Goal: Information Seeking & Learning: Compare options

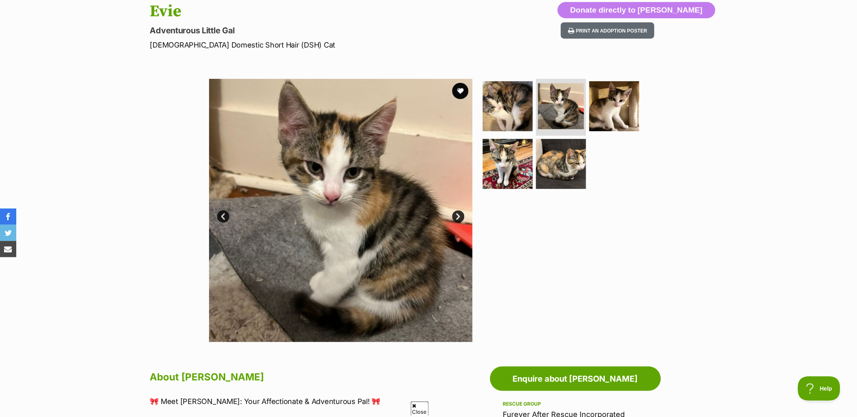
scroll to position [90, 0]
click at [612, 113] on img at bounding box center [614, 106] width 52 height 52
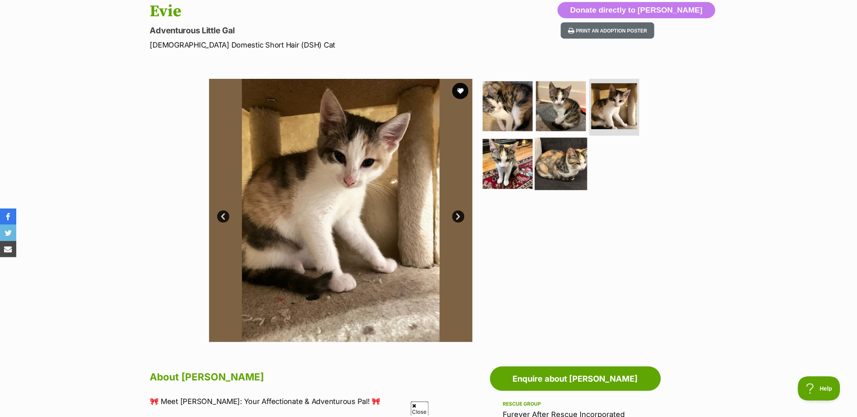
click at [562, 165] on img at bounding box center [561, 163] width 52 height 52
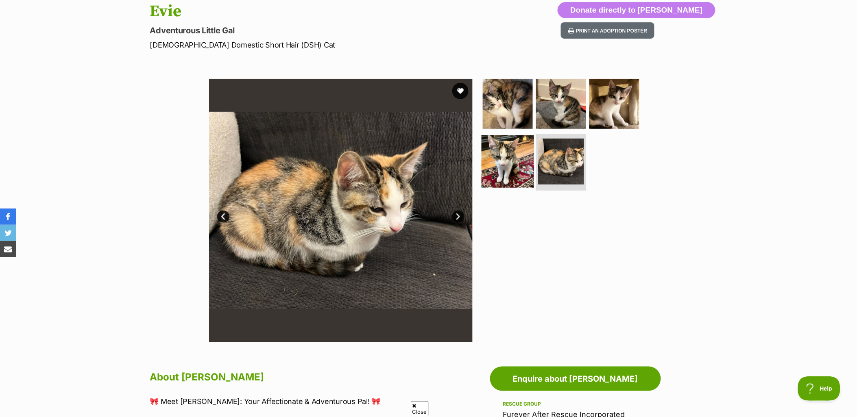
click at [522, 169] on img at bounding box center [507, 161] width 52 height 52
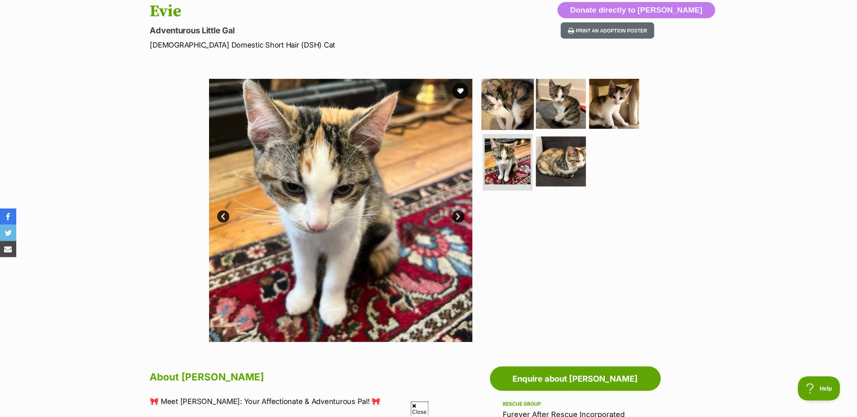
click at [520, 83] on img at bounding box center [507, 104] width 52 height 52
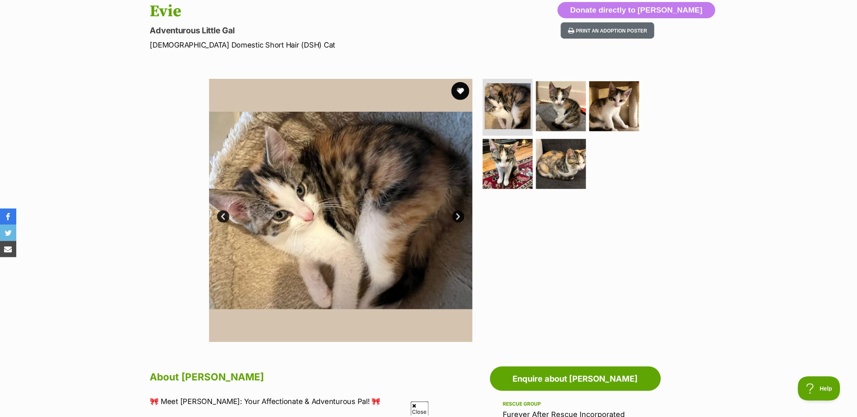
click at [462, 90] on button "favourite" at bounding box center [460, 91] width 18 height 18
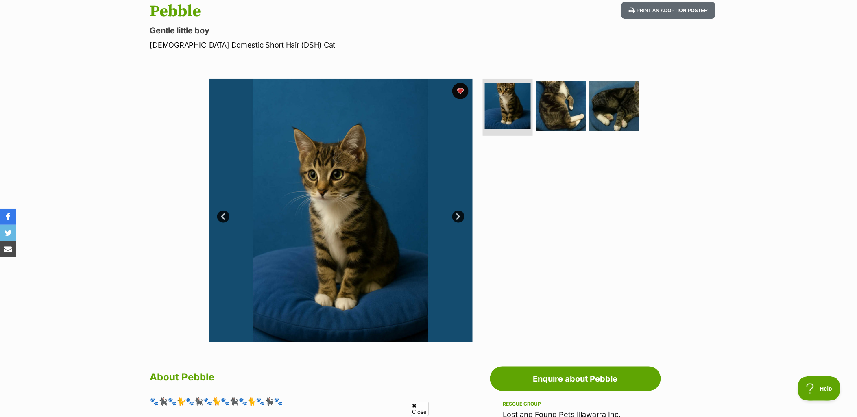
click at [652, 285] on section "Available 1 of 3 images 1 of 3 images 1 of 3 images Next Prev 1 2 3" at bounding box center [428, 205] width 463 height 276
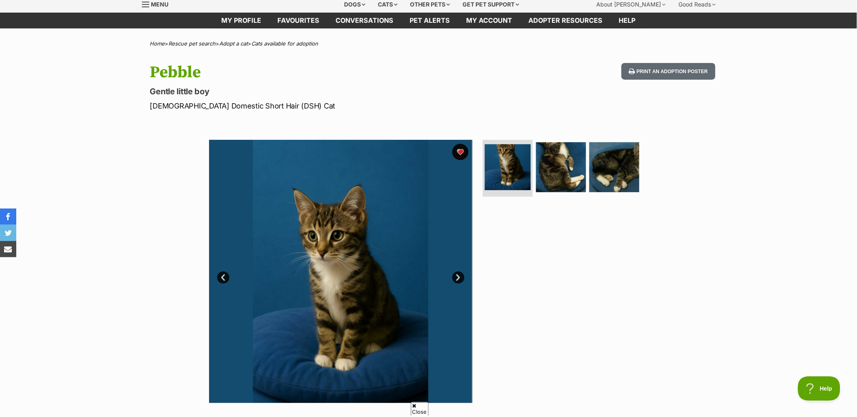
scroll to position [45, 0]
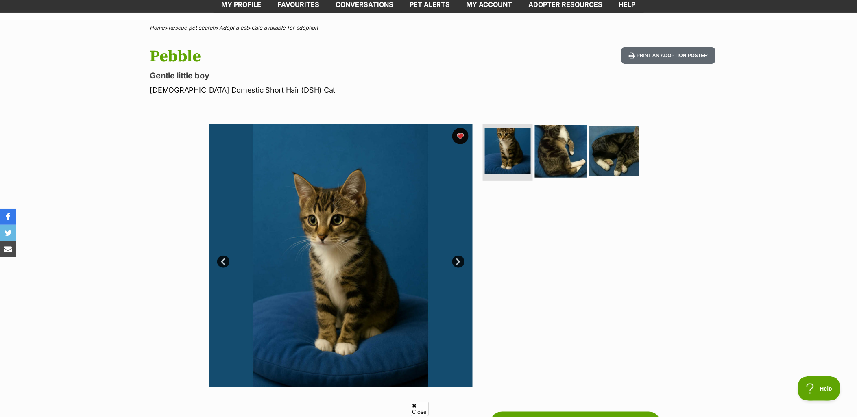
click at [559, 161] on img at bounding box center [561, 151] width 52 height 52
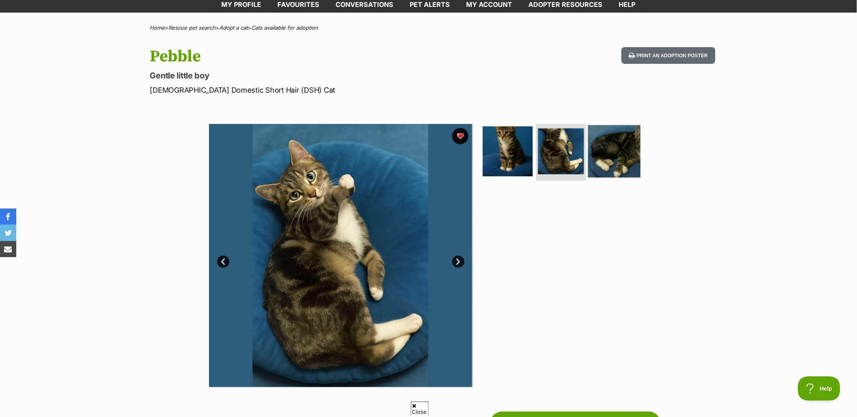
click at [606, 147] on img at bounding box center [614, 151] width 52 height 52
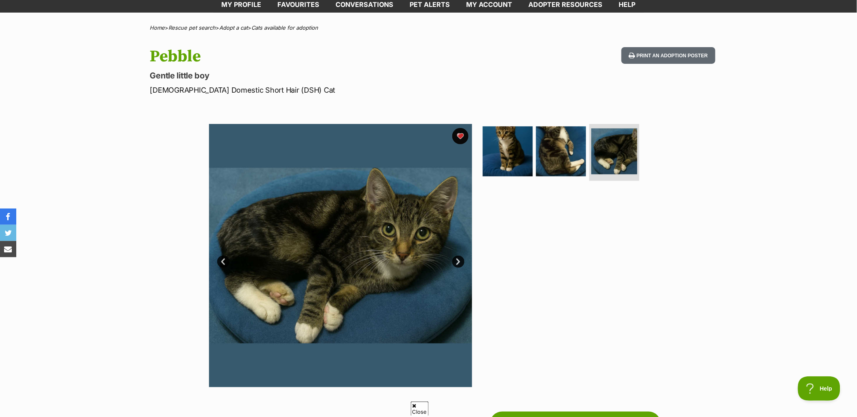
click at [225, 256] on link "Prev" at bounding box center [223, 262] width 12 height 12
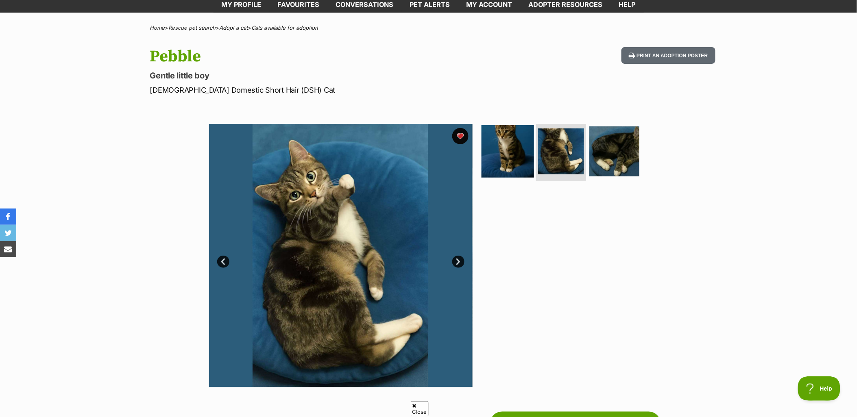
click at [512, 148] on img at bounding box center [507, 151] width 52 height 52
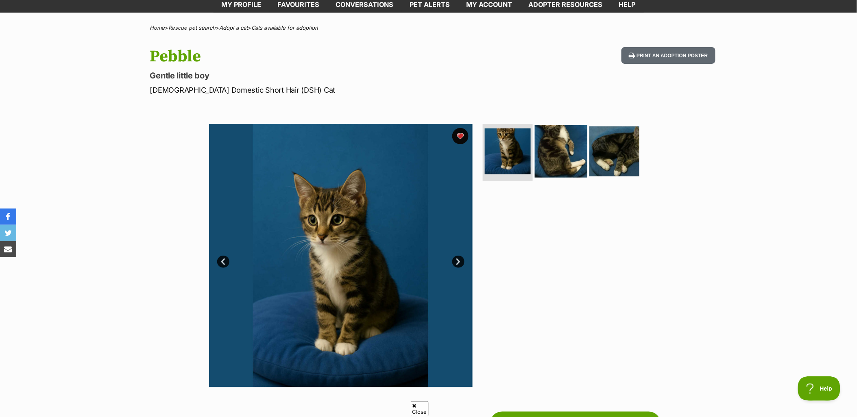
click at [558, 160] on img at bounding box center [561, 151] width 52 height 52
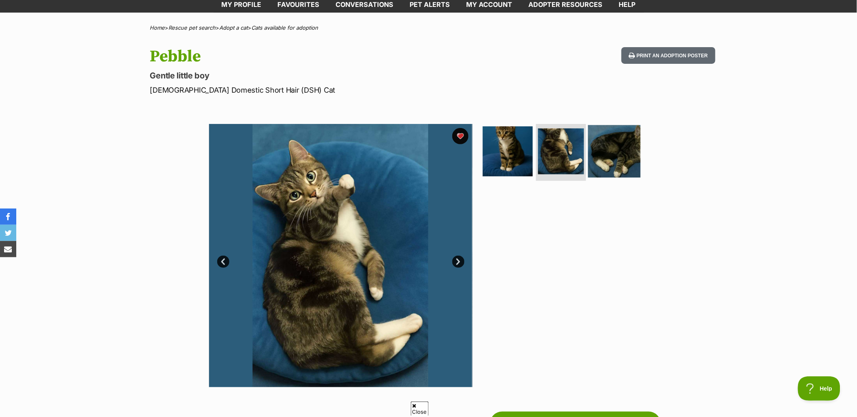
click at [627, 174] on img at bounding box center [614, 151] width 52 height 52
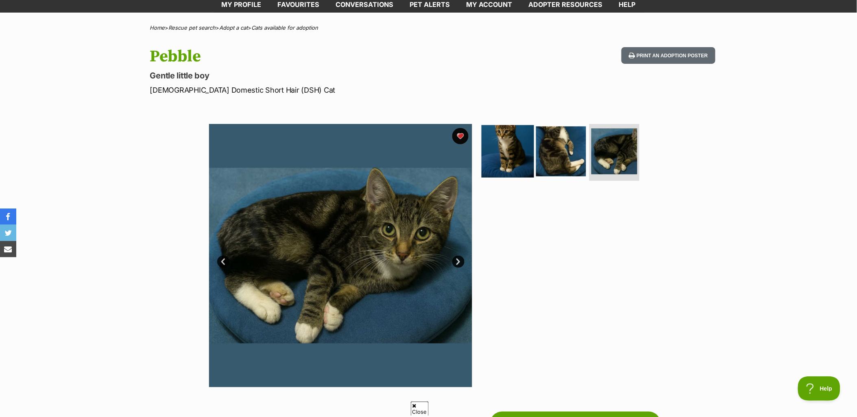
click at [499, 152] on img at bounding box center [507, 151] width 52 height 52
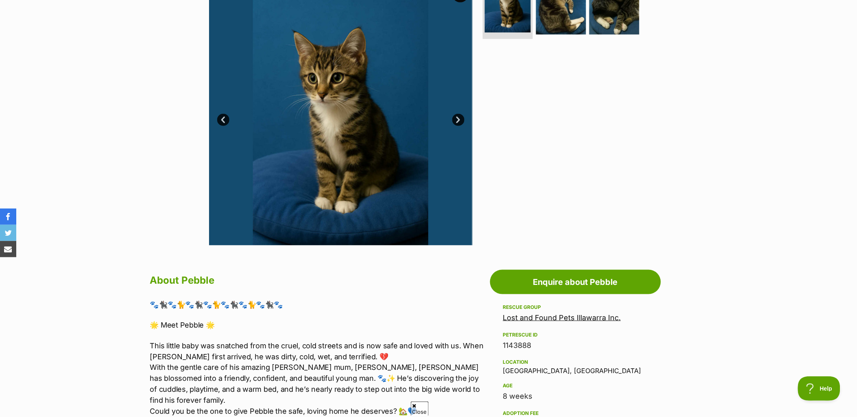
scroll to position [271, 0]
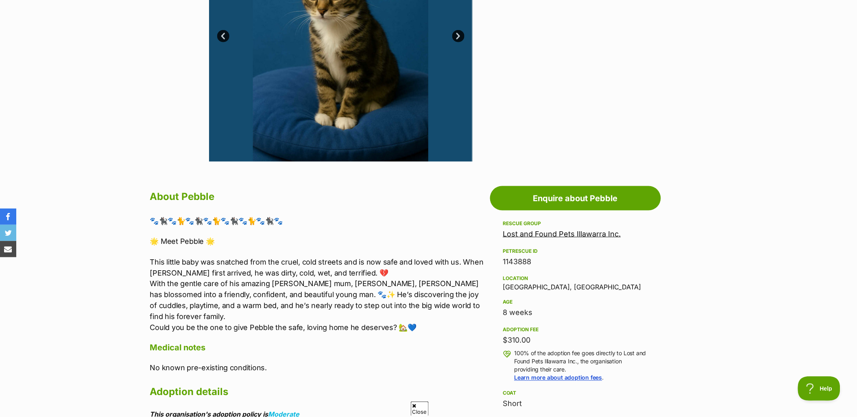
click at [539, 234] on link "Lost and Found Pets Illawarra Inc." at bounding box center [562, 234] width 118 height 9
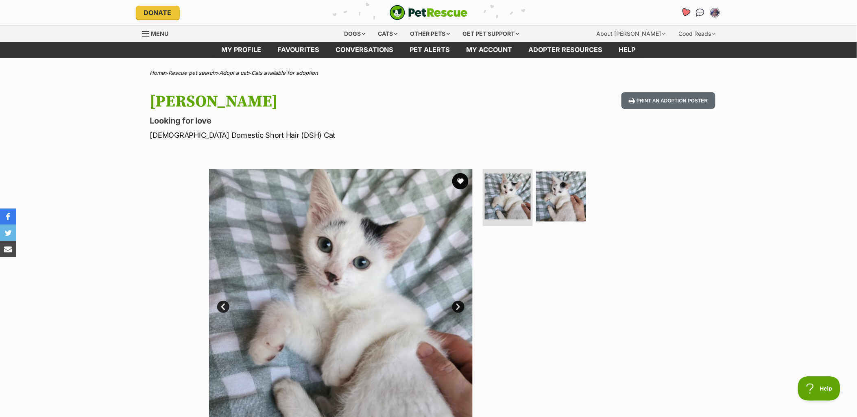
click at [685, 14] on icon "Favourites" at bounding box center [685, 12] width 10 height 9
click at [463, 181] on button "favourite" at bounding box center [460, 181] width 18 height 18
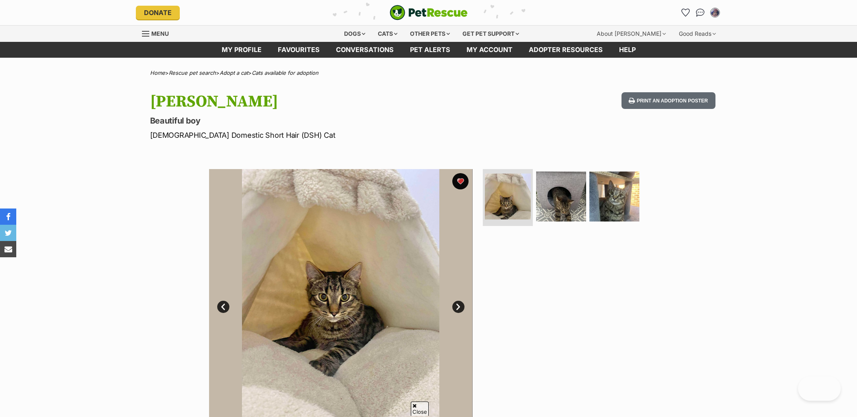
scroll to position [135, 0]
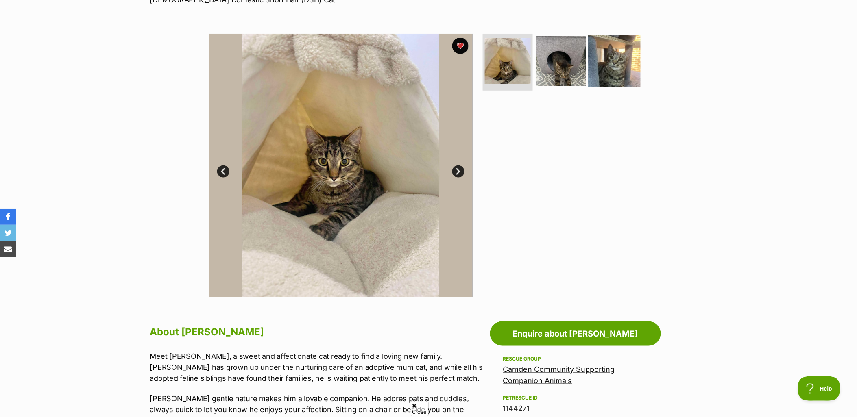
drag, startPoint x: 0, startPoint y: 0, endPoint x: 624, endPoint y: 48, distance: 626.3
click at [624, 48] on img at bounding box center [614, 61] width 52 height 52
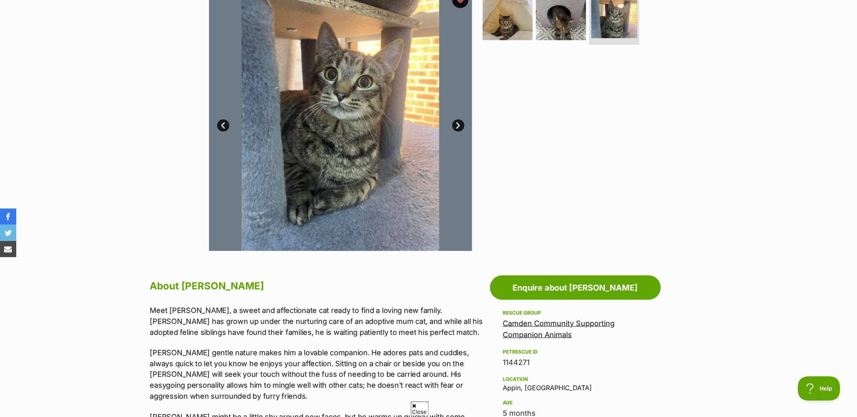
scroll to position [45, 0]
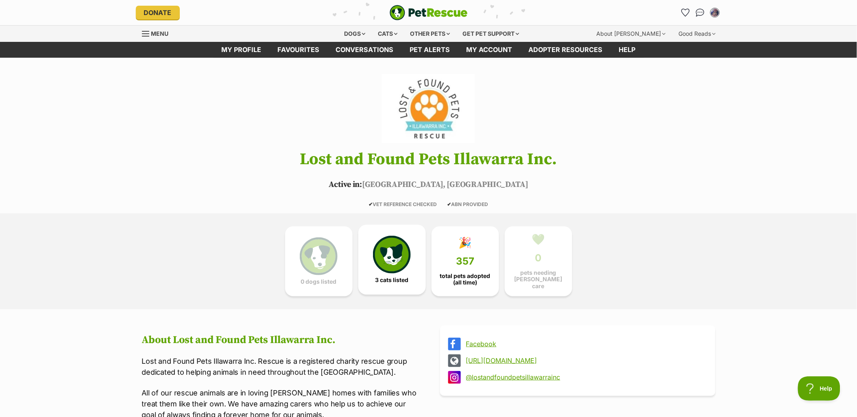
click at [399, 265] on img at bounding box center [391, 254] width 37 height 37
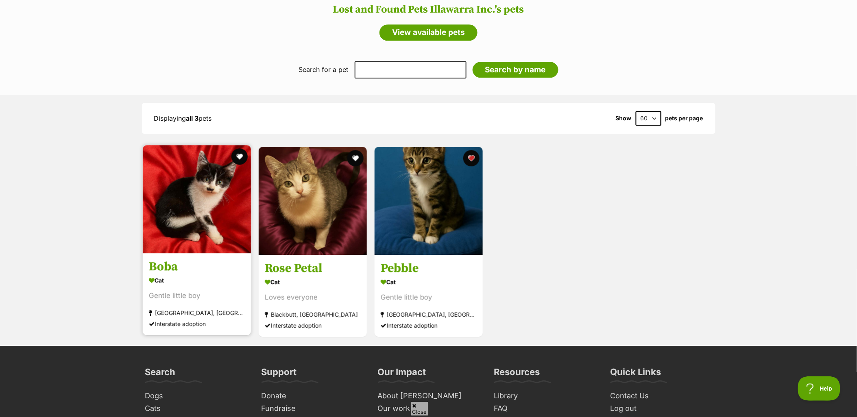
click at [187, 221] on img at bounding box center [197, 199] width 108 height 108
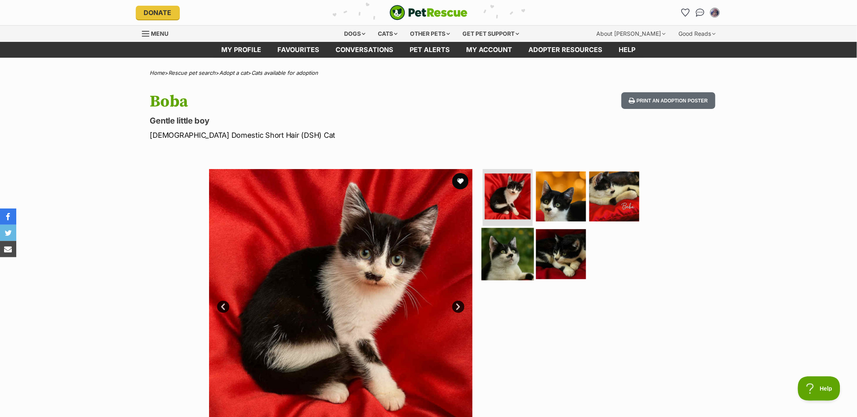
click at [513, 254] on img at bounding box center [507, 254] width 52 height 52
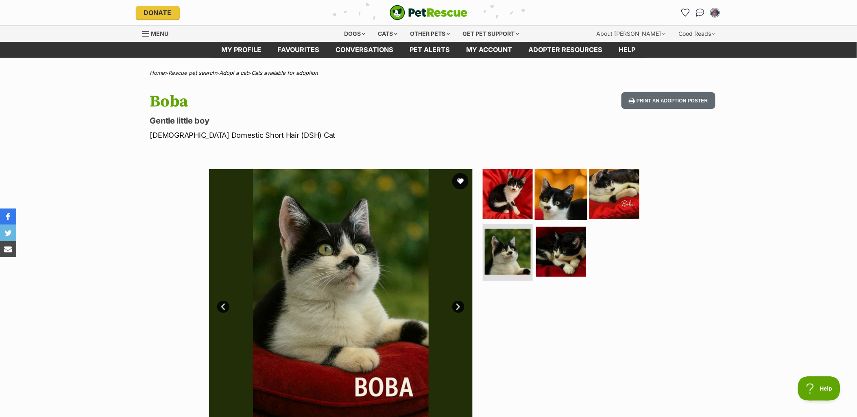
click at [563, 189] on img at bounding box center [561, 194] width 52 height 52
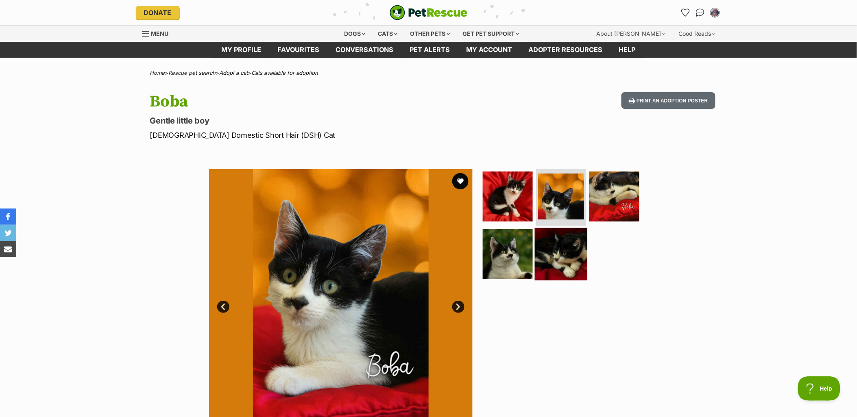
click at [560, 261] on img at bounding box center [561, 254] width 52 height 52
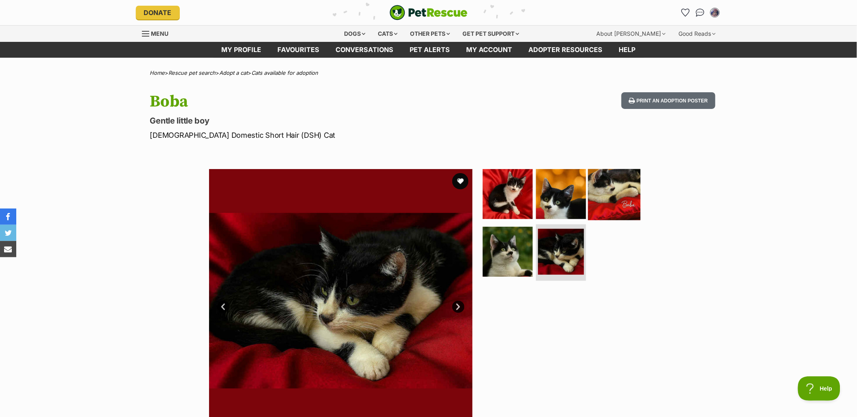
click at [616, 198] on img at bounding box center [614, 194] width 52 height 52
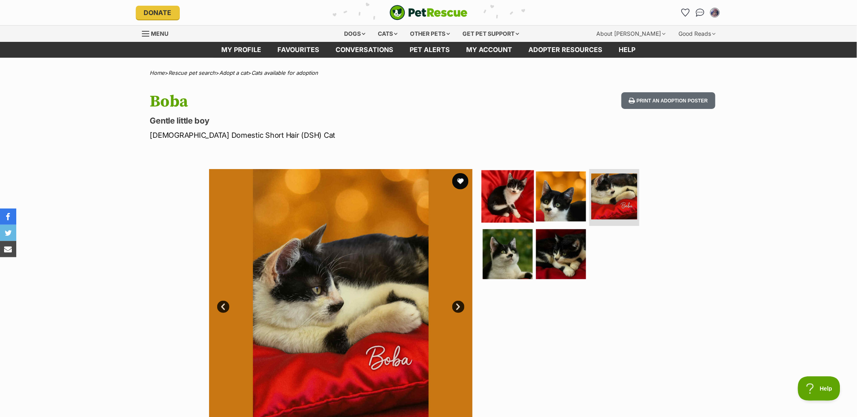
click at [507, 200] on img at bounding box center [507, 196] width 52 height 52
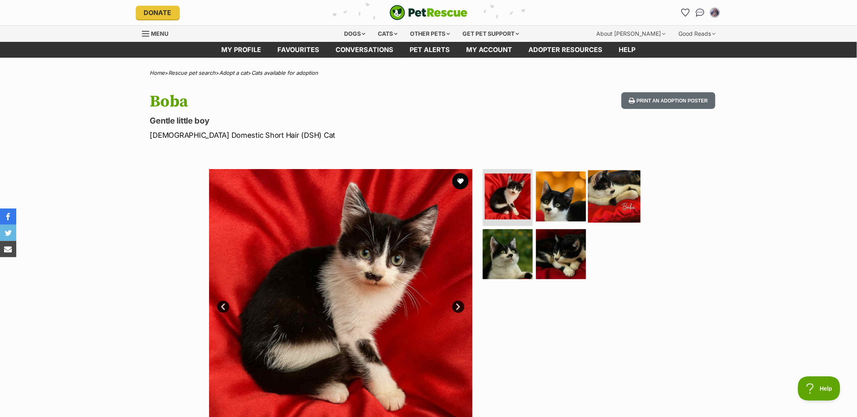
click at [613, 197] on img at bounding box center [614, 196] width 52 height 52
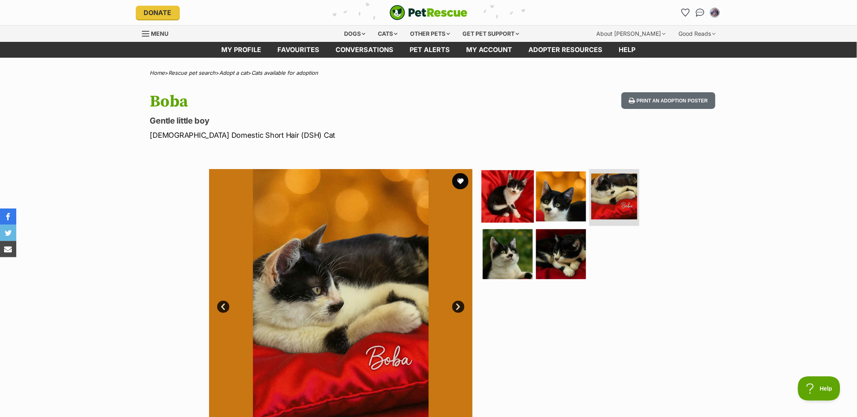
click at [494, 186] on img at bounding box center [507, 196] width 52 height 52
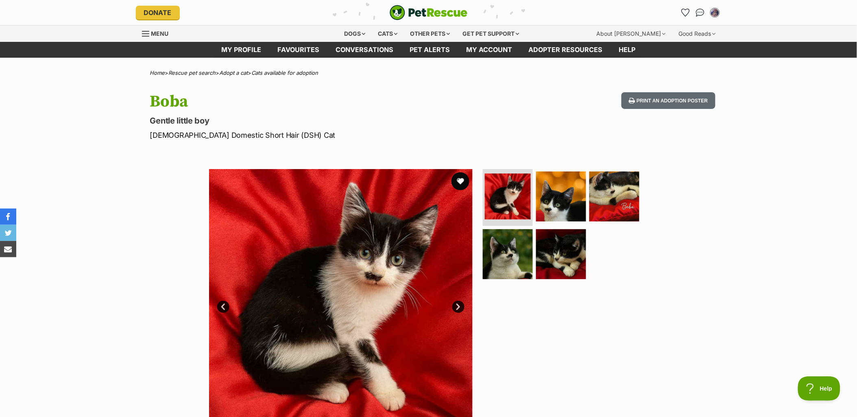
click at [465, 177] on button "favourite" at bounding box center [460, 181] width 18 height 18
click at [274, 72] on link "Cats available for adoption" at bounding box center [285, 73] width 67 height 7
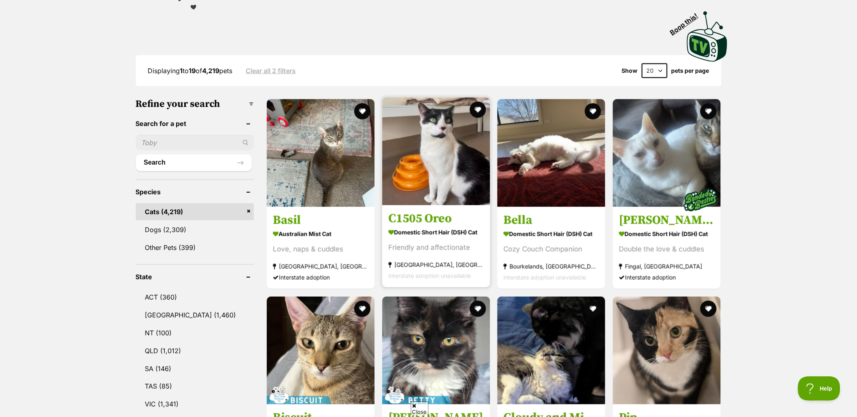
scroll to position [181, 0]
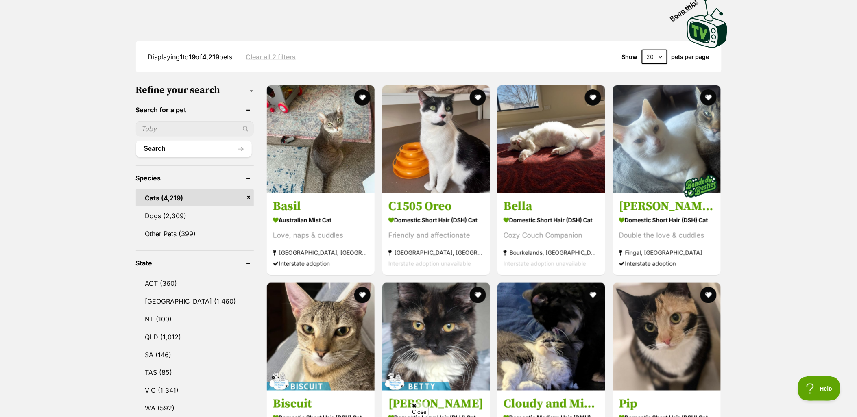
click at [663, 54] on select "20 40 60" at bounding box center [655, 57] width 26 height 15
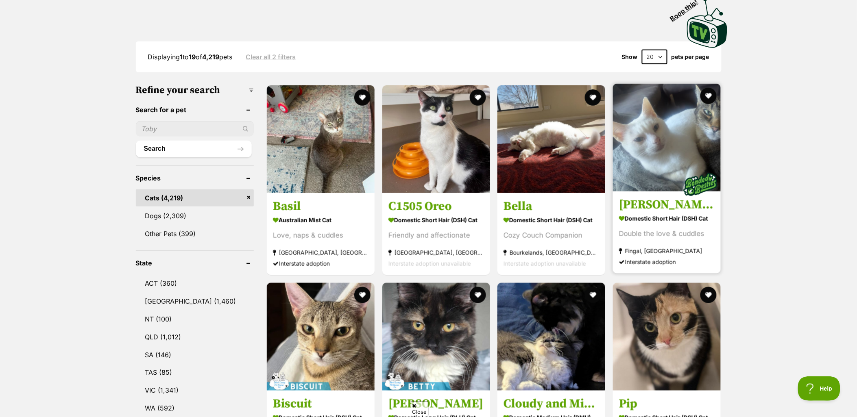
select select "60"
click at [642, 50] on select "20 40 60" at bounding box center [655, 57] width 26 height 15
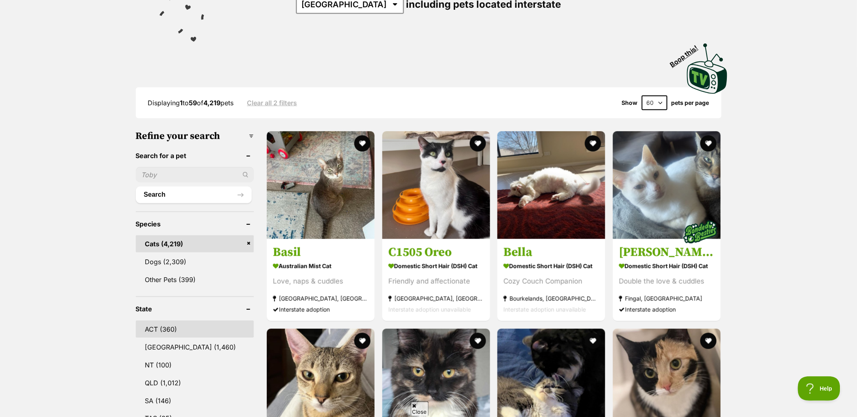
scroll to position [135, 0]
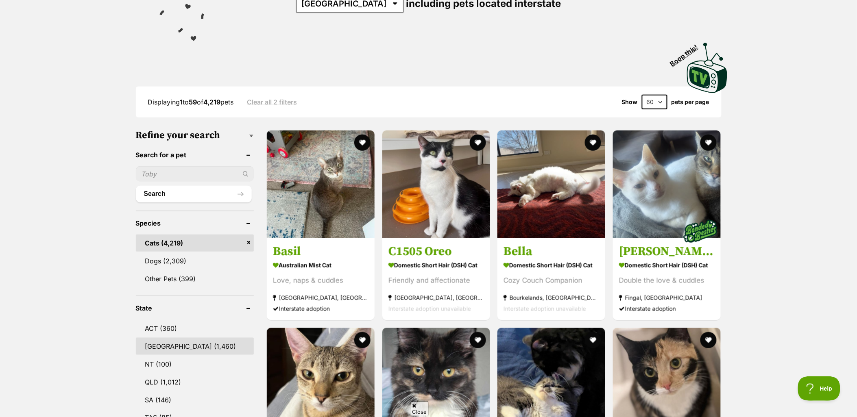
click at [165, 344] on link "[GEOGRAPHIC_DATA] (1,460)" at bounding box center [195, 346] width 118 height 17
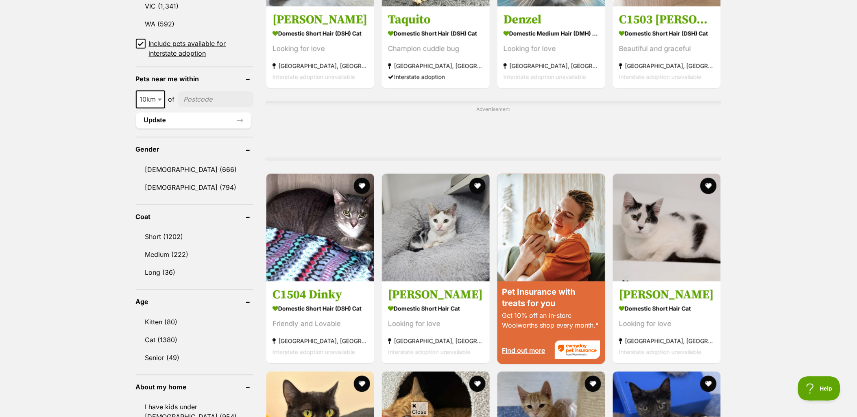
scroll to position [587, 0]
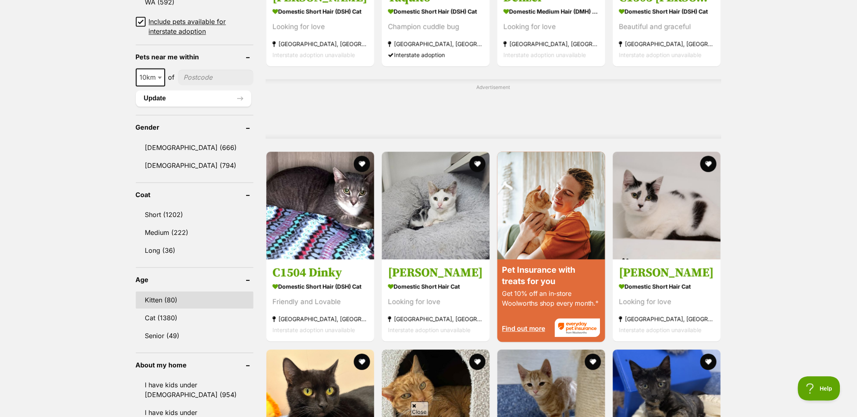
click at [152, 293] on link "Kitten (80)" at bounding box center [194, 299] width 117 height 17
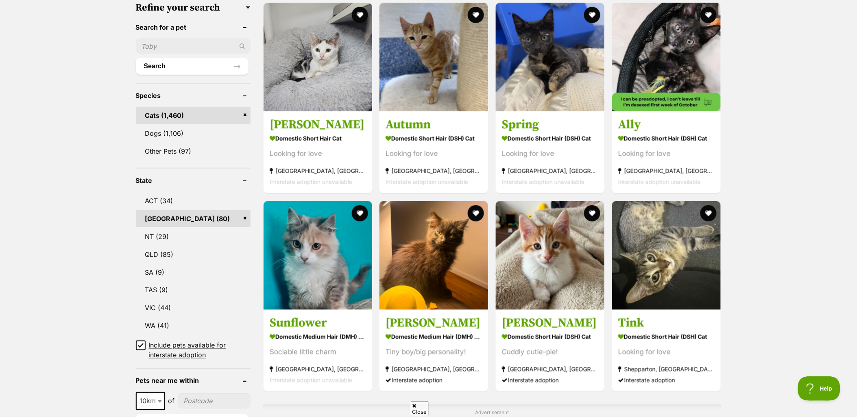
scroll to position [271, 0]
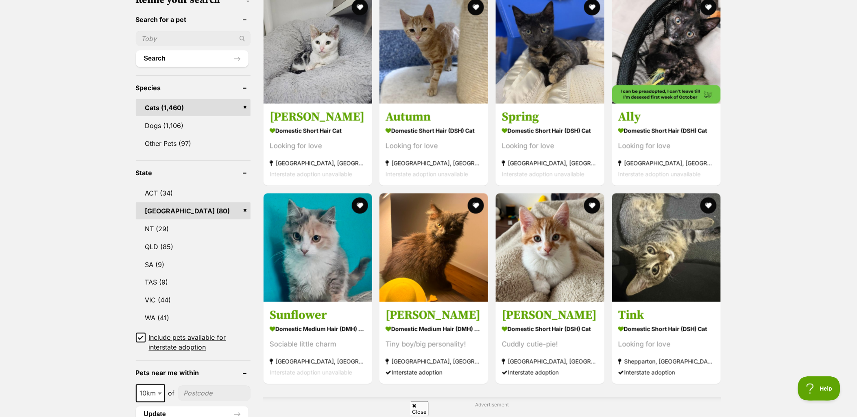
click at [142, 336] on icon at bounding box center [140, 338] width 5 height 4
click at [142, 333] on input "Include pets available for interstate adoption" at bounding box center [141, 338] width 10 height 10
checkbox input "false"
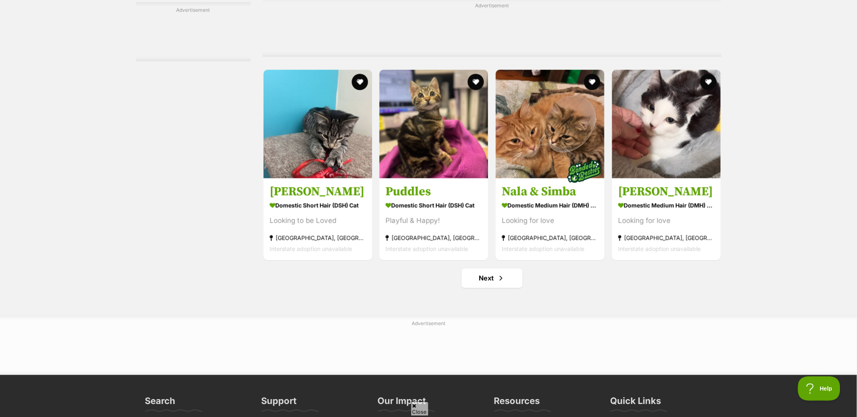
scroll to position [3704, 0]
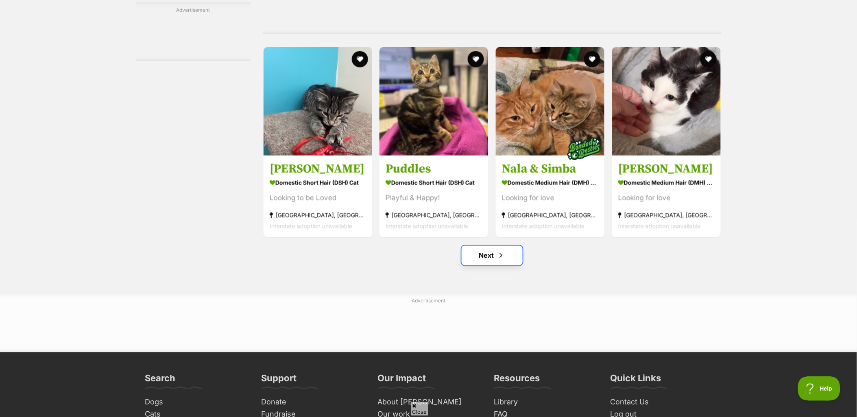
click at [495, 246] on link "Next" at bounding box center [491, 256] width 61 height 20
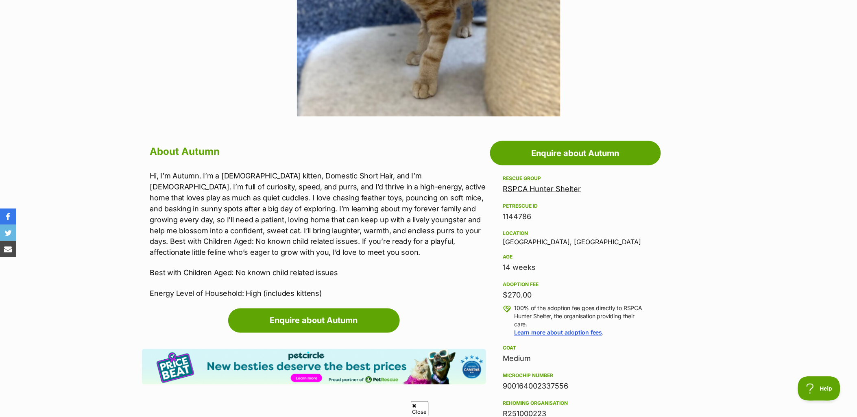
scroll to position [90, 0]
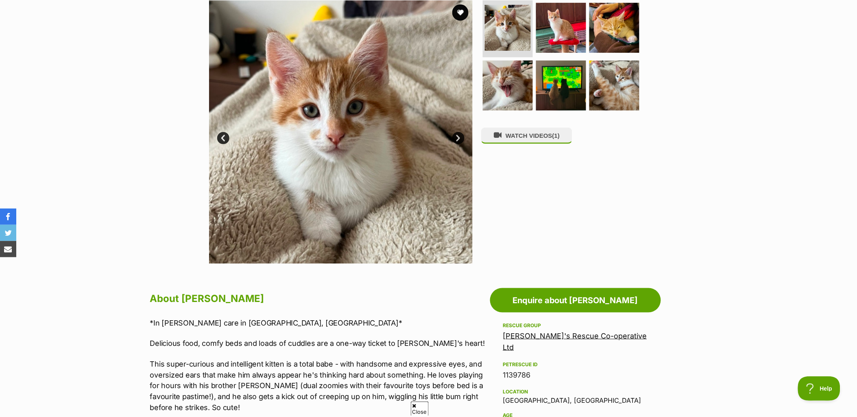
scroll to position [135, 0]
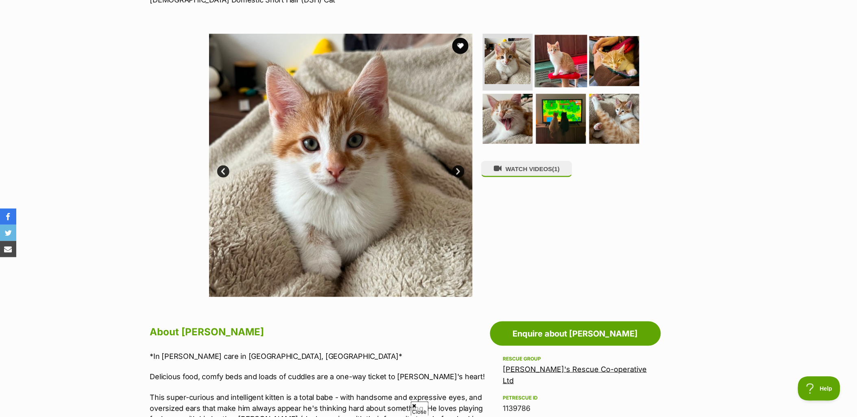
click at [556, 51] on img at bounding box center [561, 61] width 52 height 52
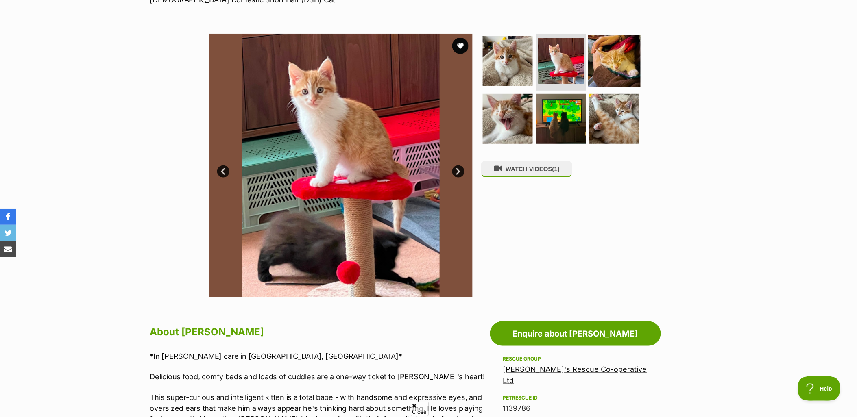
click at [616, 67] on img at bounding box center [614, 61] width 52 height 52
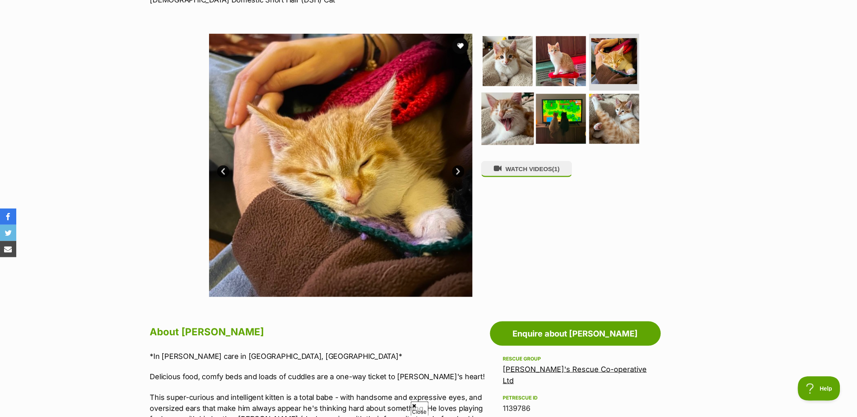
click at [522, 109] on img at bounding box center [507, 118] width 52 height 52
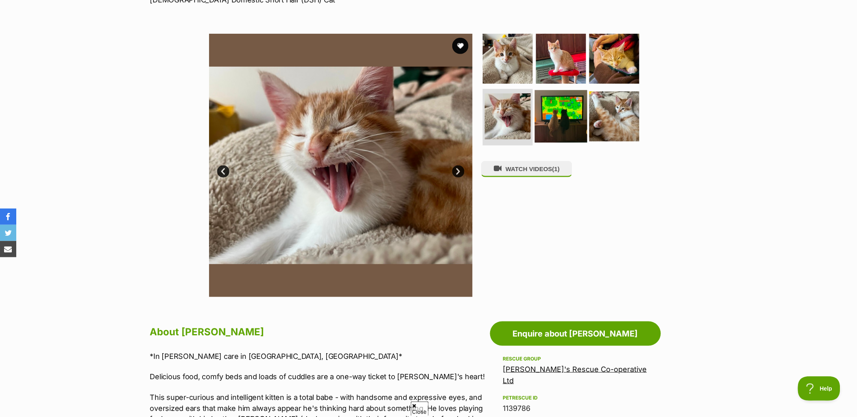
click at [564, 109] on img at bounding box center [561, 116] width 52 height 52
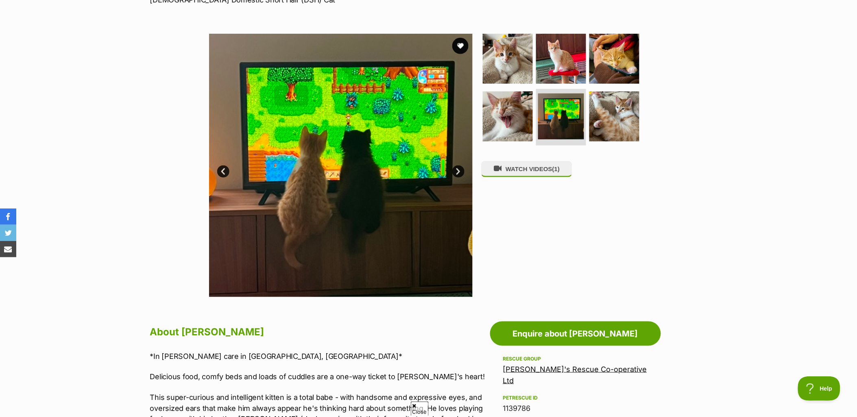
click at [639, 123] on ul at bounding box center [564, 91] width 167 height 115
click at [626, 123] on img at bounding box center [614, 116] width 52 height 52
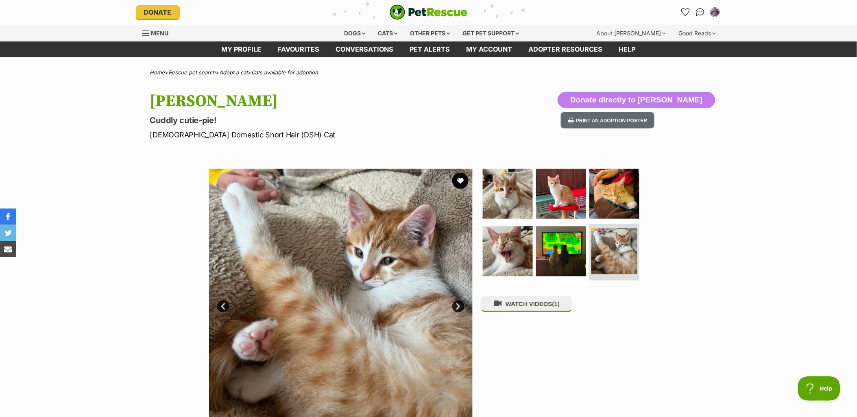
scroll to position [0, 0]
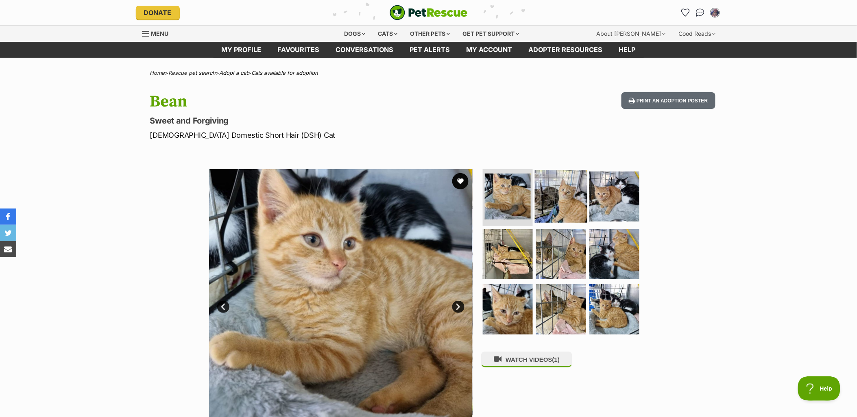
click at [566, 201] on img at bounding box center [561, 196] width 52 height 52
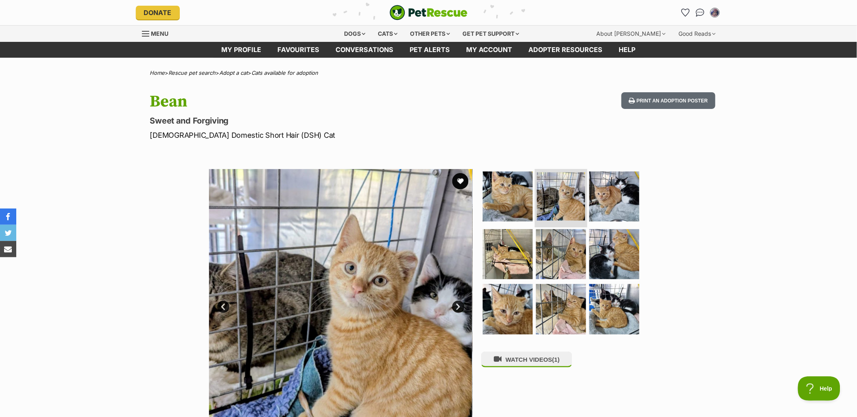
scroll to position [45, 0]
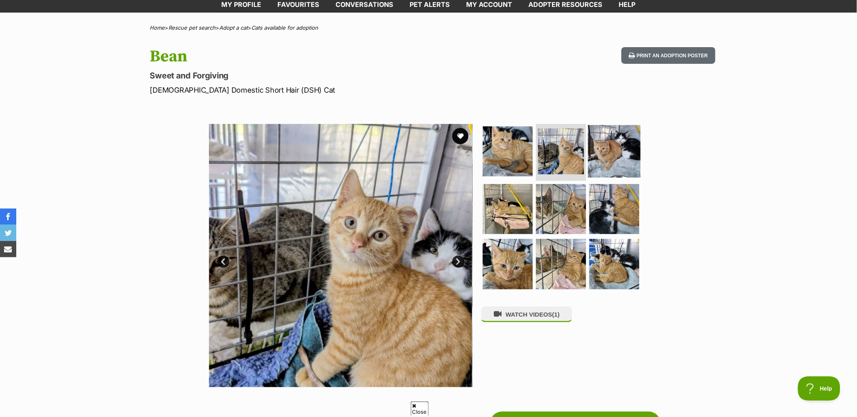
click at [611, 144] on img at bounding box center [614, 151] width 52 height 52
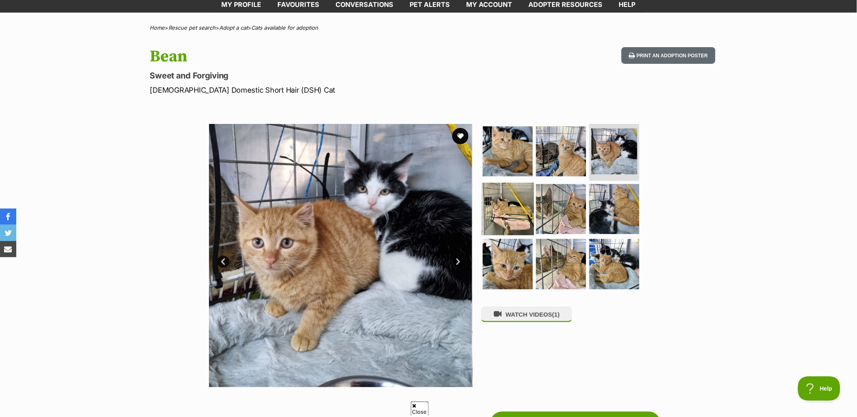
click at [529, 196] on img at bounding box center [507, 209] width 52 height 52
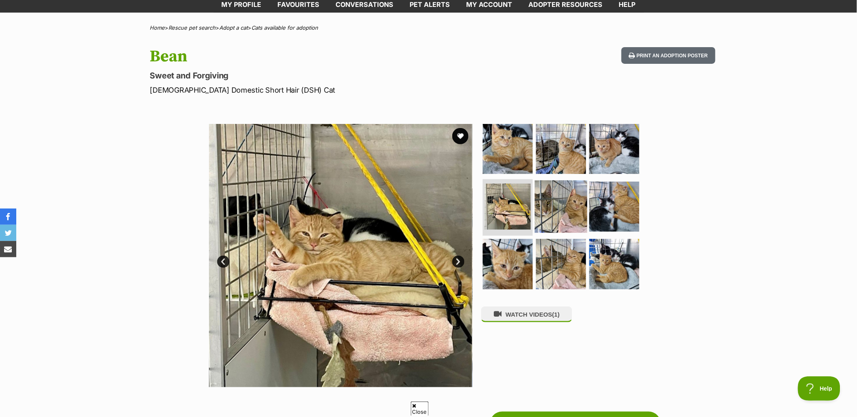
click at [568, 204] on img at bounding box center [561, 206] width 52 height 52
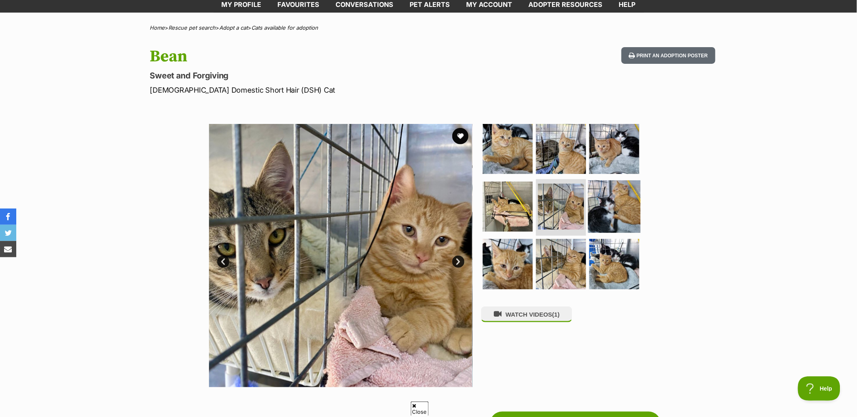
click at [616, 213] on img at bounding box center [614, 206] width 52 height 52
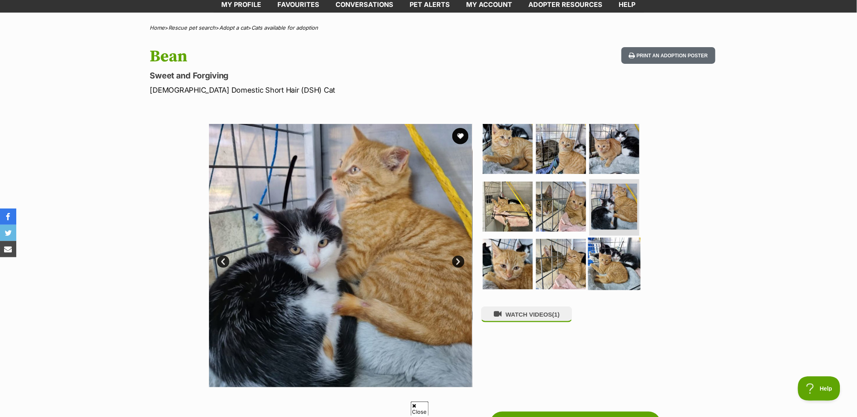
click at [619, 260] on img at bounding box center [614, 264] width 52 height 52
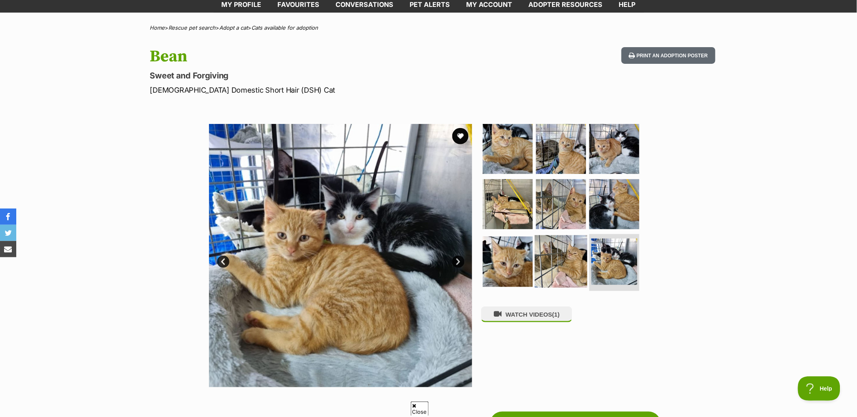
click at [570, 264] on img at bounding box center [561, 261] width 52 height 52
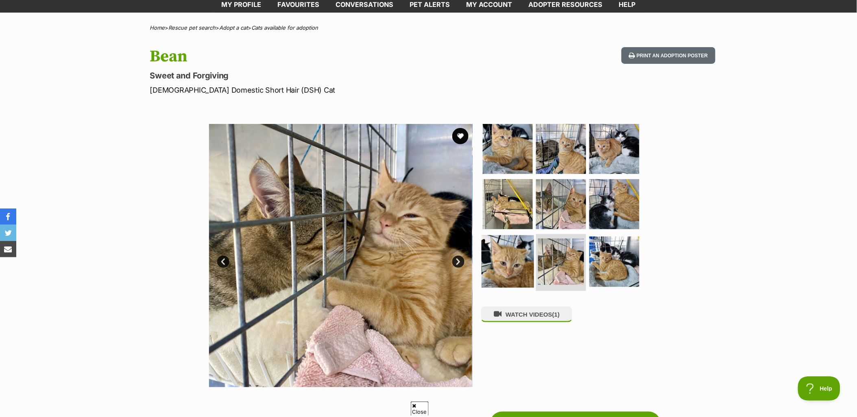
click at [509, 270] on img at bounding box center [507, 261] width 52 height 52
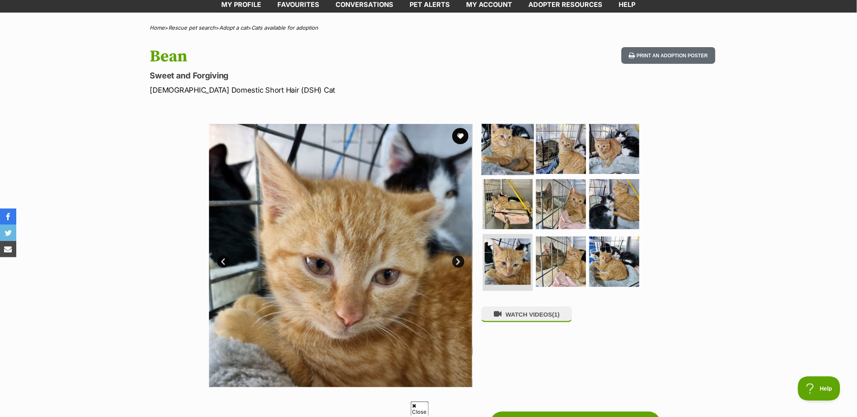
click at [518, 154] on img at bounding box center [507, 149] width 52 height 52
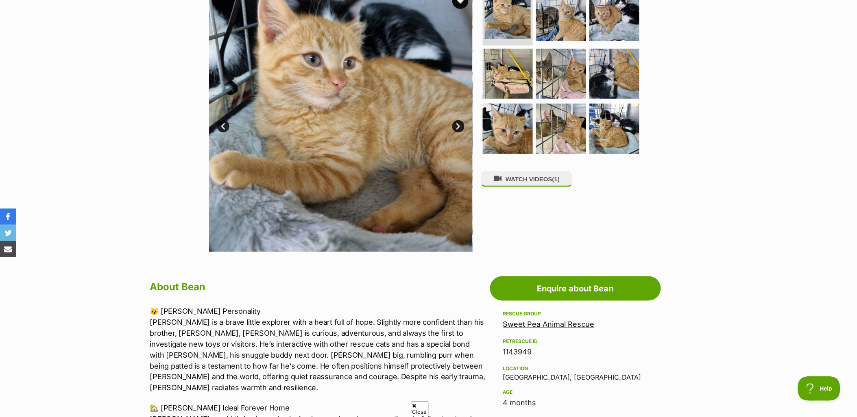
scroll to position [0, 0]
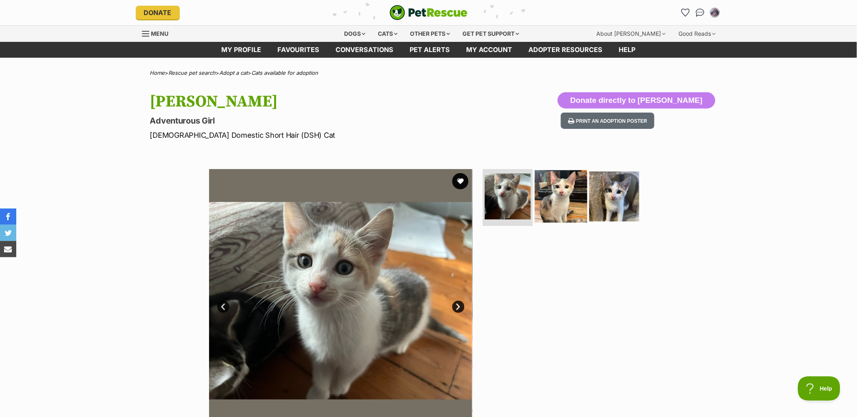
click at [577, 189] on img at bounding box center [561, 196] width 52 height 52
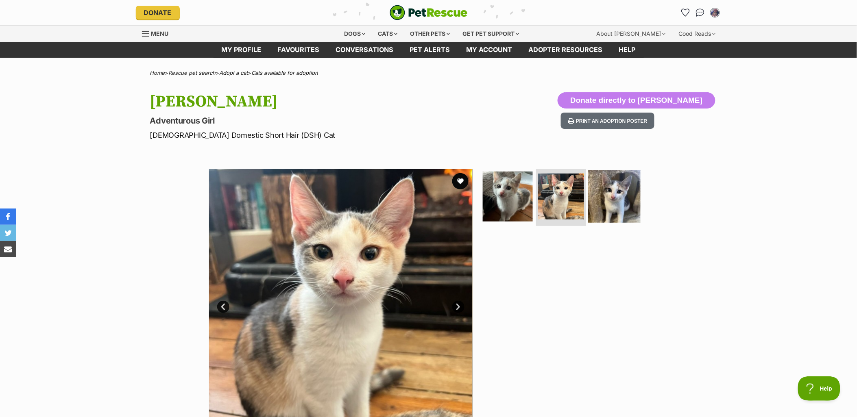
click at [621, 194] on img at bounding box center [614, 196] width 52 height 52
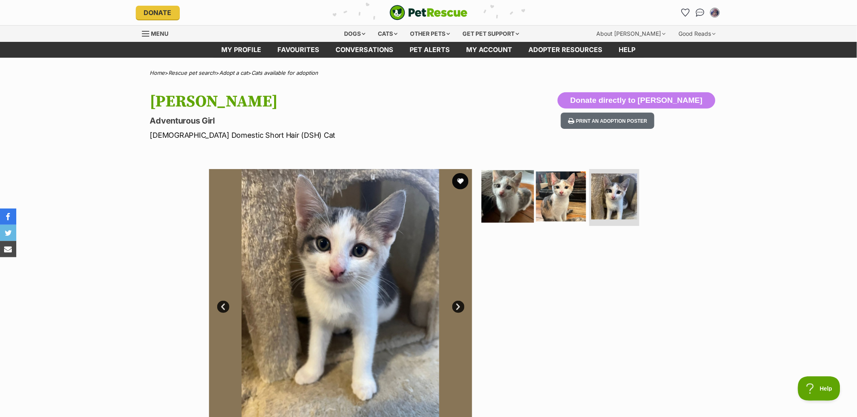
click at [522, 183] on img at bounding box center [507, 196] width 52 height 52
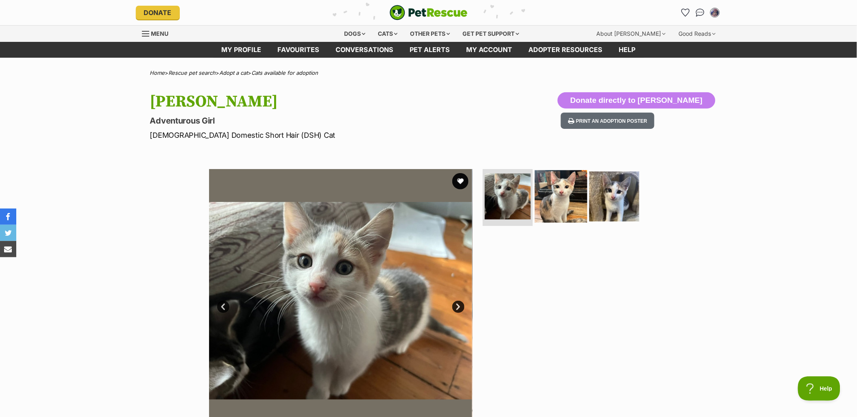
click at [568, 188] on img at bounding box center [561, 196] width 52 height 52
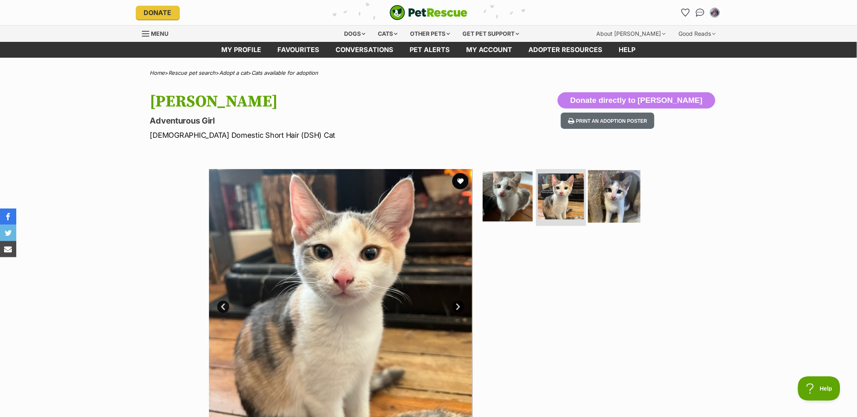
click at [612, 200] on img at bounding box center [614, 196] width 52 height 52
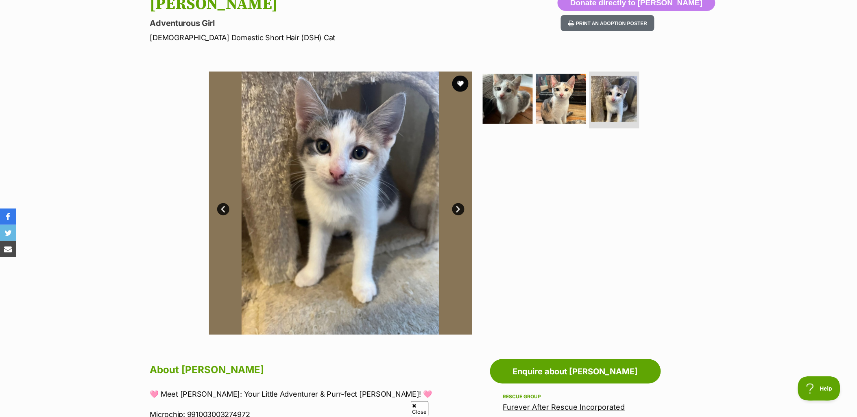
scroll to position [181, 0]
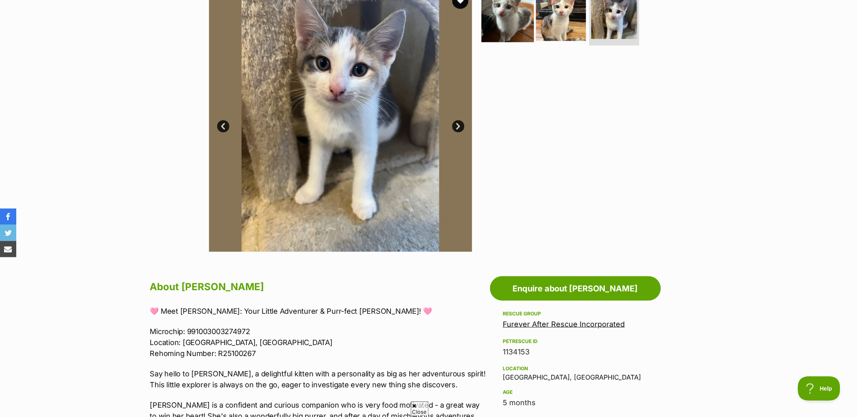
click at [504, 21] on img at bounding box center [507, 16] width 52 height 52
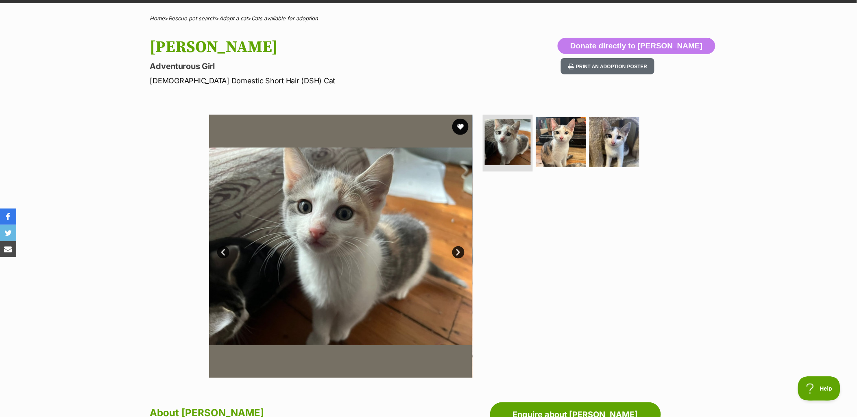
scroll to position [0, 0]
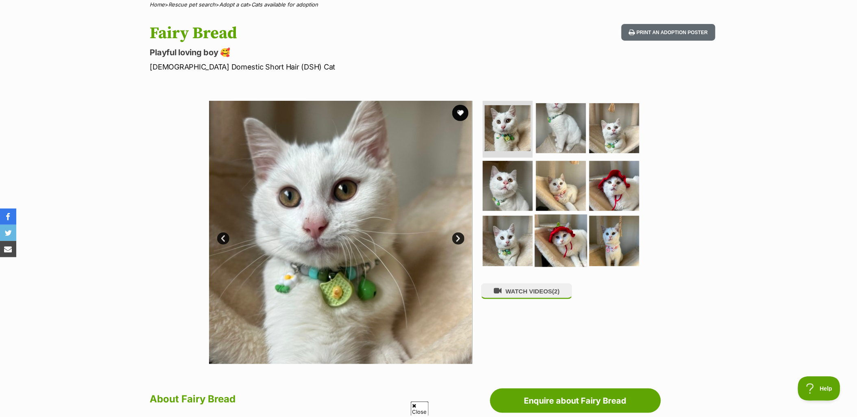
scroll to position [90, 0]
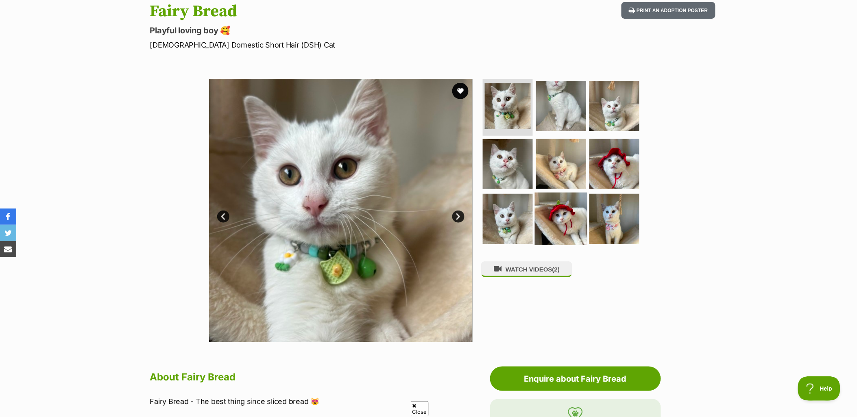
click at [544, 204] on img at bounding box center [561, 219] width 52 height 52
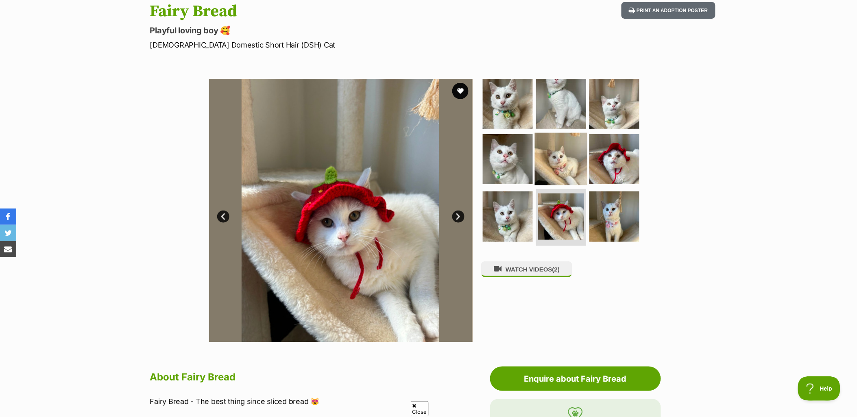
scroll to position [226, 0]
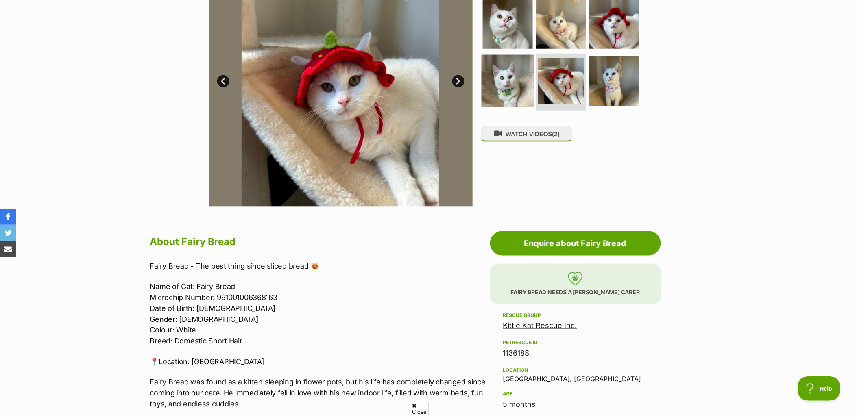
click at [506, 66] on img at bounding box center [507, 81] width 52 height 52
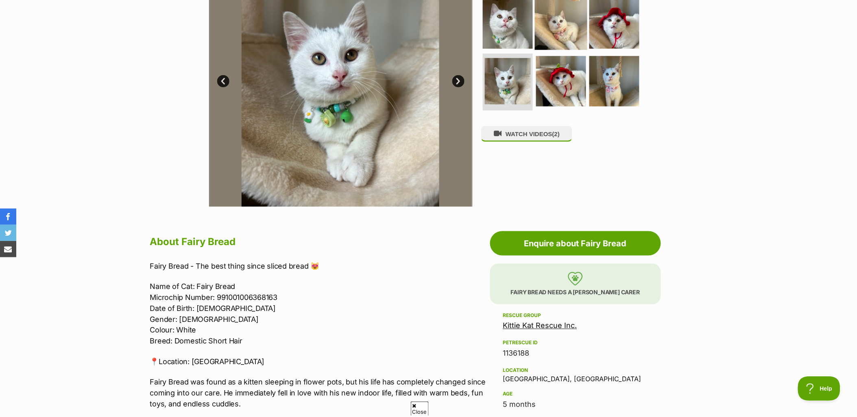
click at [564, 18] on img at bounding box center [561, 23] width 52 height 52
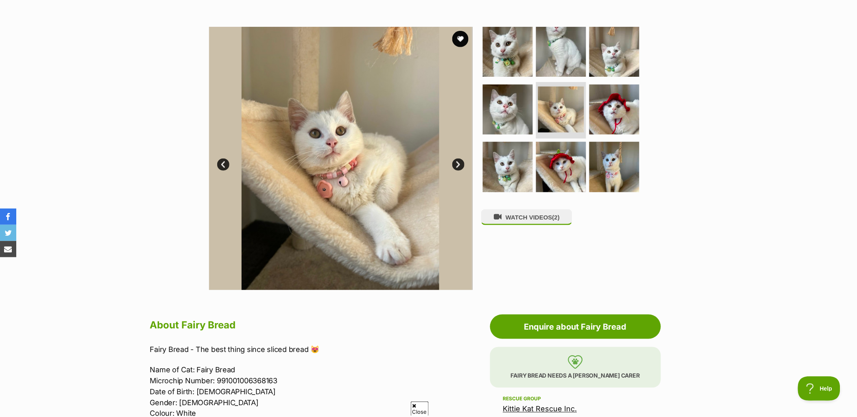
scroll to position [135, 0]
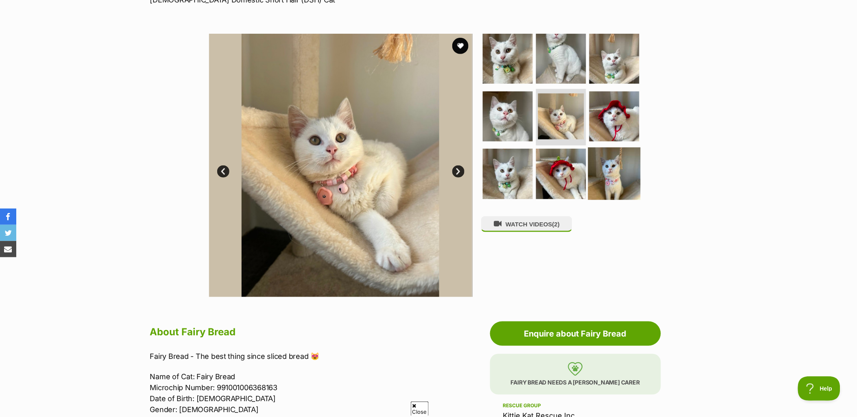
click at [621, 158] on img at bounding box center [614, 174] width 52 height 52
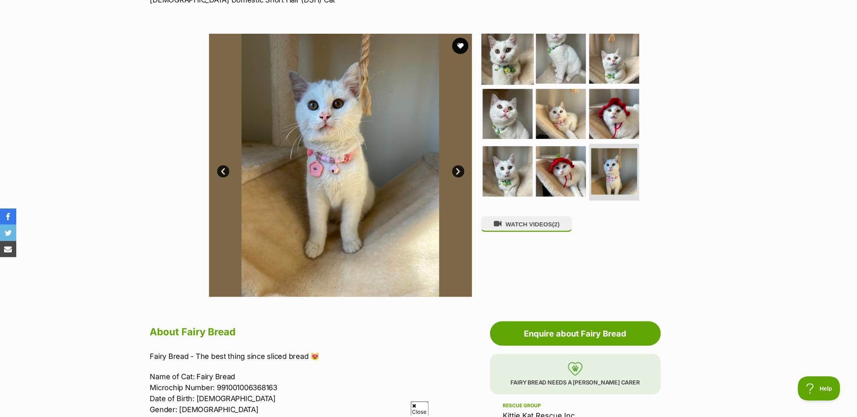
click at [526, 55] on img at bounding box center [507, 59] width 52 height 52
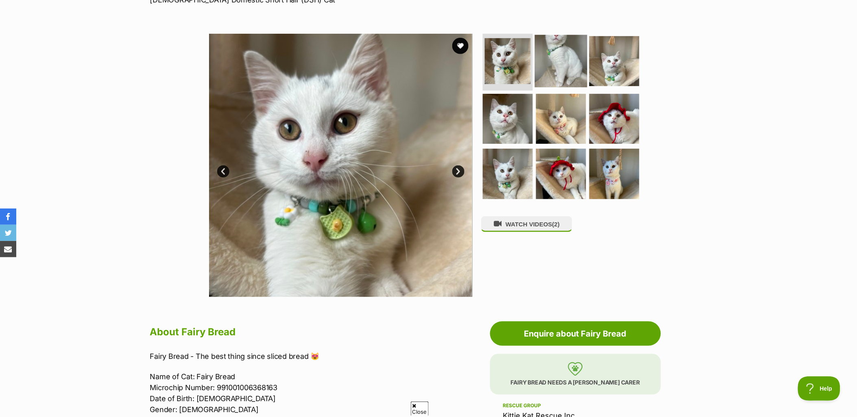
click at [572, 61] on img at bounding box center [561, 61] width 52 height 52
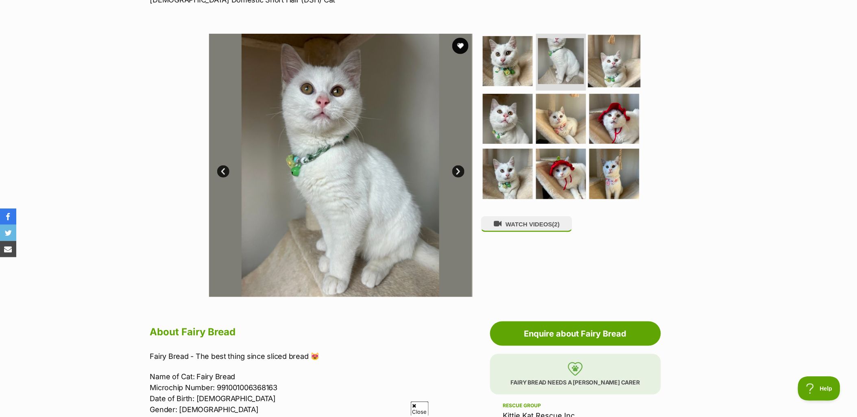
click at [615, 68] on img at bounding box center [614, 61] width 52 height 52
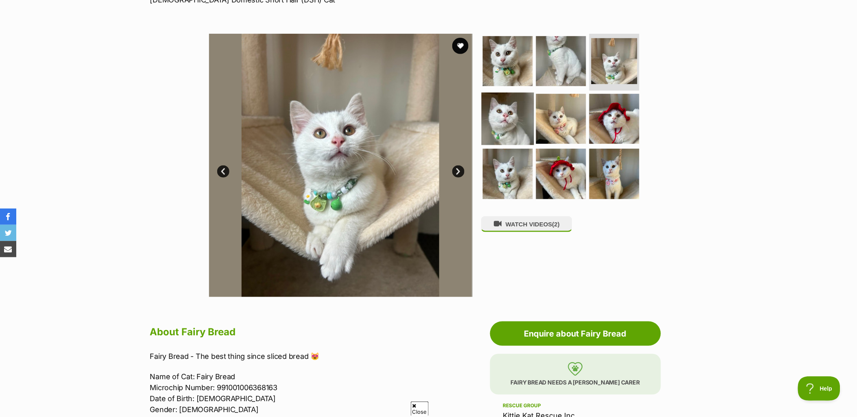
click at [511, 110] on img at bounding box center [507, 118] width 52 height 52
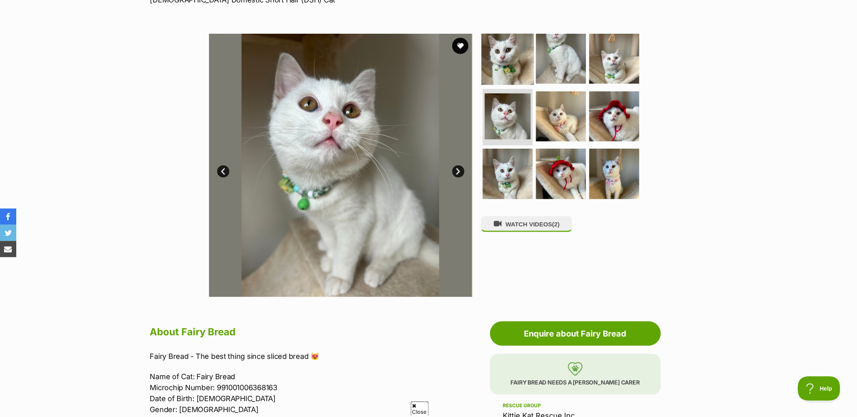
click at [519, 62] on img at bounding box center [507, 59] width 52 height 52
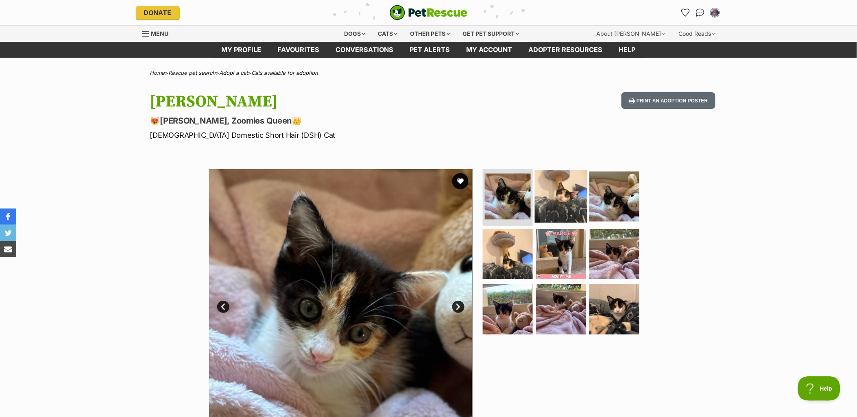
click at [572, 198] on img at bounding box center [561, 196] width 52 height 52
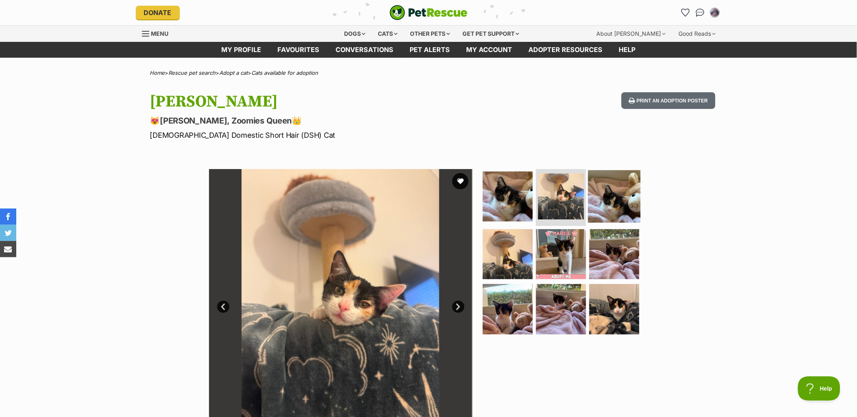
click at [610, 204] on img at bounding box center [614, 196] width 52 height 52
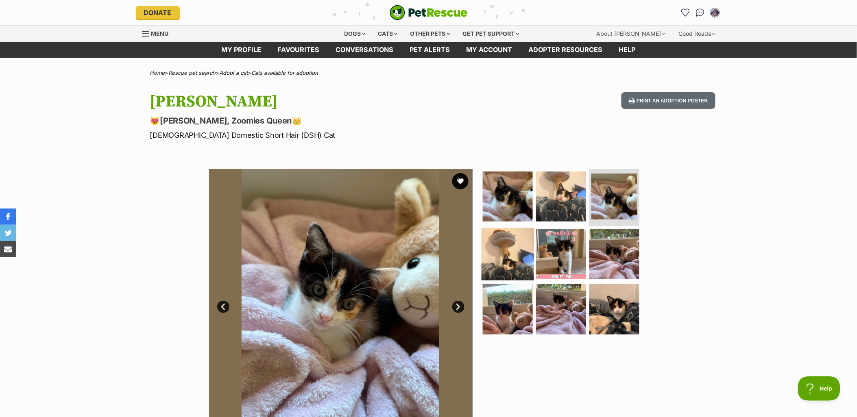
click at [522, 241] on img at bounding box center [507, 254] width 52 height 52
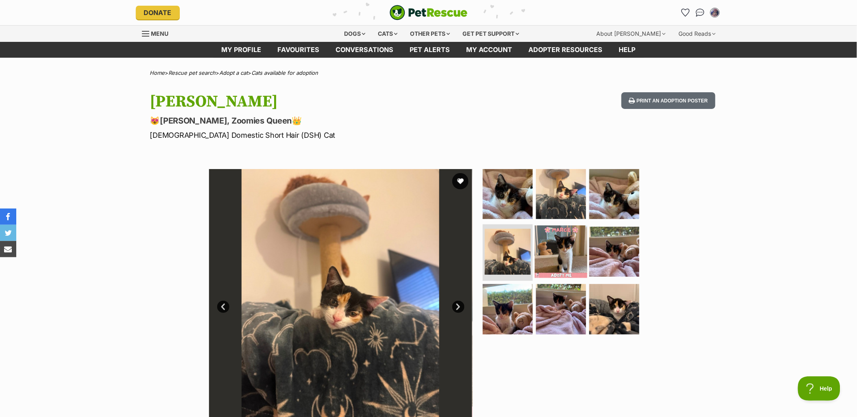
click at [566, 240] on img at bounding box center [561, 251] width 52 height 52
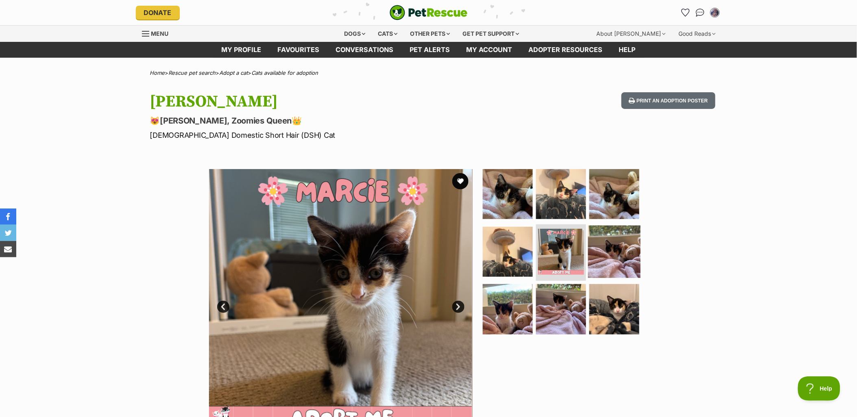
click at [619, 247] on img at bounding box center [614, 251] width 52 height 52
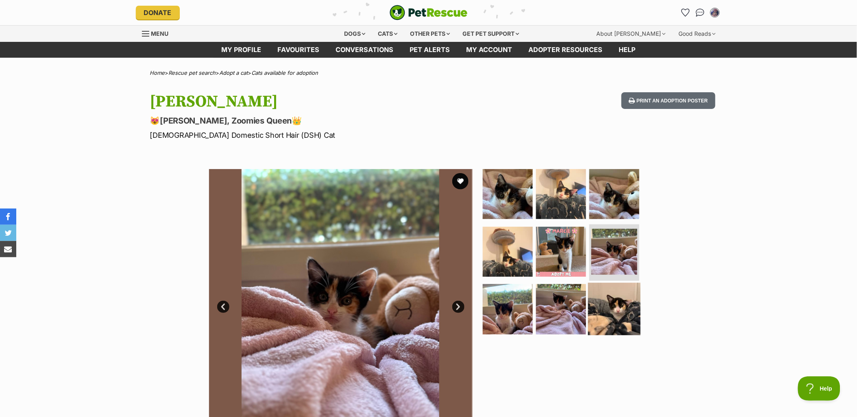
click at [614, 287] on img at bounding box center [614, 309] width 52 height 52
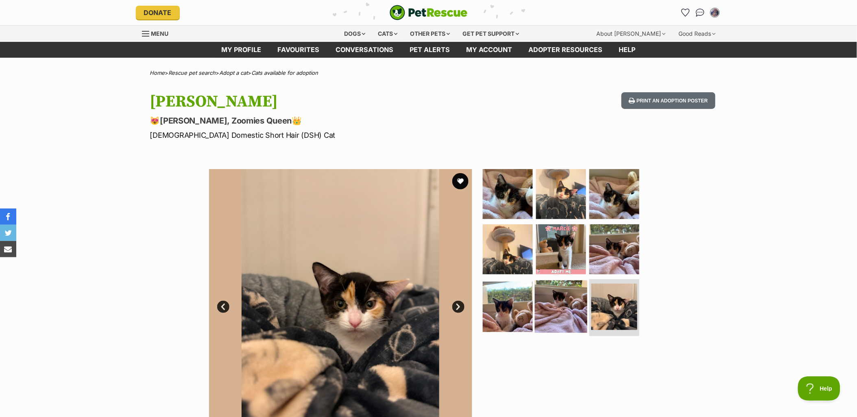
click at [562, 316] on img at bounding box center [561, 307] width 52 height 52
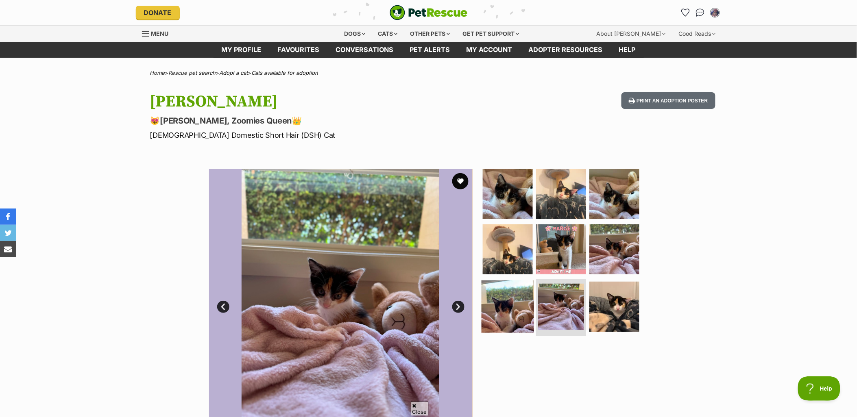
scroll to position [271, 0]
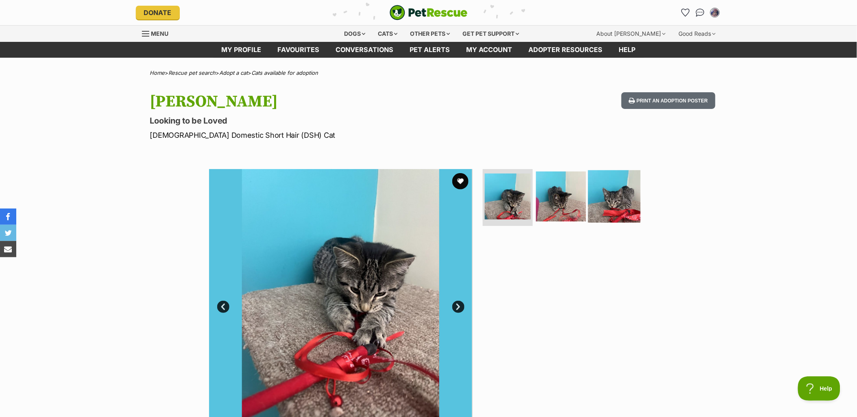
click at [627, 213] on img at bounding box center [614, 196] width 52 height 52
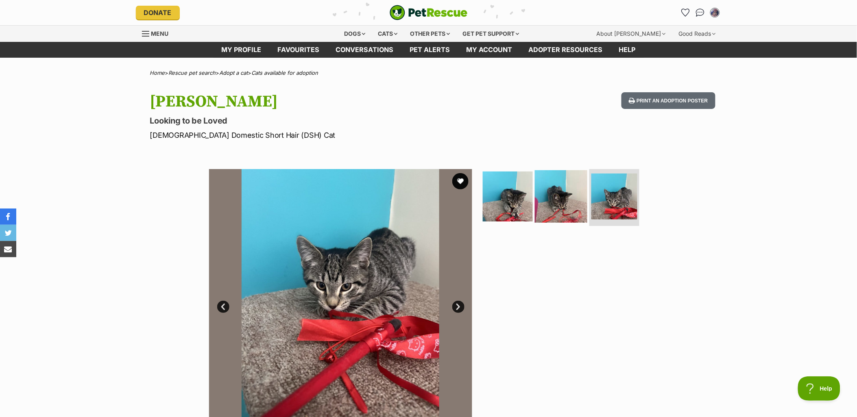
click at [564, 197] on img at bounding box center [561, 196] width 52 height 52
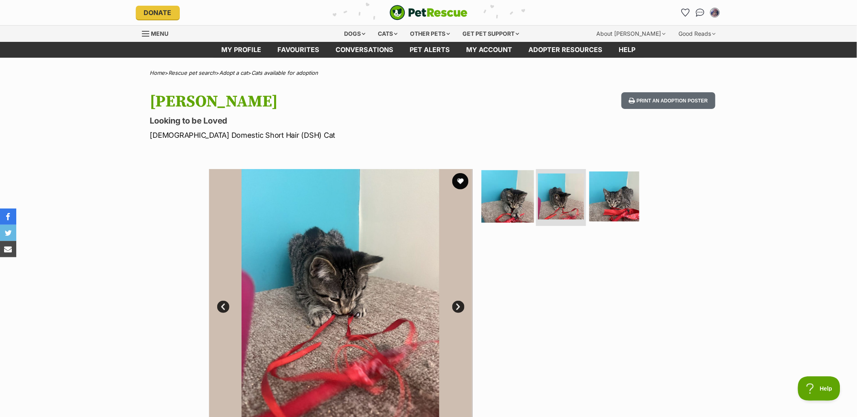
click at [511, 215] on img at bounding box center [507, 196] width 52 height 52
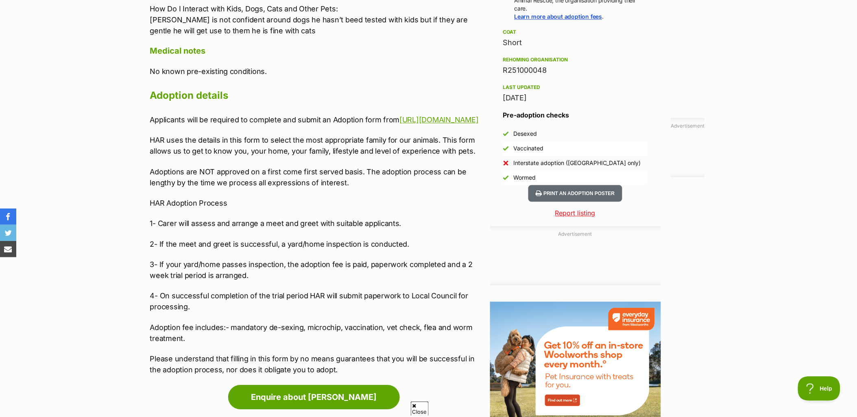
scroll to position [677, 0]
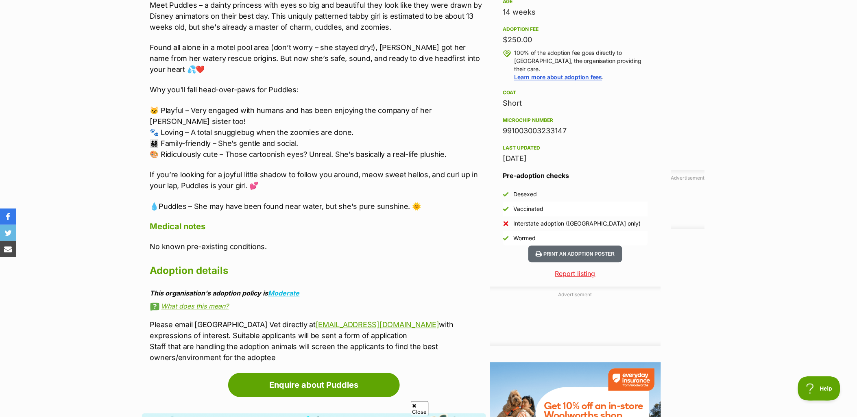
scroll to position [587, 0]
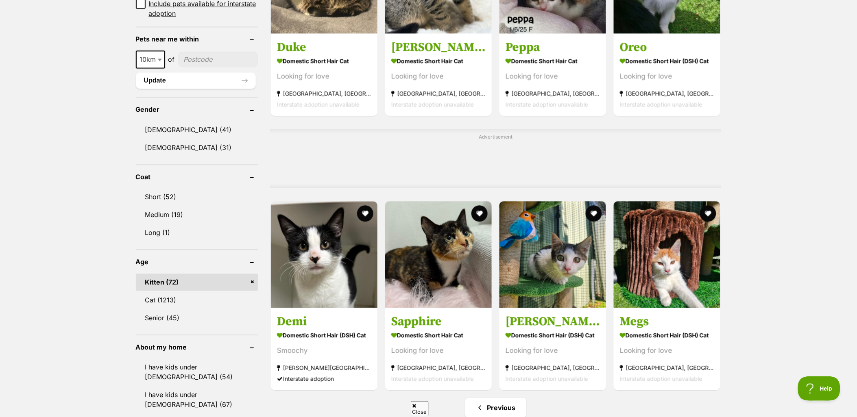
scroll to position [677, 0]
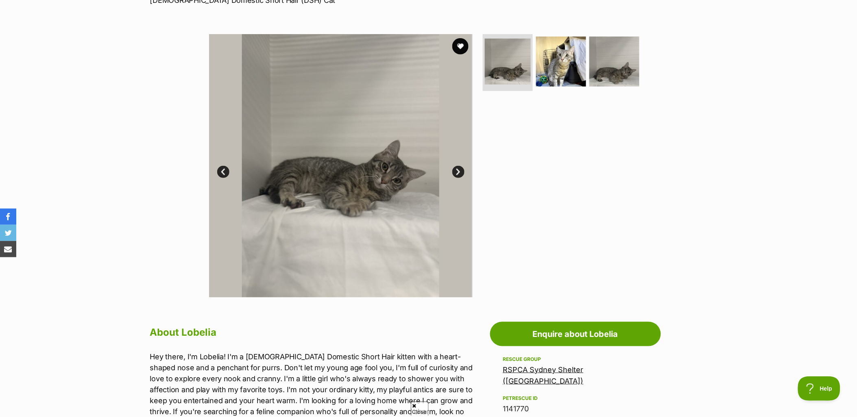
scroll to position [135, 0]
click at [570, 65] on img at bounding box center [561, 61] width 52 height 52
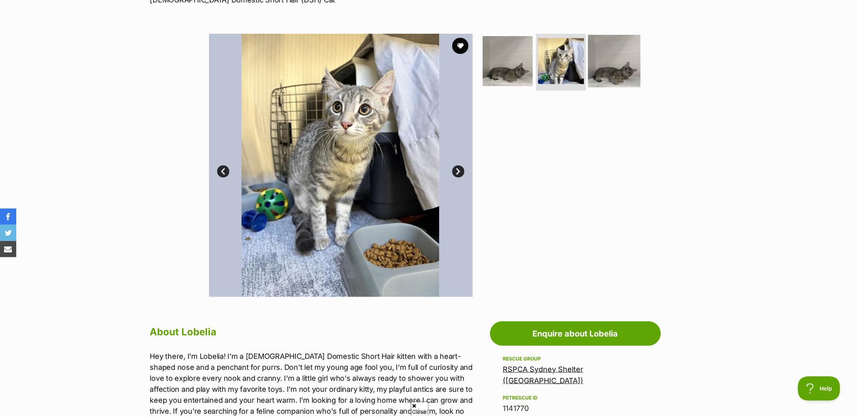
click at [615, 64] on img at bounding box center [614, 61] width 52 height 52
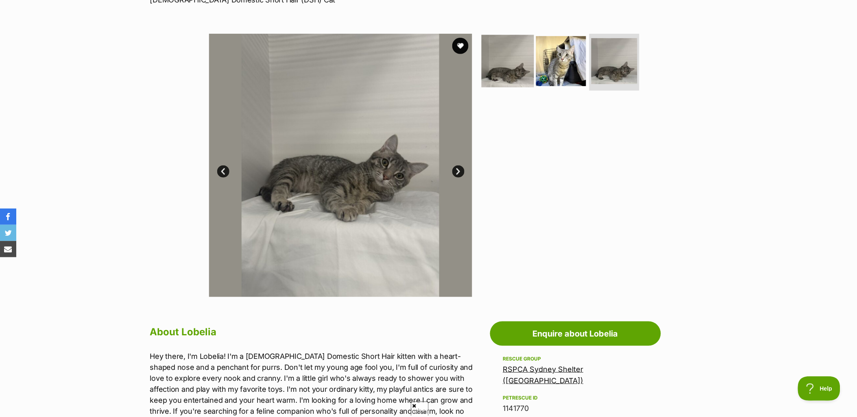
click at [521, 59] on img at bounding box center [507, 61] width 52 height 52
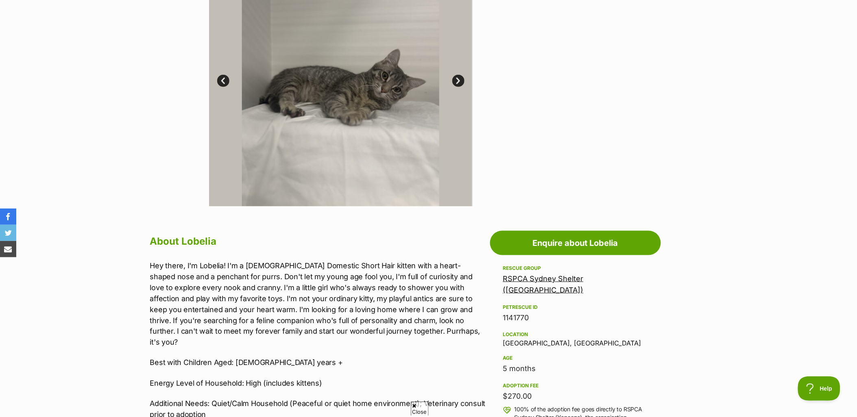
scroll to position [226, 0]
click at [460, 76] on link "Next" at bounding box center [458, 81] width 12 height 12
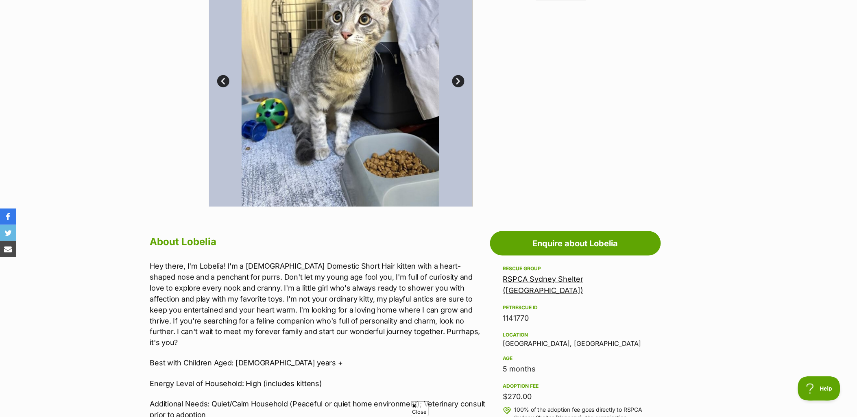
click at [460, 76] on link "Next" at bounding box center [458, 81] width 12 height 12
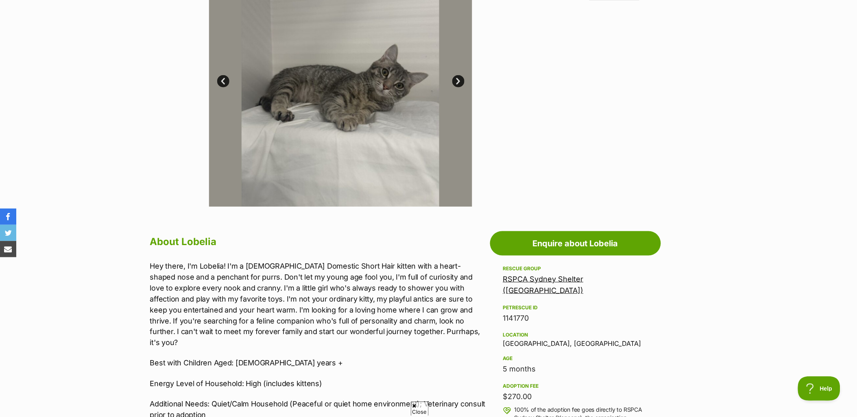
click at [460, 76] on link "Next" at bounding box center [458, 81] width 12 height 12
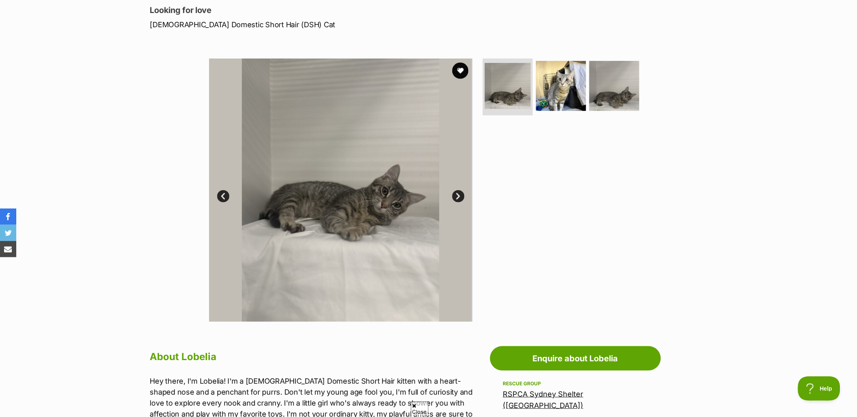
scroll to position [90, 0]
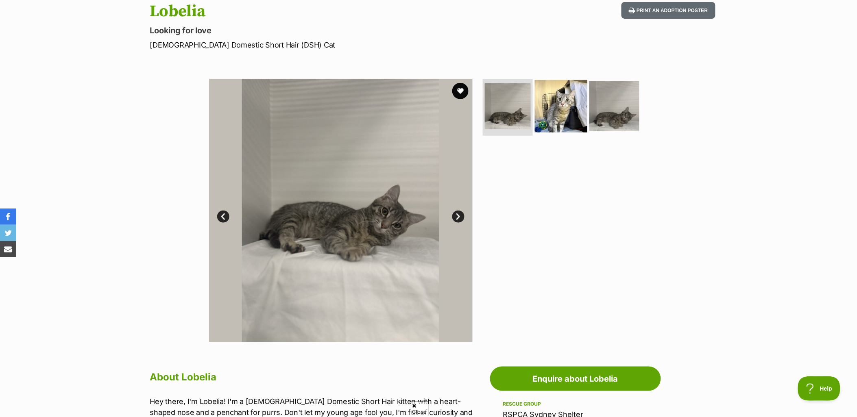
click at [576, 111] on img at bounding box center [561, 106] width 52 height 52
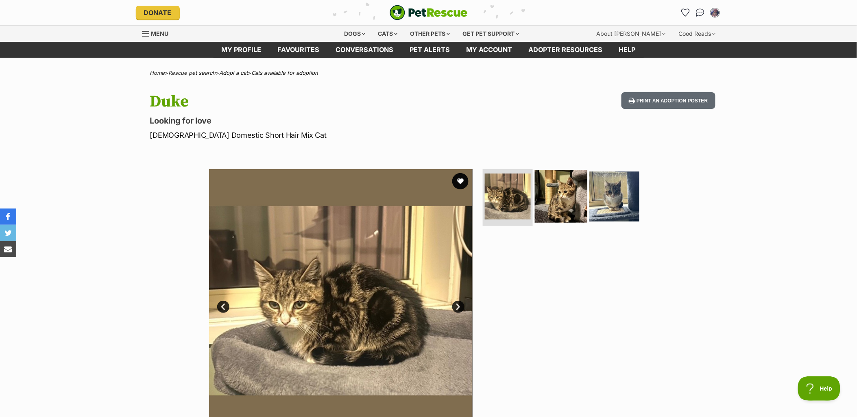
click at [578, 198] on img at bounding box center [561, 196] width 52 height 52
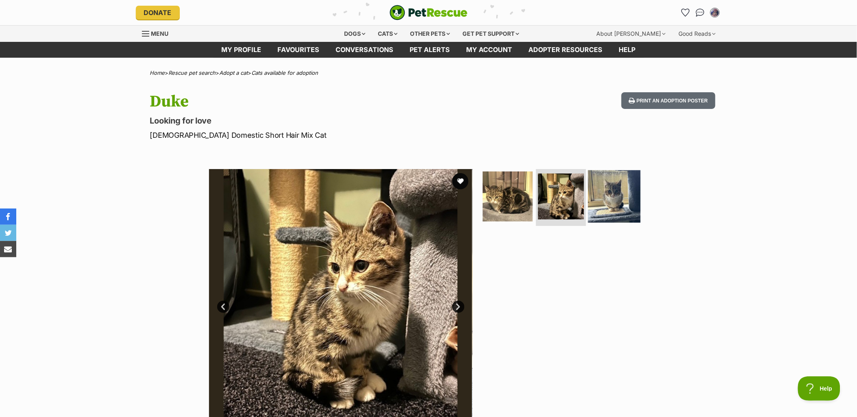
click at [607, 202] on img at bounding box center [614, 196] width 52 height 52
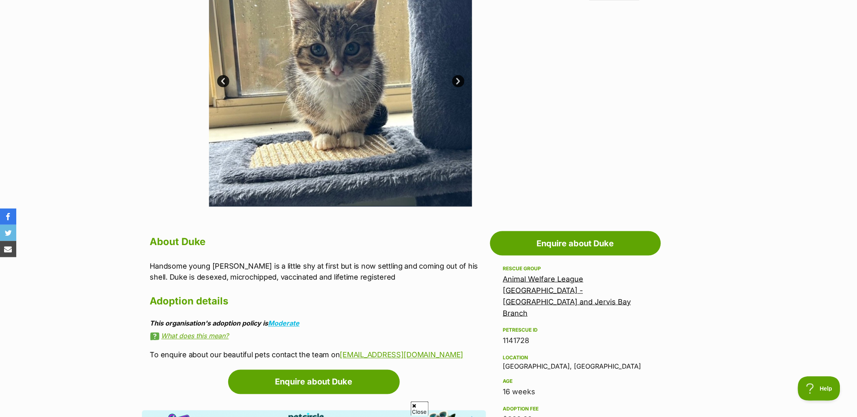
scroll to position [45, 0]
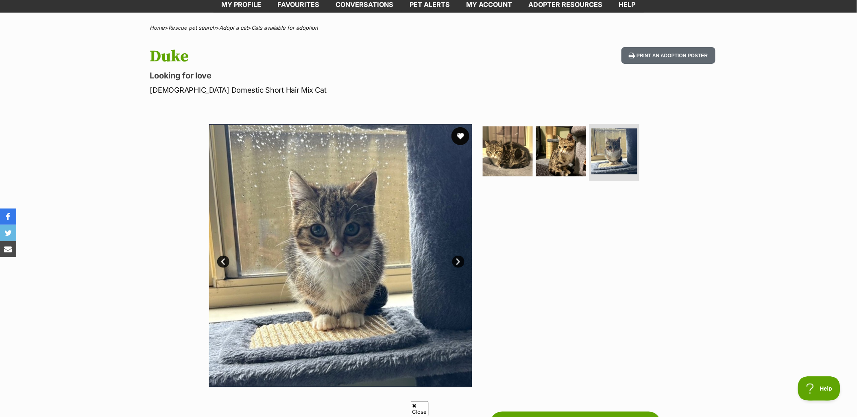
click at [459, 133] on button "favourite" at bounding box center [460, 136] width 18 height 18
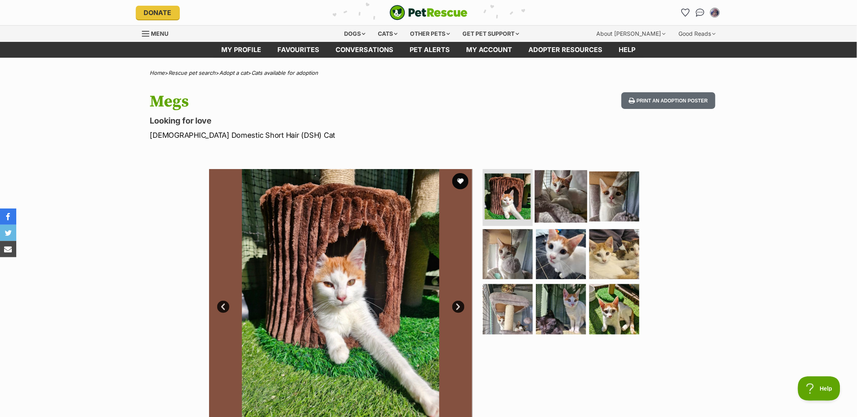
click at [567, 201] on img at bounding box center [561, 196] width 52 height 52
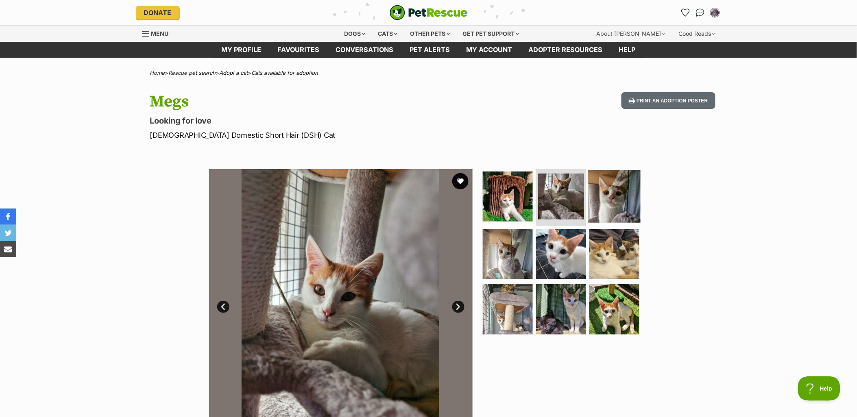
click at [621, 204] on img at bounding box center [614, 196] width 52 height 52
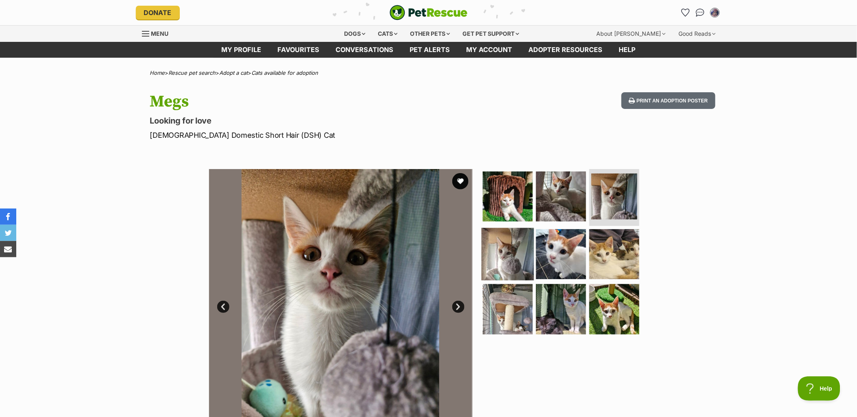
click at [486, 262] on img at bounding box center [507, 254] width 52 height 52
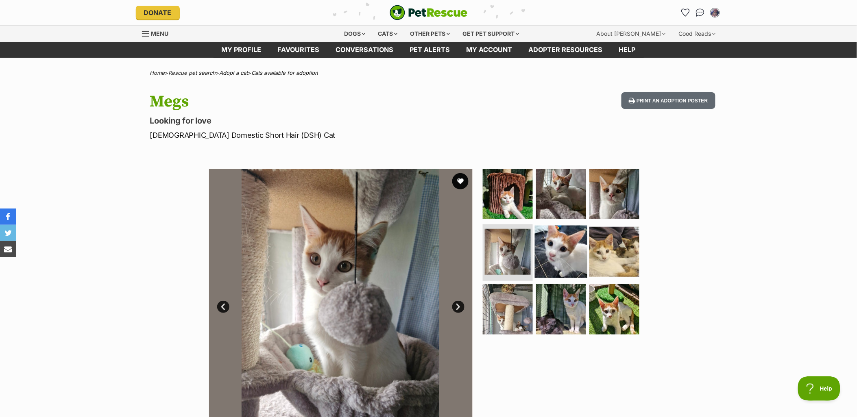
click at [567, 263] on img at bounding box center [561, 251] width 52 height 52
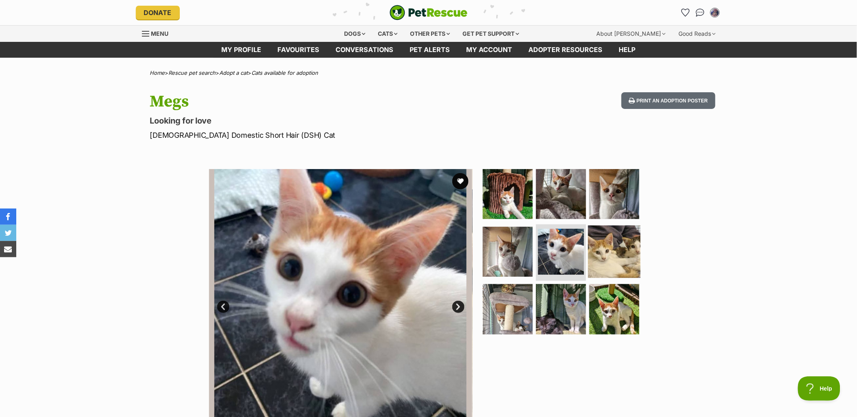
click at [600, 257] on img at bounding box center [614, 251] width 52 height 52
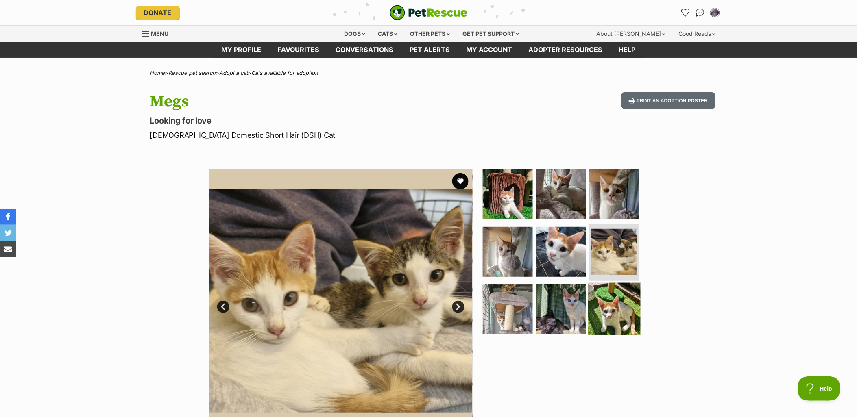
click at [620, 311] on img at bounding box center [614, 309] width 52 height 52
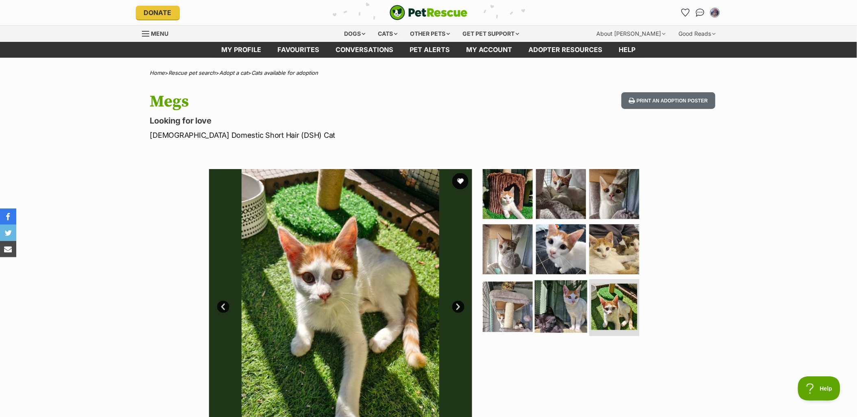
click at [560, 313] on img at bounding box center [561, 307] width 52 height 52
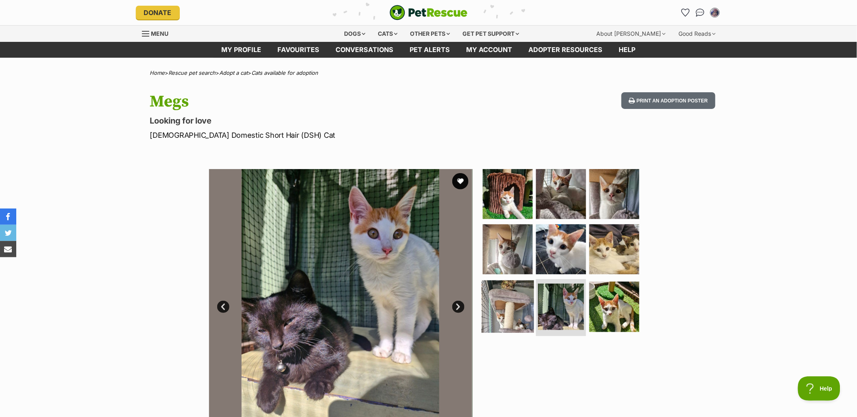
click at [498, 312] on img at bounding box center [507, 307] width 52 height 52
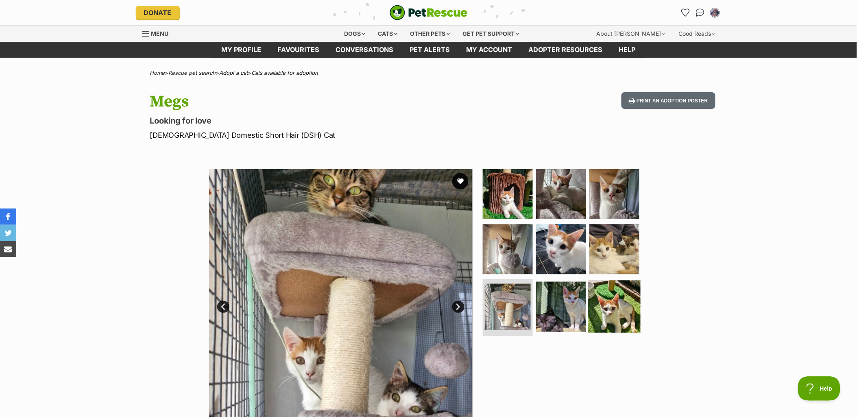
click at [617, 307] on img at bounding box center [614, 307] width 52 height 52
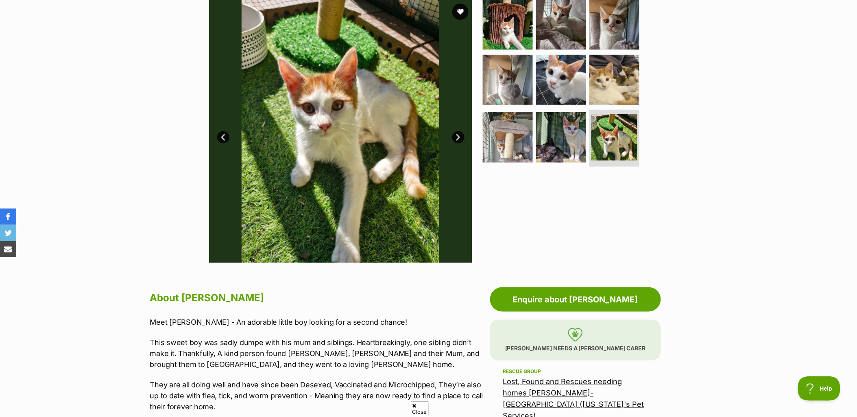
scroll to position [45, 0]
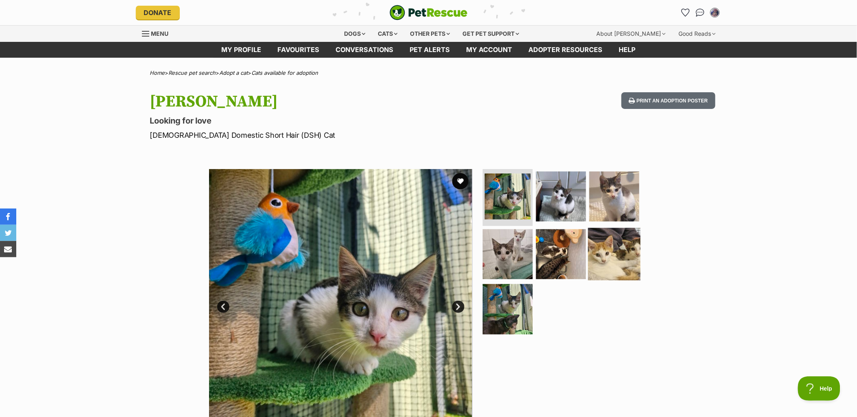
click at [620, 265] on img at bounding box center [614, 254] width 52 height 52
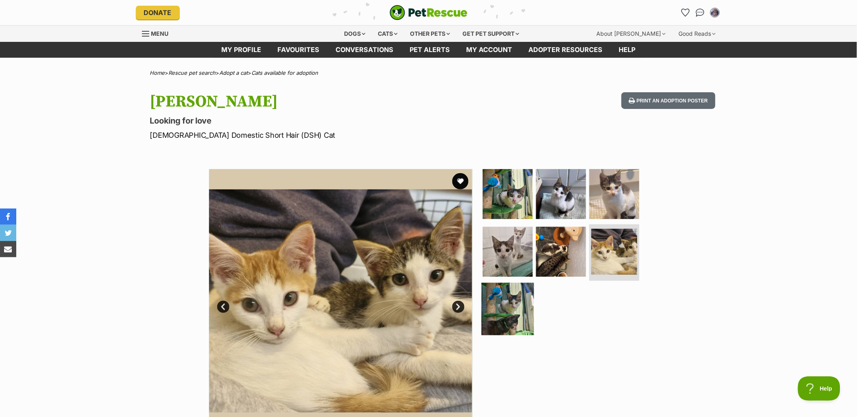
click at [529, 307] on img at bounding box center [507, 309] width 52 height 52
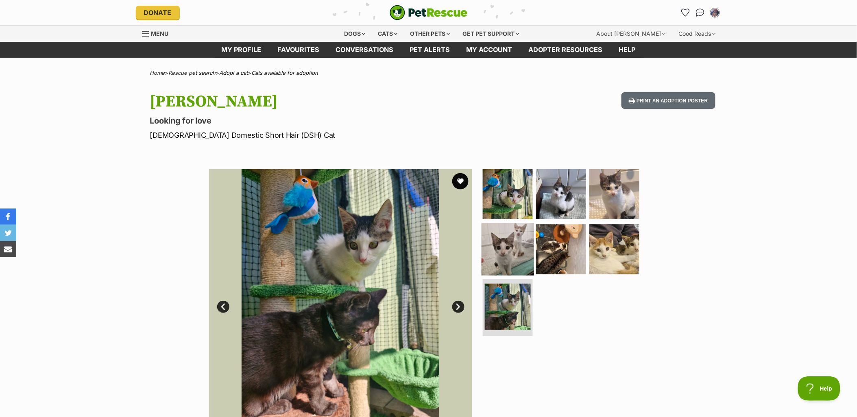
click at [499, 248] on img at bounding box center [507, 249] width 52 height 52
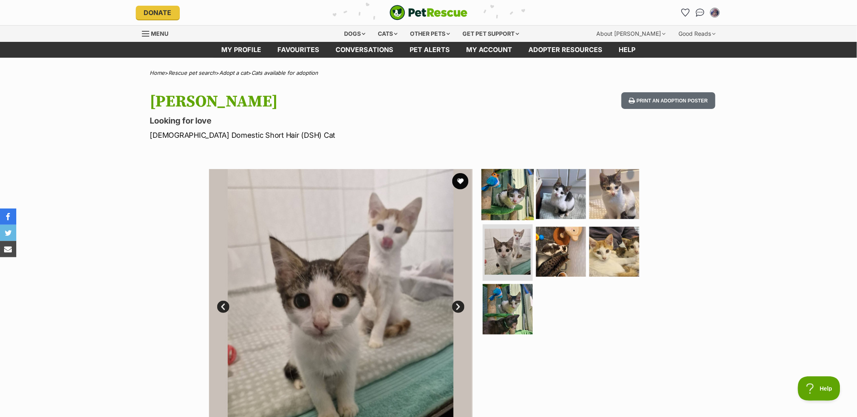
click at [504, 201] on img at bounding box center [507, 194] width 52 height 52
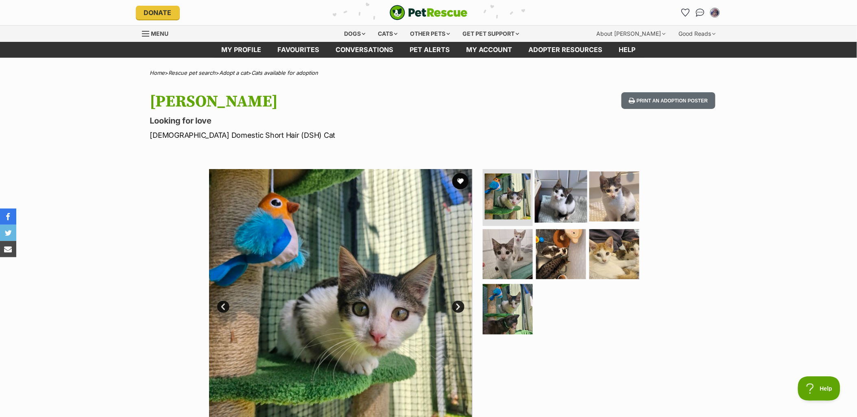
click at [582, 198] on img at bounding box center [561, 196] width 52 height 52
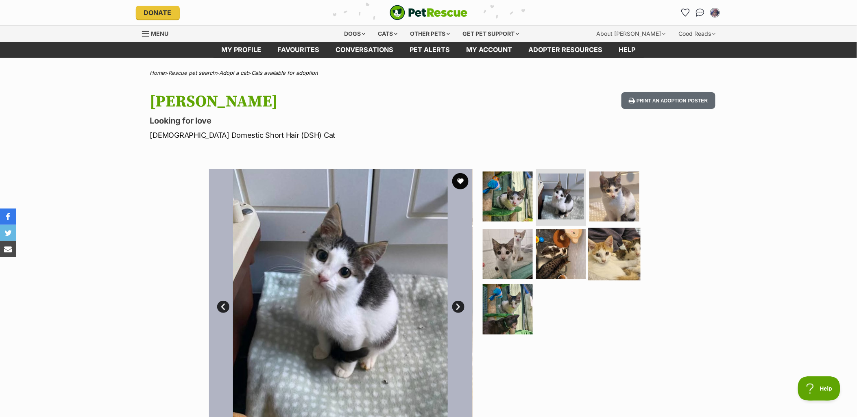
click at [611, 253] on img at bounding box center [614, 254] width 52 height 52
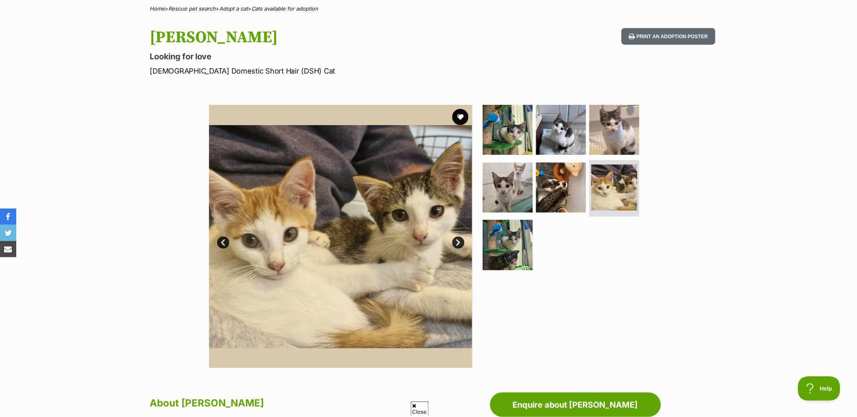
scroll to position [90, 0]
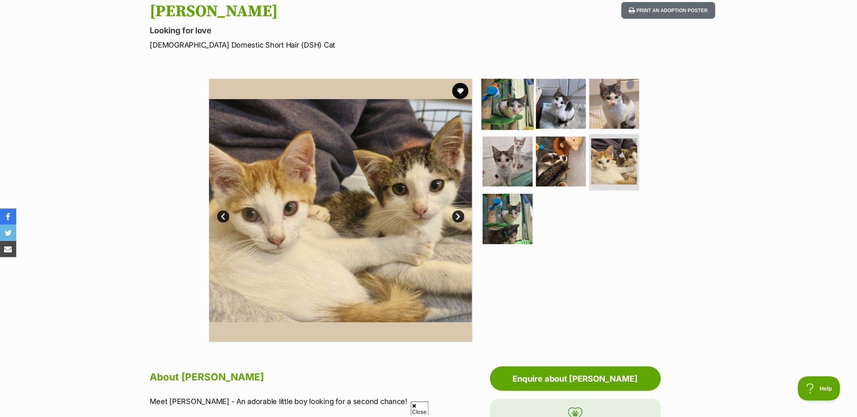
click at [520, 104] on img at bounding box center [507, 104] width 52 height 52
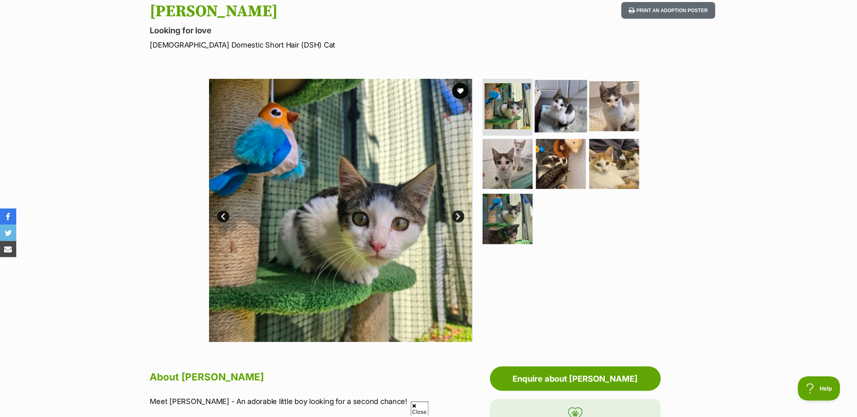
click at [550, 108] on img at bounding box center [561, 106] width 52 height 52
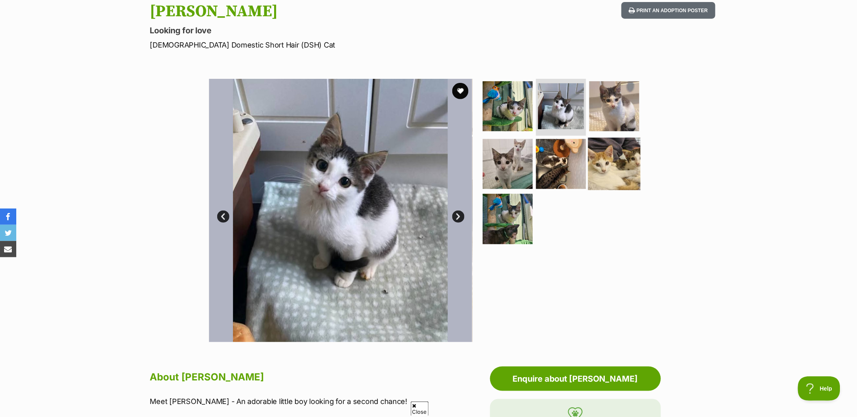
click at [588, 161] on img at bounding box center [614, 163] width 52 height 52
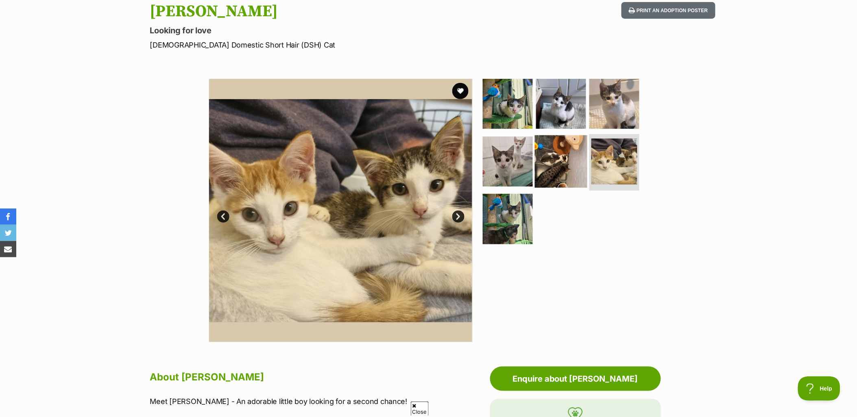
click at [561, 156] on img at bounding box center [561, 161] width 52 height 52
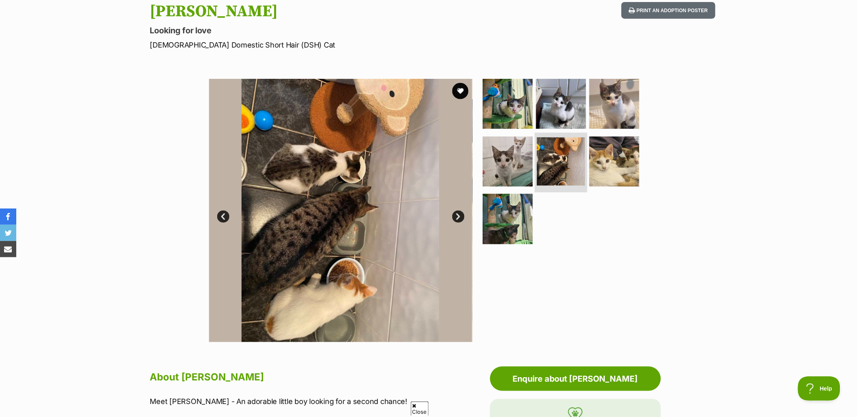
click at [535, 160] on li at bounding box center [561, 163] width 52 height 60
click at [608, 112] on img at bounding box center [614, 104] width 52 height 52
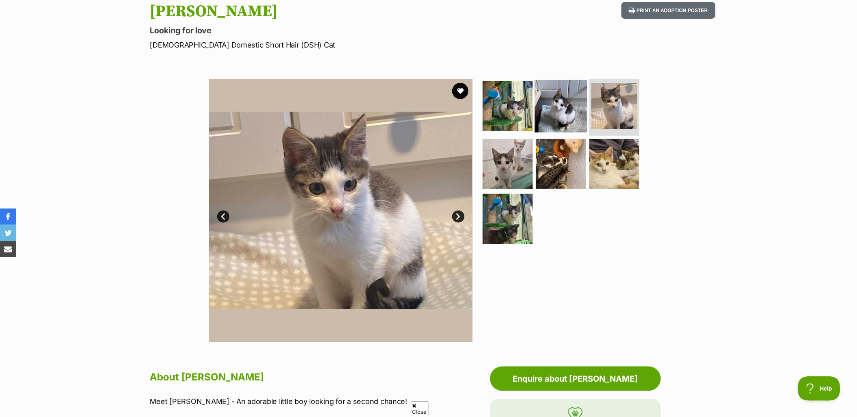
click at [546, 103] on img at bounding box center [561, 106] width 52 height 52
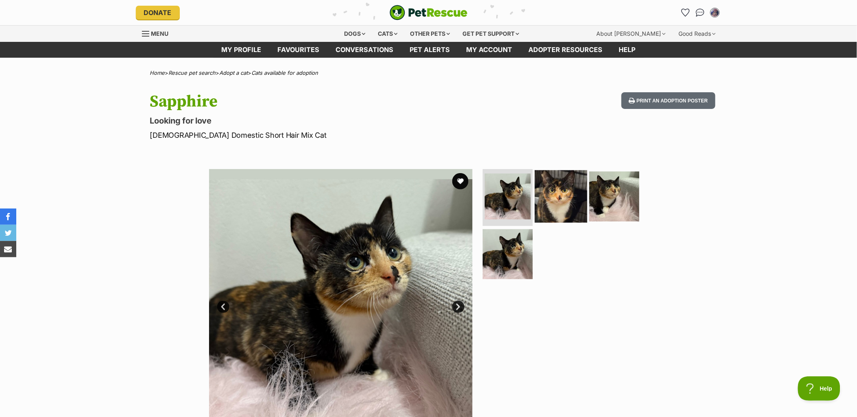
drag, startPoint x: 539, startPoint y: 194, endPoint x: 544, endPoint y: 195, distance: 4.5
click at [539, 194] on img at bounding box center [561, 196] width 52 height 52
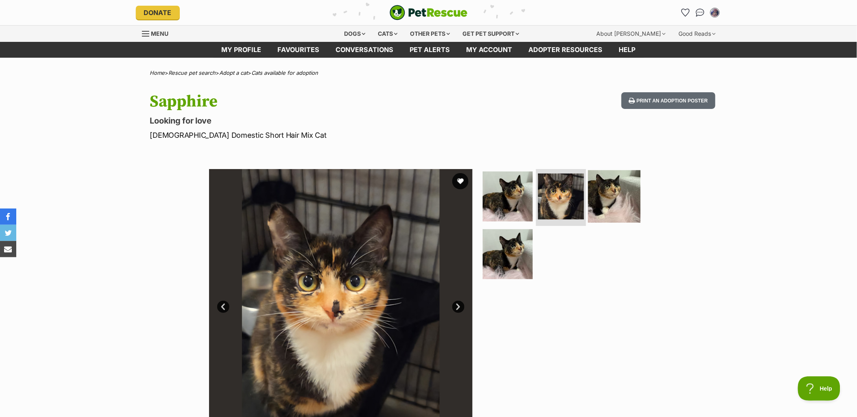
click at [625, 198] on img at bounding box center [614, 196] width 52 height 52
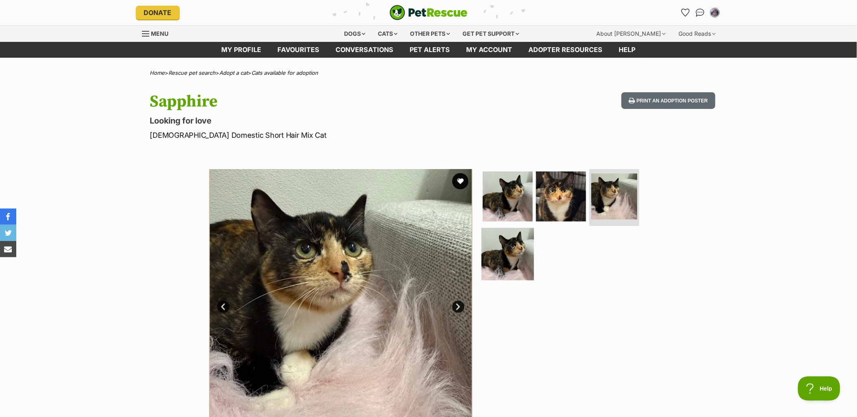
click at [518, 269] on img at bounding box center [507, 254] width 52 height 52
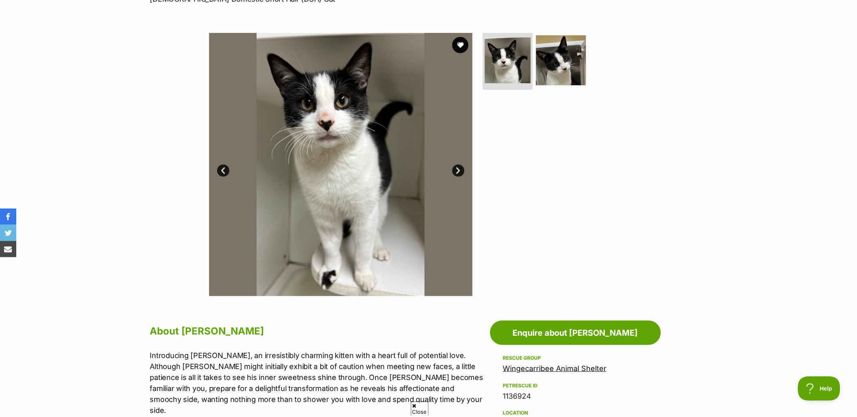
scroll to position [135, 0]
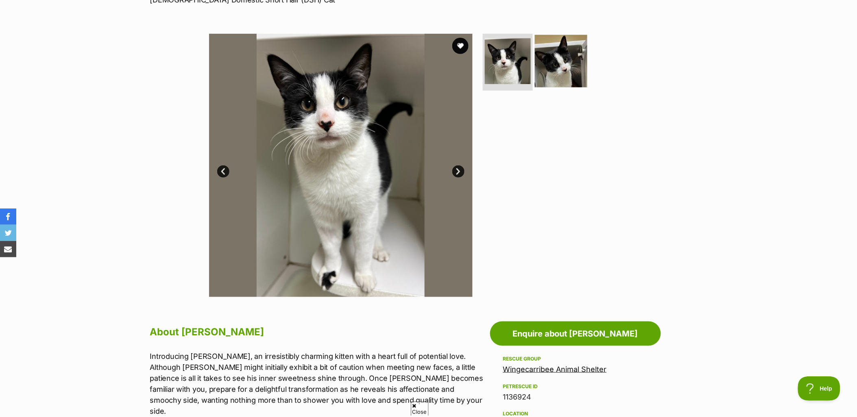
click at [563, 63] on img at bounding box center [561, 61] width 52 height 52
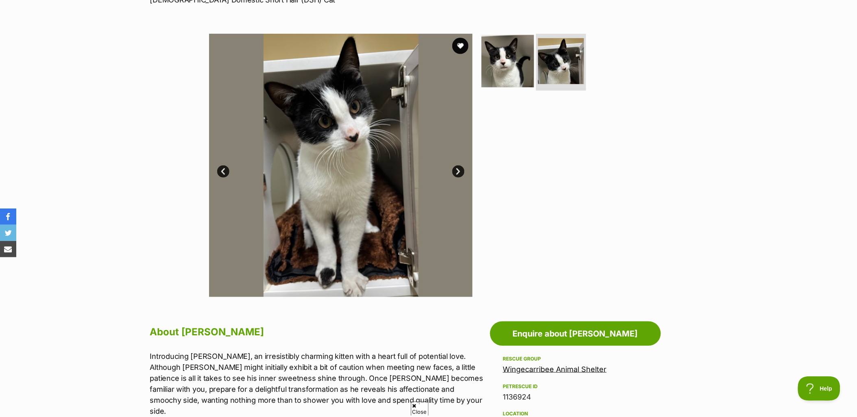
click at [516, 71] on img at bounding box center [507, 61] width 52 height 52
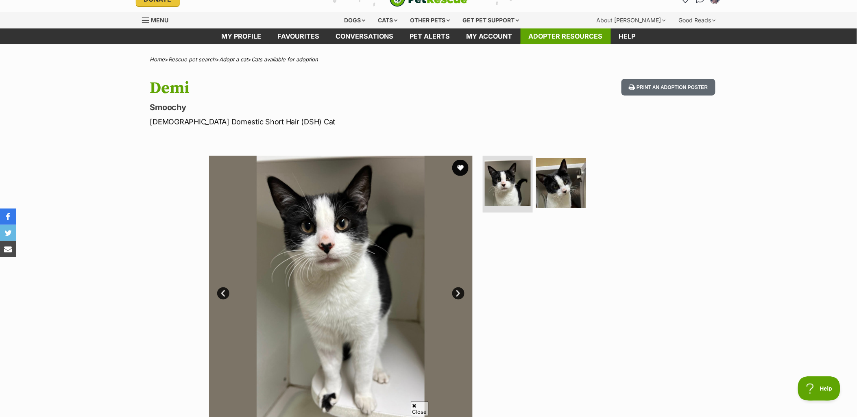
scroll to position [0, 0]
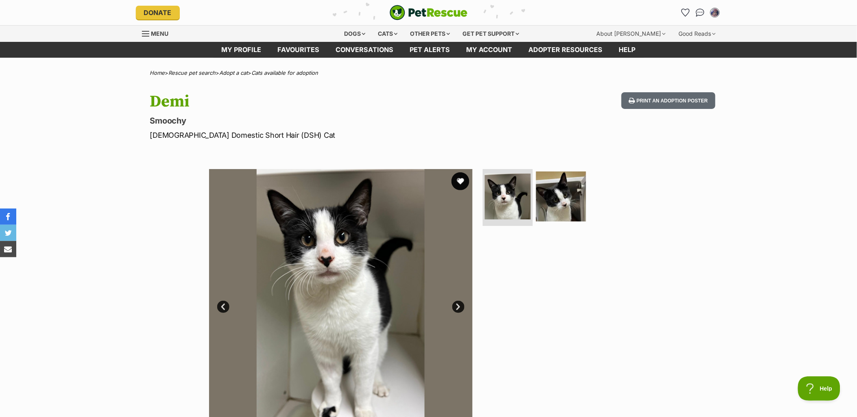
click at [459, 180] on button "favourite" at bounding box center [460, 181] width 18 height 18
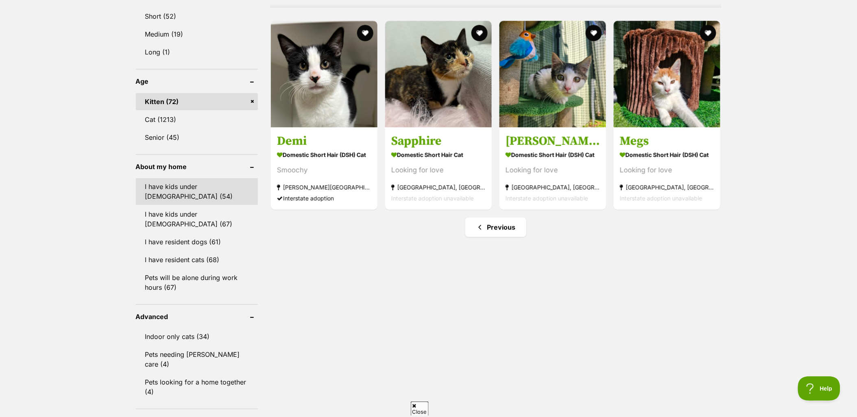
scroll to position [632, 0]
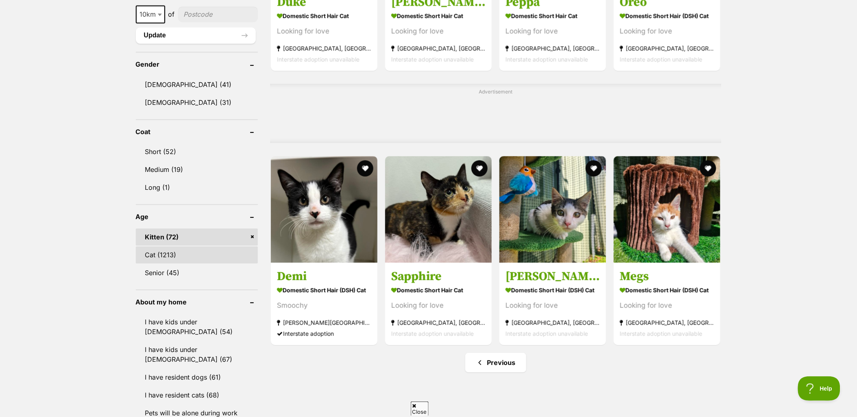
click at [173, 246] on link "Cat (1213)" at bounding box center [197, 254] width 122 height 17
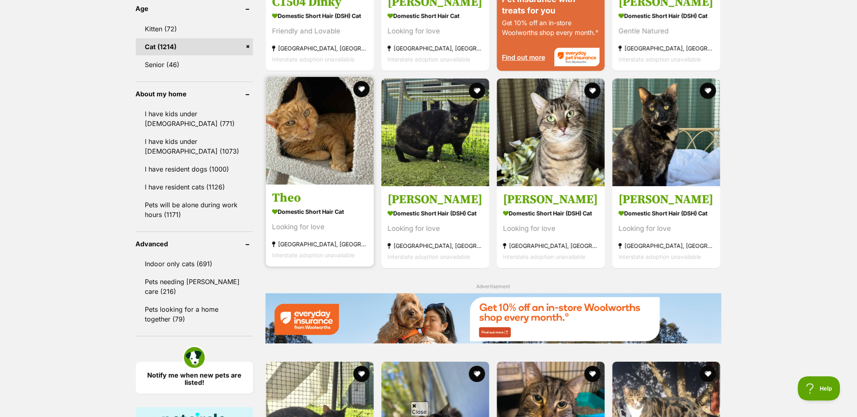
scroll to position [994, 0]
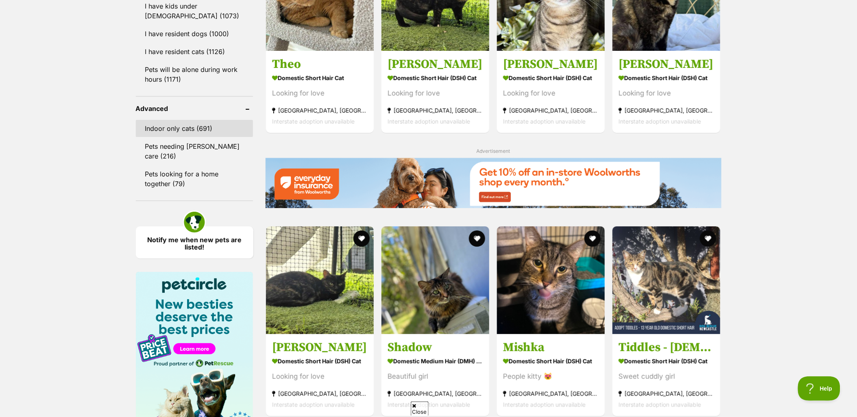
click at [209, 123] on link "Indoor only cats (691)" at bounding box center [194, 128] width 117 height 17
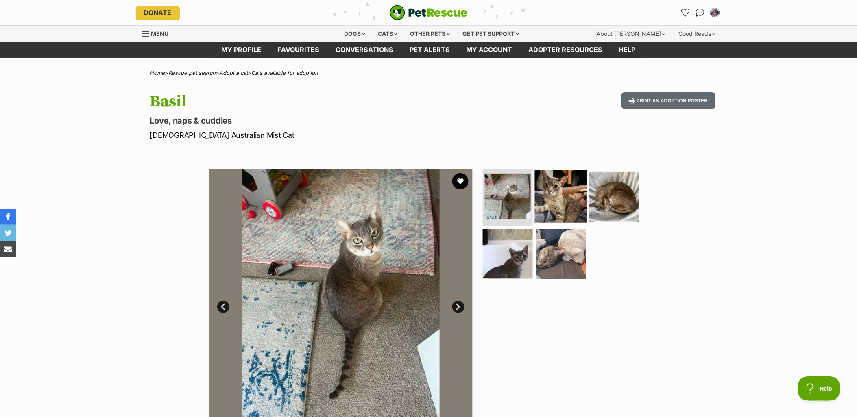
click at [563, 190] on img at bounding box center [561, 196] width 52 height 52
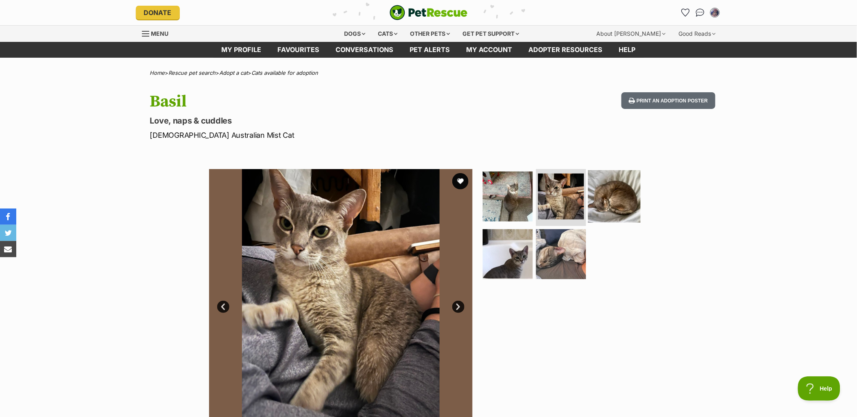
click at [600, 191] on img at bounding box center [614, 196] width 52 height 52
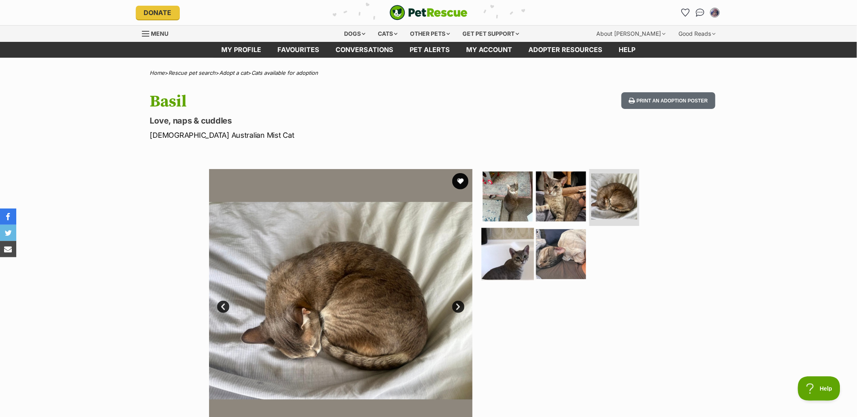
click at [514, 257] on img at bounding box center [507, 254] width 52 height 52
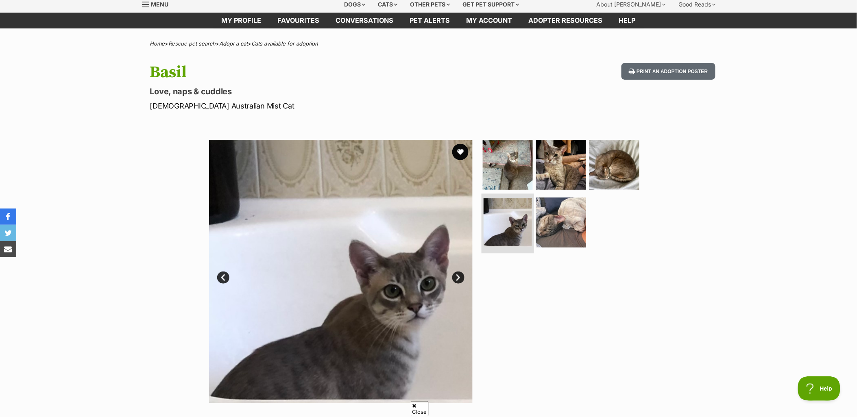
scroll to position [45, 0]
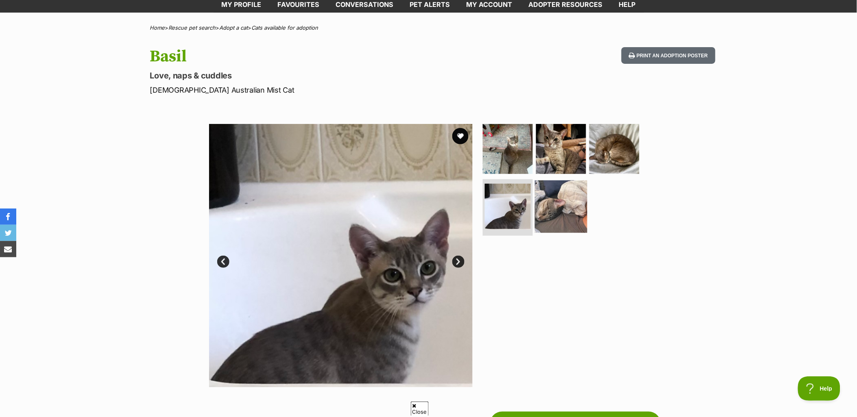
click at [559, 213] on img at bounding box center [561, 206] width 52 height 52
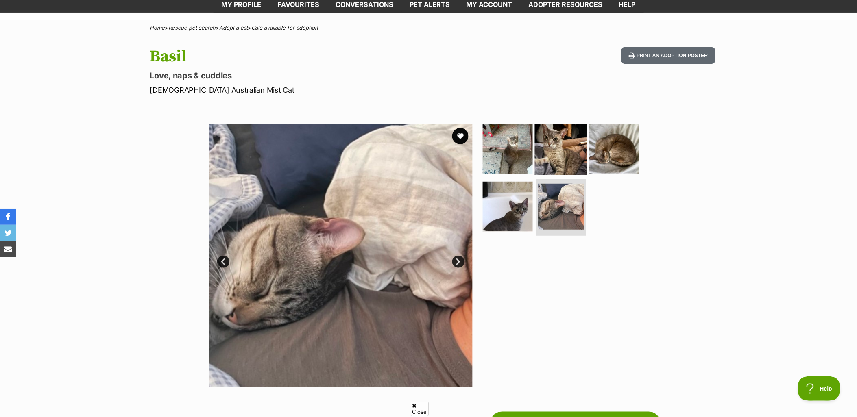
click at [558, 152] on img at bounding box center [561, 149] width 52 height 52
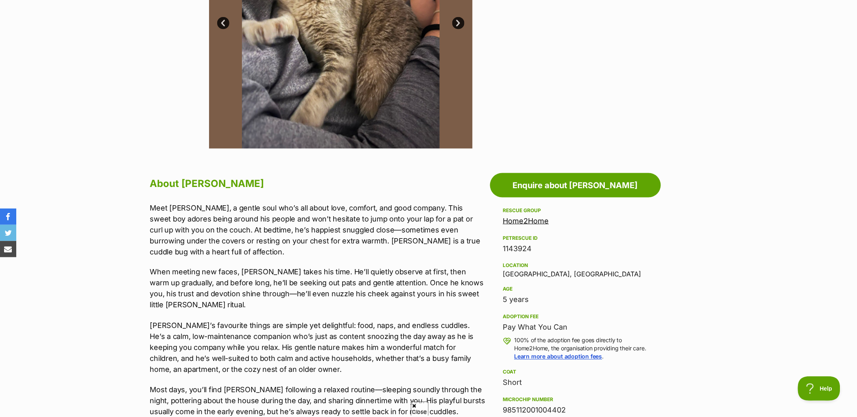
scroll to position [316, 0]
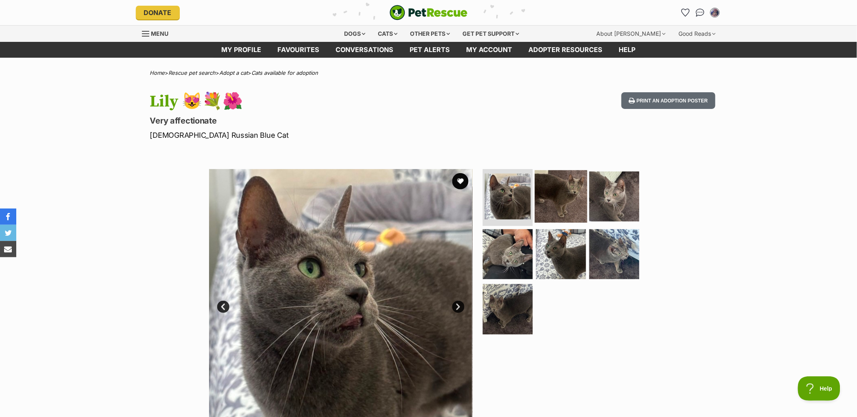
click at [560, 185] on img at bounding box center [561, 196] width 52 height 52
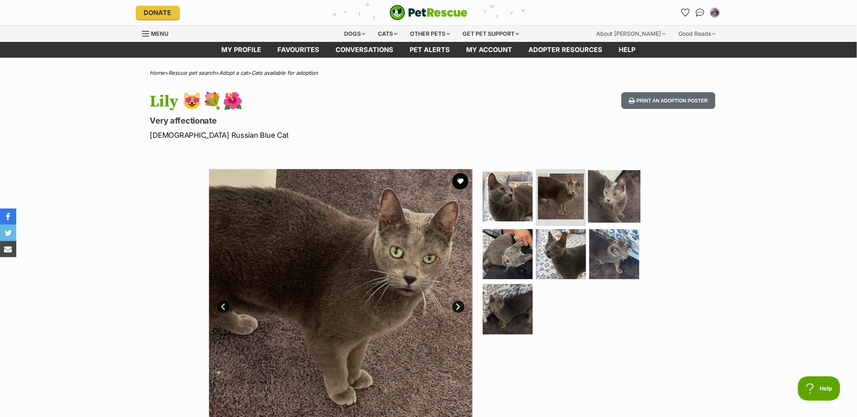
click at [610, 194] on img at bounding box center [614, 196] width 52 height 52
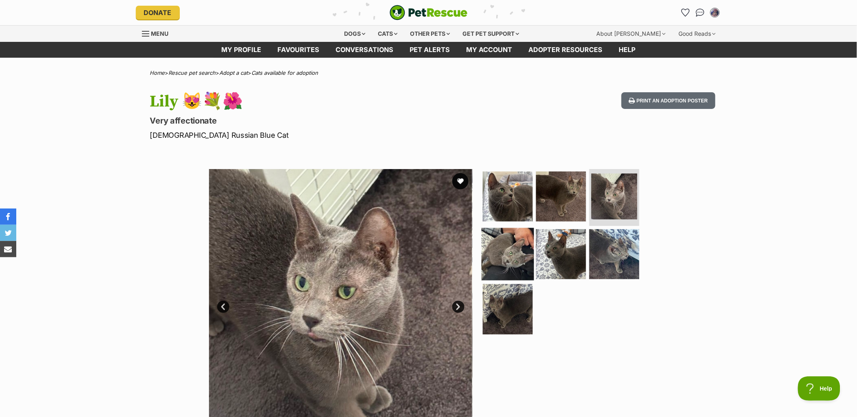
click at [530, 245] on img at bounding box center [507, 254] width 52 height 52
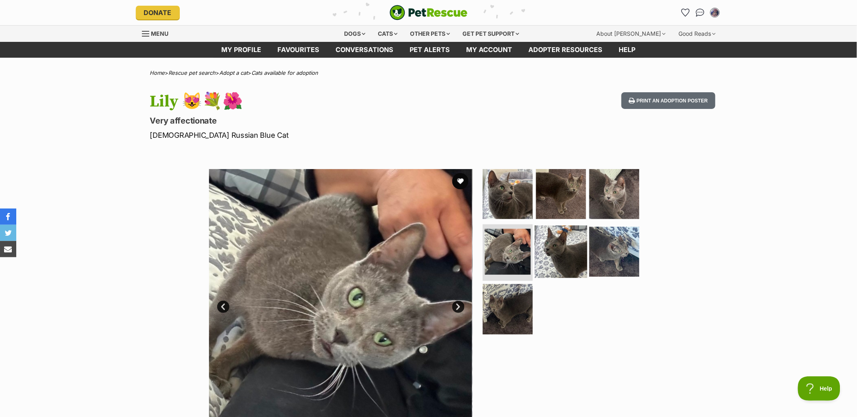
click at [553, 252] on img at bounding box center [561, 251] width 52 height 52
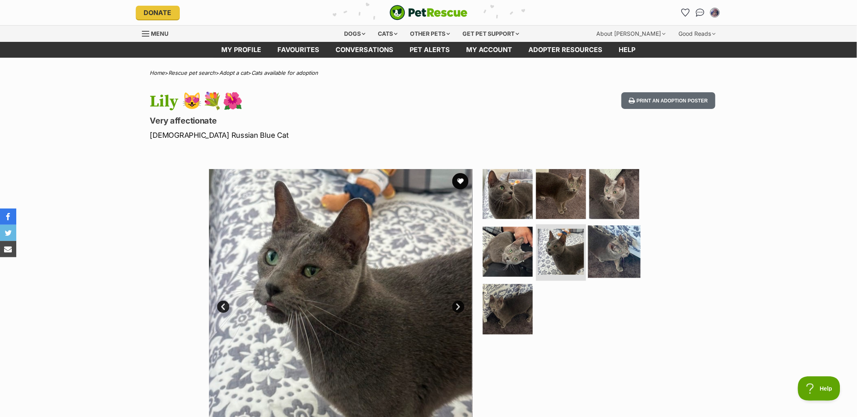
click at [616, 257] on img at bounding box center [614, 251] width 52 height 52
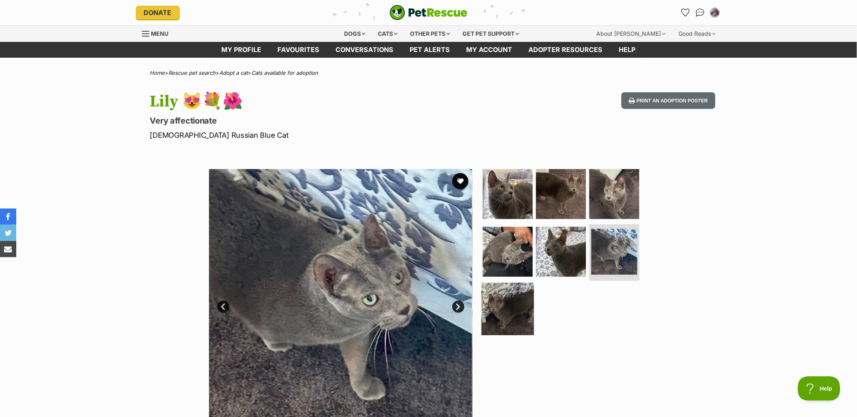
click at [526, 305] on img at bounding box center [507, 309] width 52 height 52
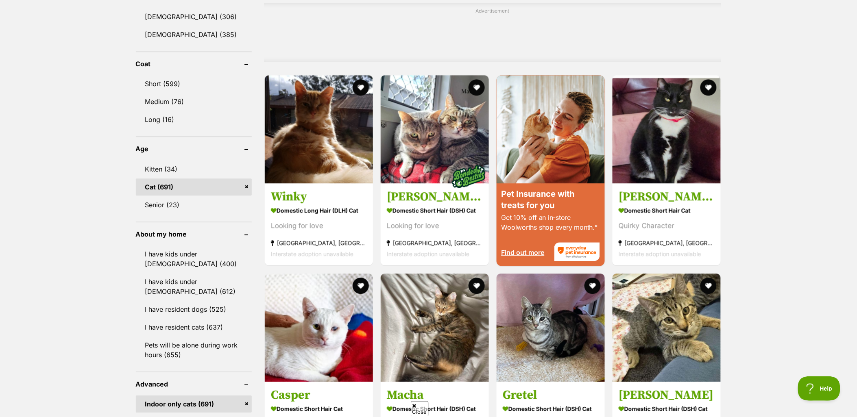
scroll to position [677, 0]
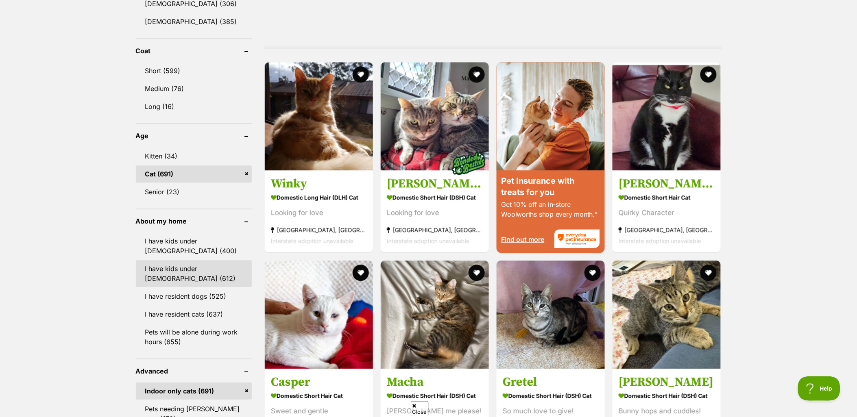
click at [165, 267] on link "I have kids under [DEMOGRAPHIC_DATA] (612)" at bounding box center [194, 273] width 116 height 27
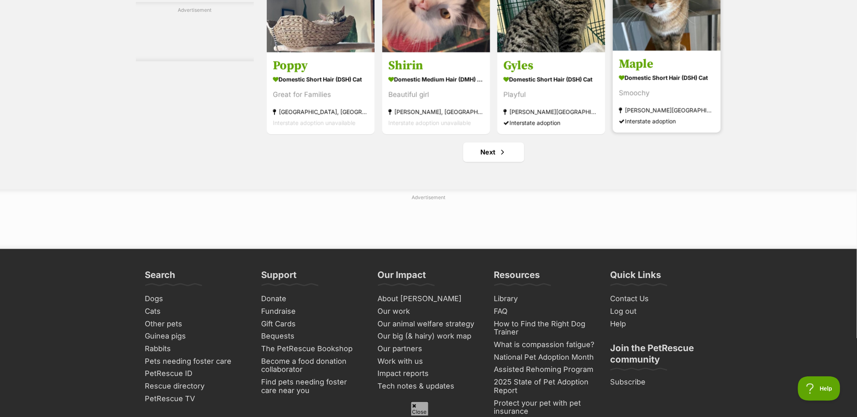
scroll to position [3794, 0]
click at [511, 162] on link "Next" at bounding box center [493, 152] width 61 height 20
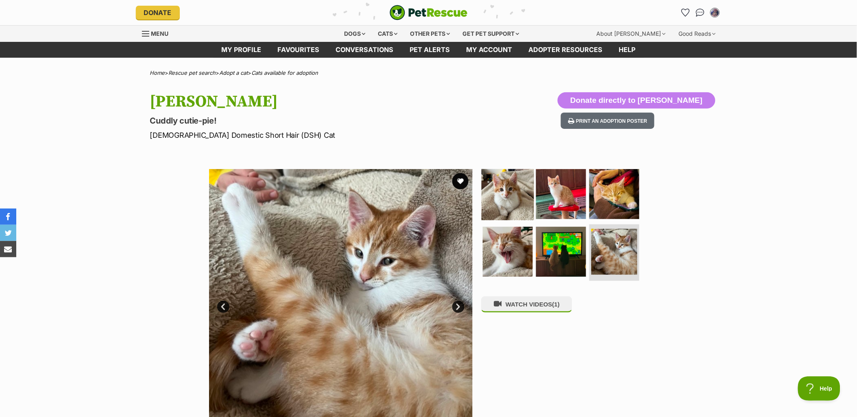
click at [498, 184] on img at bounding box center [507, 194] width 52 height 52
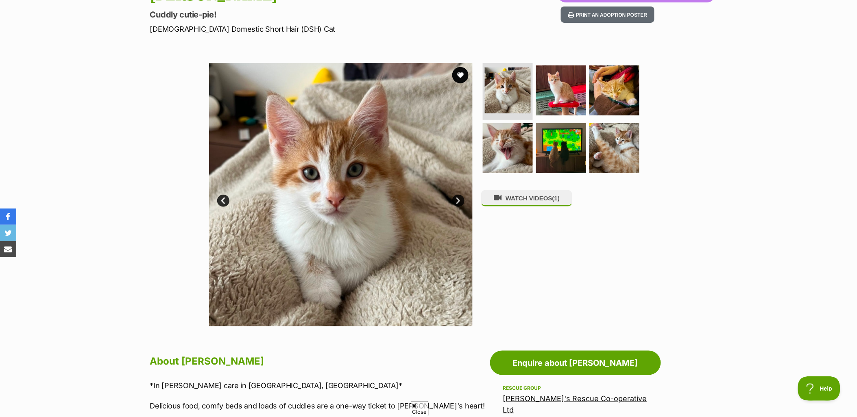
scroll to position [90, 0]
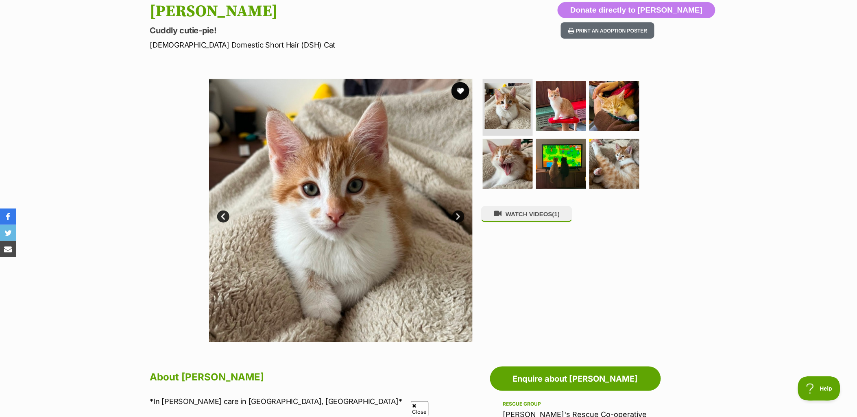
click at [459, 91] on button "favourite" at bounding box center [460, 91] width 18 height 18
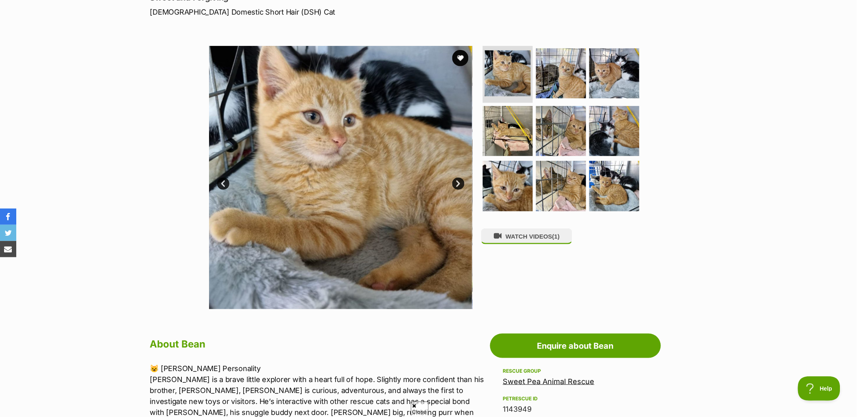
scroll to position [90, 0]
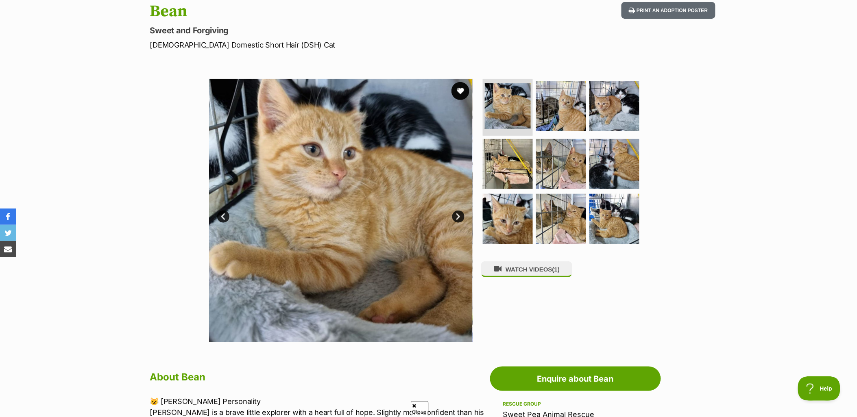
click at [457, 91] on button "favourite" at bounding box center [460, 91] width 18 height 18
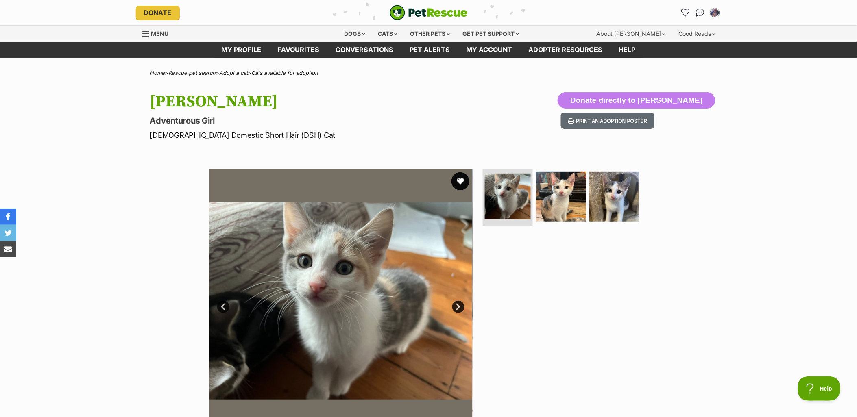
click at [461, 186] on button "favourite" at bounding box center [460, 181] width 18 height 18
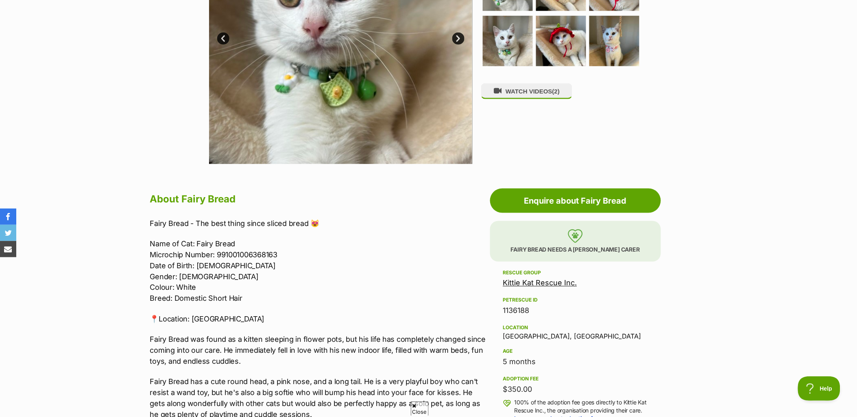
scroll to position [271, 0]
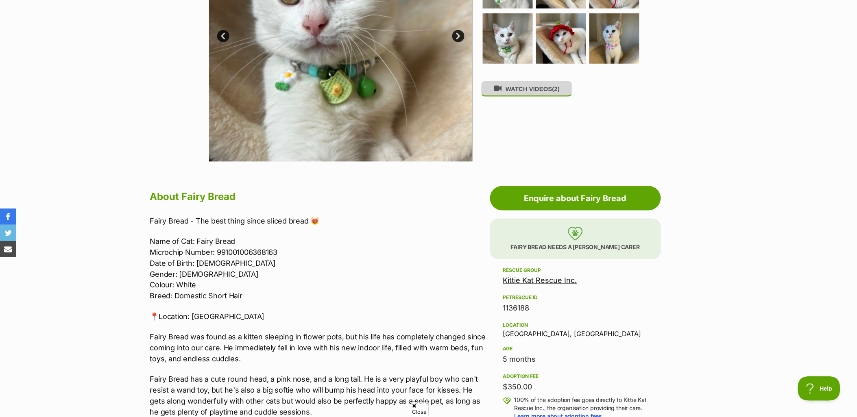
drag, startPoint x: 529, startPoint y: 94, endPoint x: 527, endPoint y: 98, distance: 4.2
click at [527, 97] on button "WATCH VIDEOS (2)" at bounding box center [526, 89] width 91 height 16
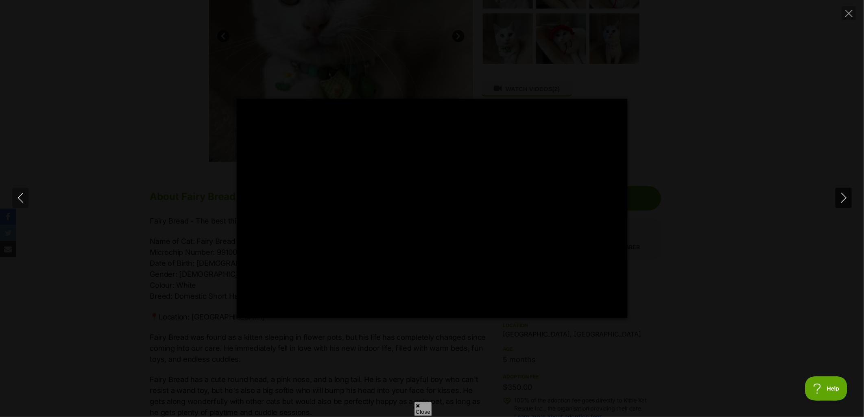
click at [848, 189] on button "Next" at bounding box center [843, 198] width 16 height 20
type input "41.34"
click at [855, 20] on div "Pause Play % buffered 00:00 -00:06 Unmute Mute Disable captions Enable captions…" at bounding box center [432, 208] width 864 height 417
type input "43.25"
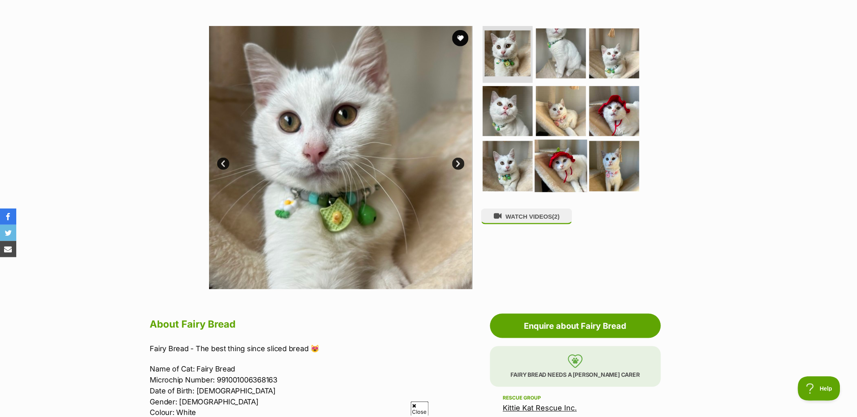
scroll to position [0, 0]
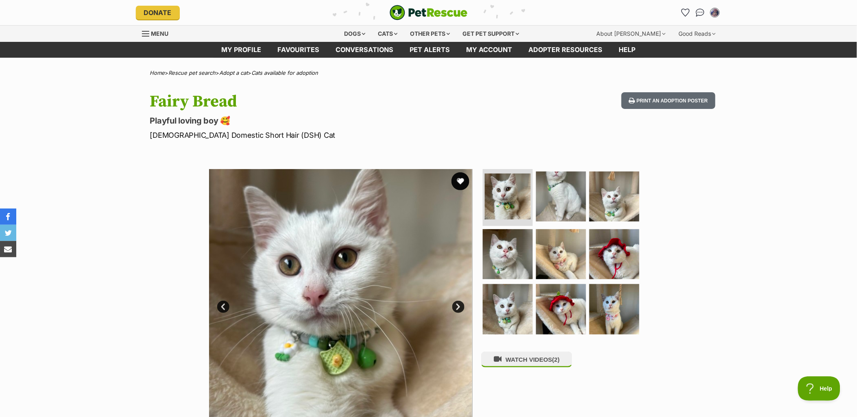
click at [462, 179] on button "favourite" at bounding box center [460, 181] width 18 height 18
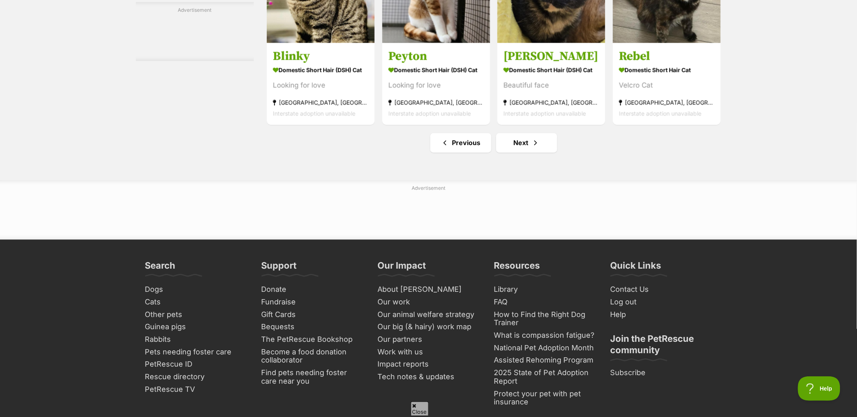
scroll to position [3839, 0]
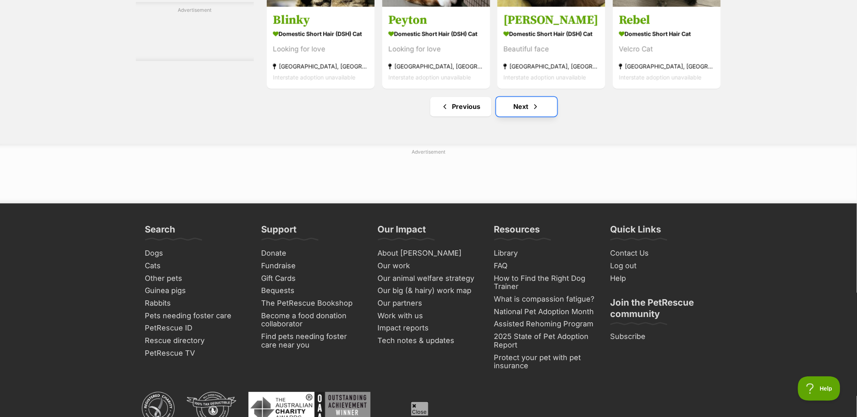
click at [523, 117] on link "Next" at bounding box center [526, 107] width 61 height 20
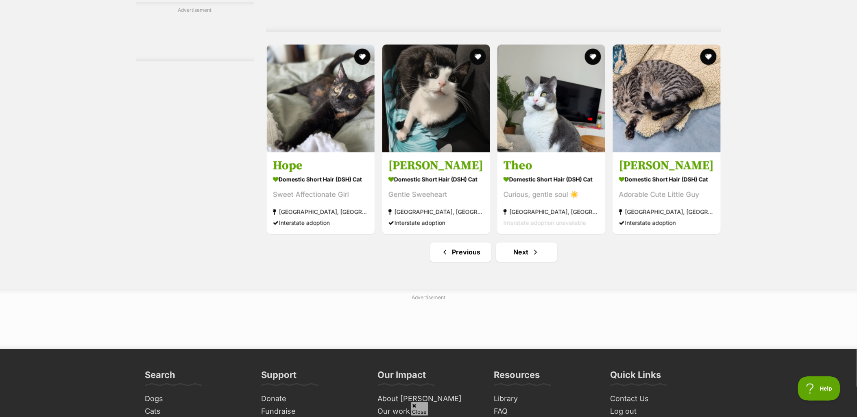
scroll to position [3749, 0]
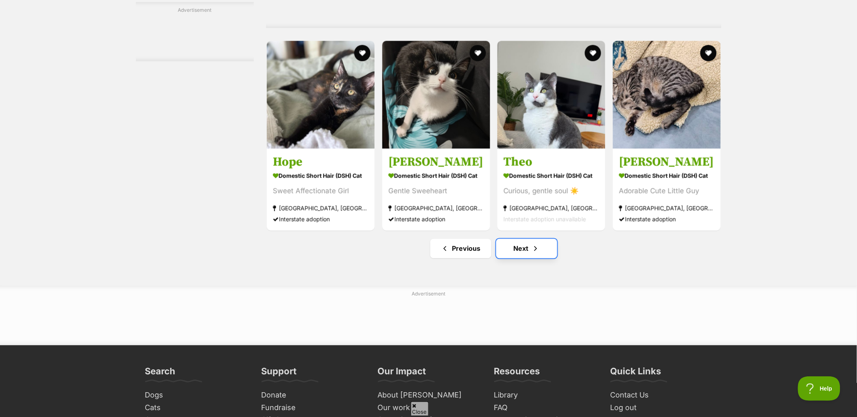
click at [509, 259] on link "Next" at bounding box center [526, 249] width 61 height 20
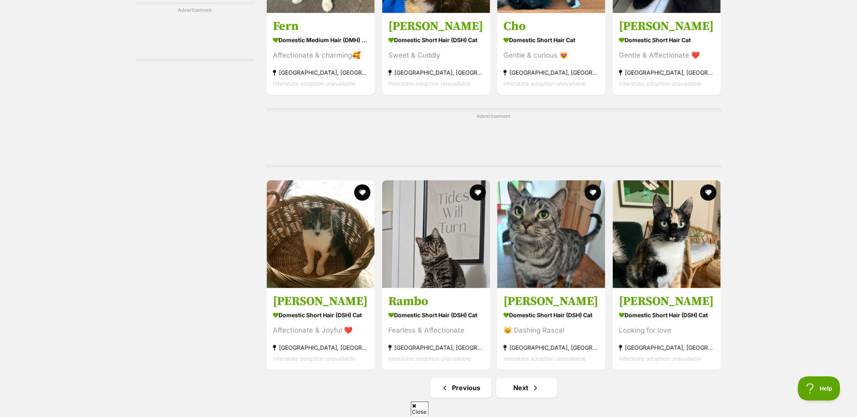
scroll to position [3568, 0]
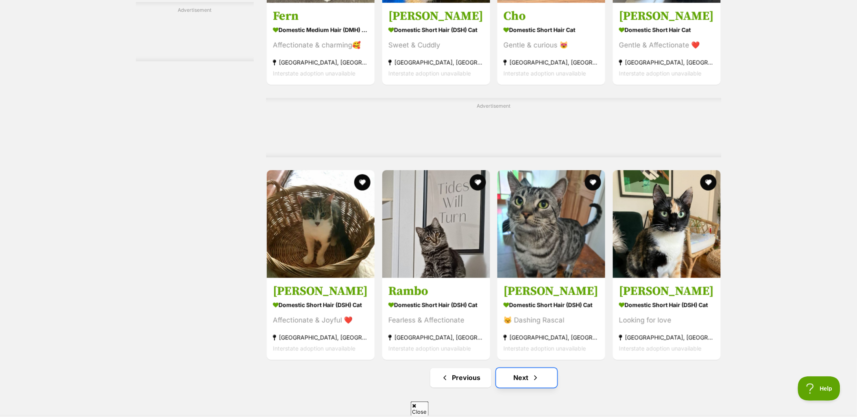
click at [533, 383] on span "Next page" at bounding box center [535, 378] width 8 height 10
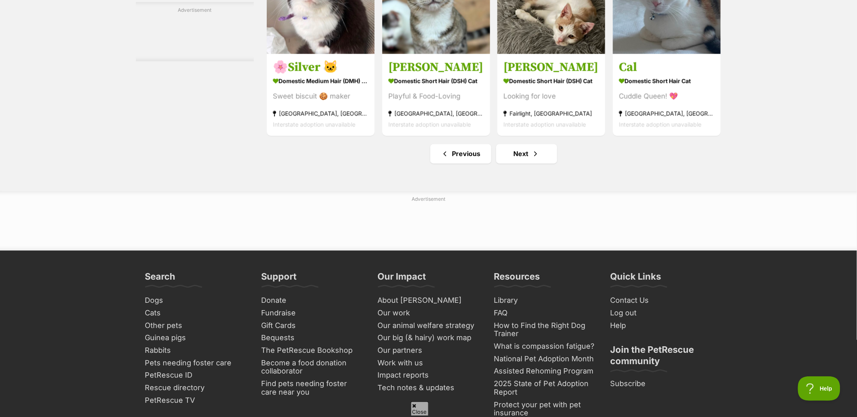
scroll to position [3794, 0]
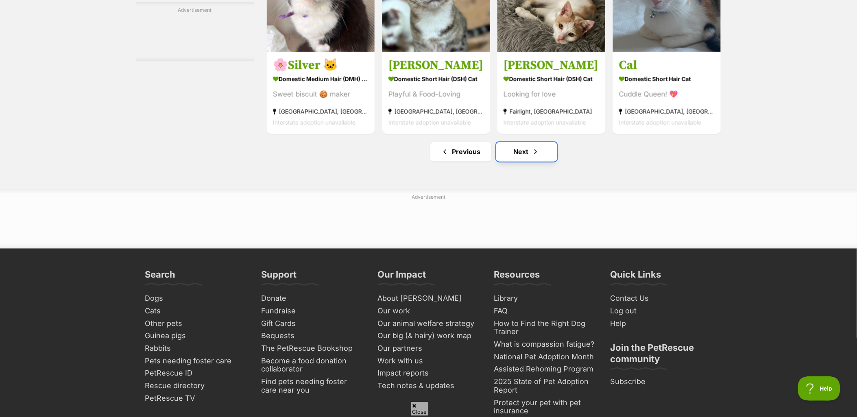
click at [522, 162] on link "Next" at bounding box center [526, 152] width 61 height 20
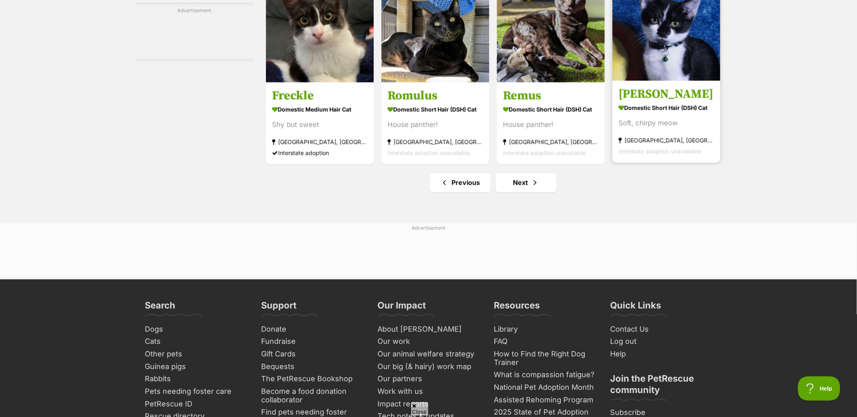
scroll to position [3839, 0]
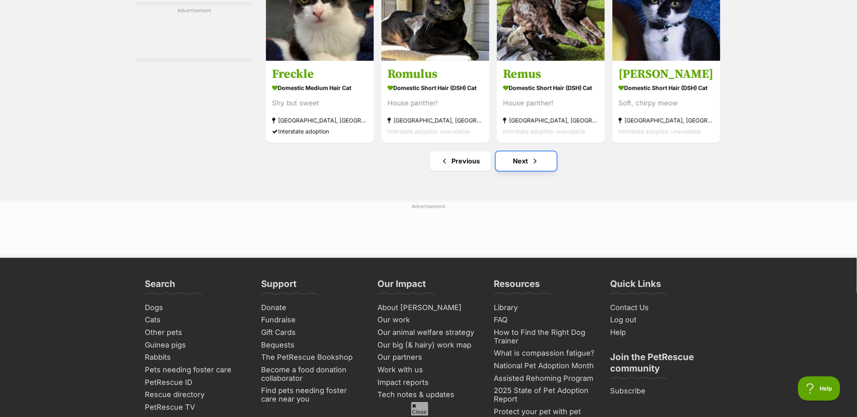
click at [533, 166] on span "Next page" at bounding box center [535, 162] width 8 height 10
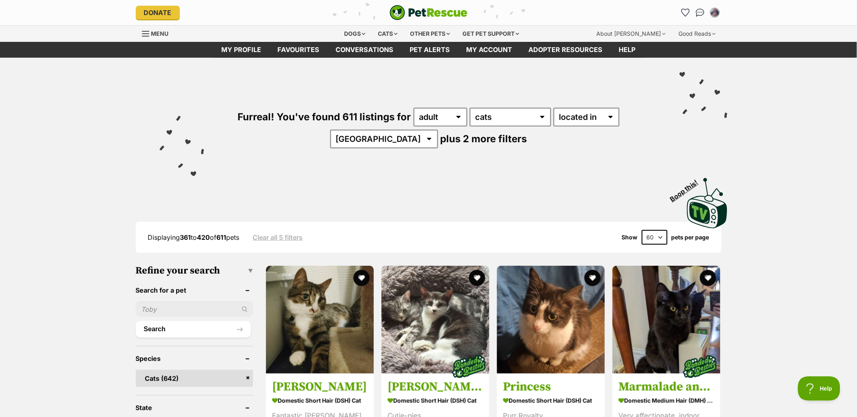
click at [832, 117] on div "Furreal! You've found 611 listings for any age kitten adult senior any type of …" at bounding box center [428, 144] width 857 height 172
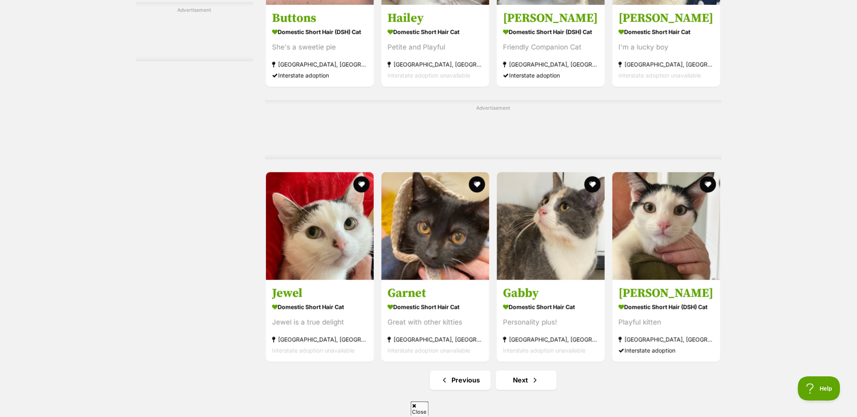
scroll to position [3568, 0]
click at [522, 391] on link "Next" at bounding box center [526, 381] width 61 height 20
click at [514, 389] on link "Next" at bounding box center [526, 381] width 61 height 20
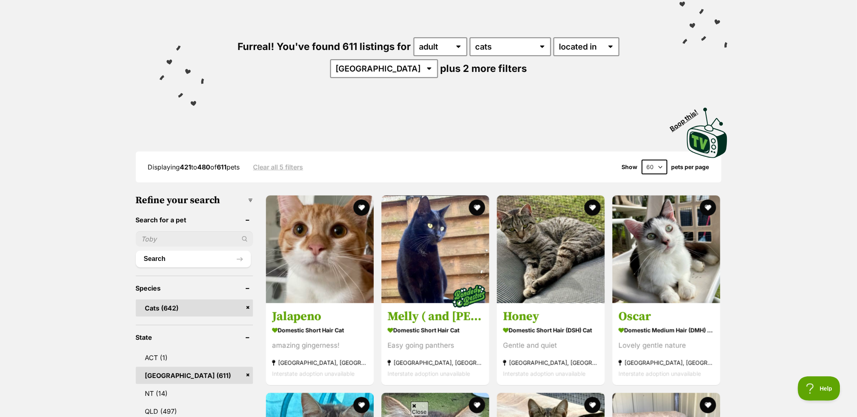
scroll to position [181, 0]
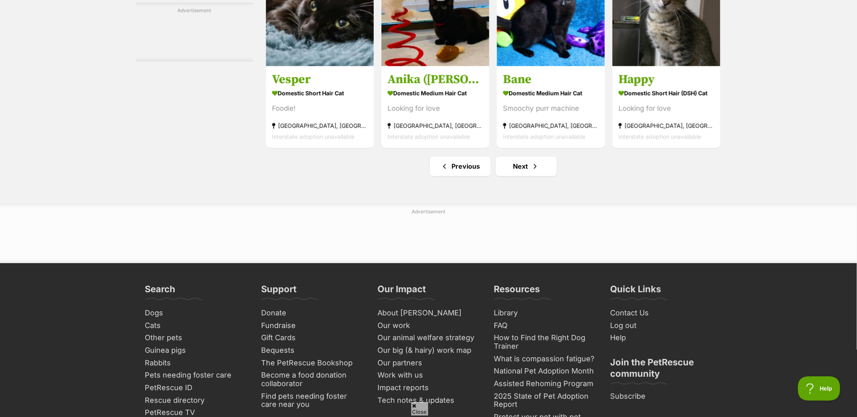
scroll to position [3839, 0]
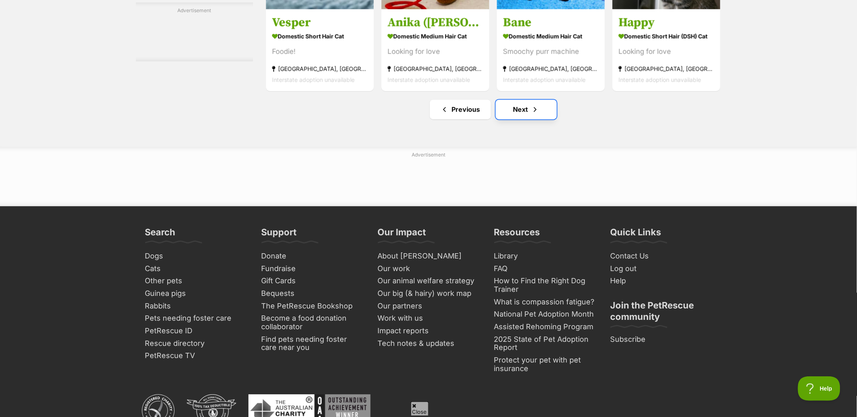
click at [534, 115] on span "Next page" at bounding box center [535, 110] width 8 height 10
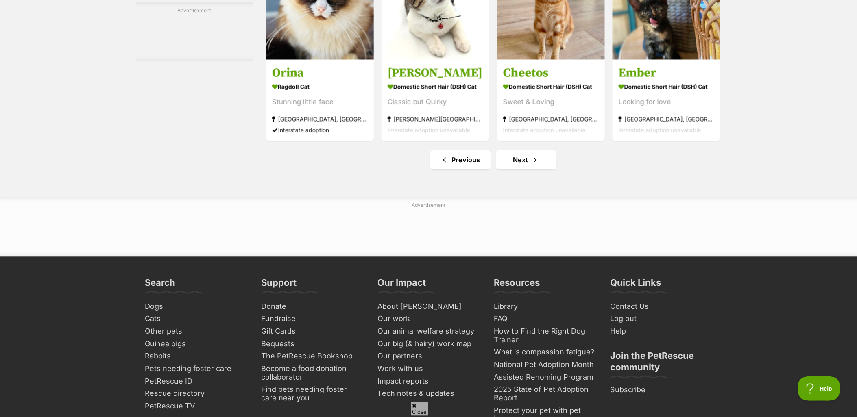
scroll to position [3885, 0]
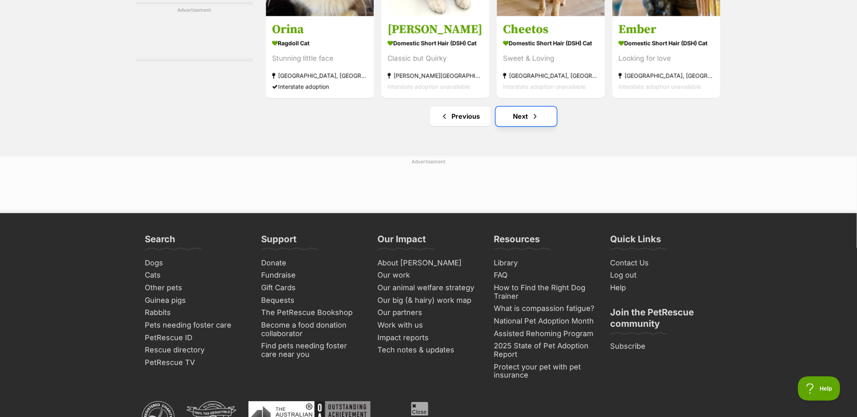
click at [507, 126] on link "Next" at bounding box center [526, 117] width 61 height 20
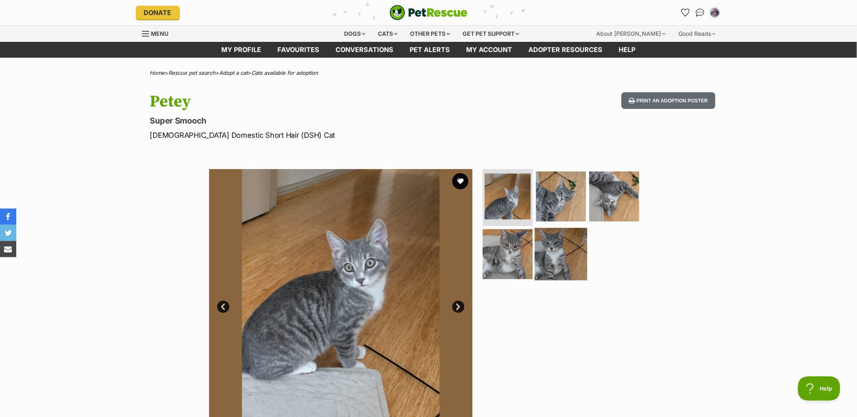
click at [564, 254] on img at bounding box center [561, 254] width 52 height 52
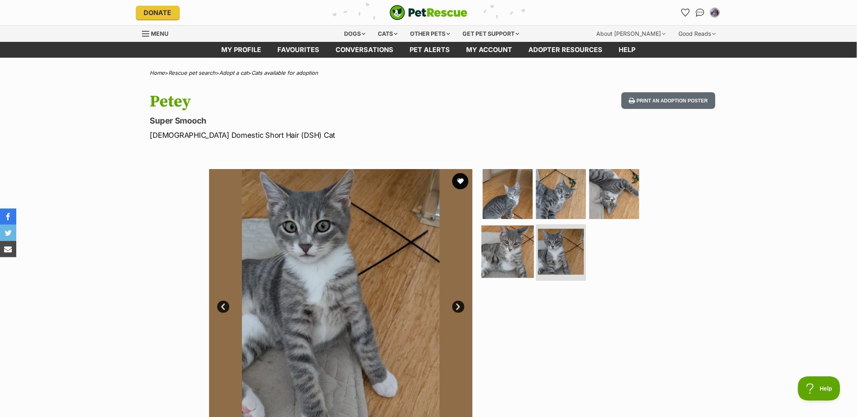
click at [517, 243] on img at bounding box center [507, 251] width 52 height 52
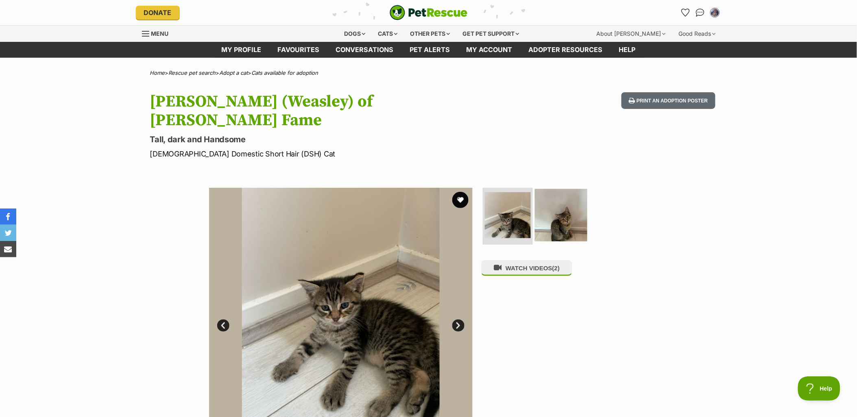
click at [560, 194] on img at bounding box center [561, 215] width 52 height 52
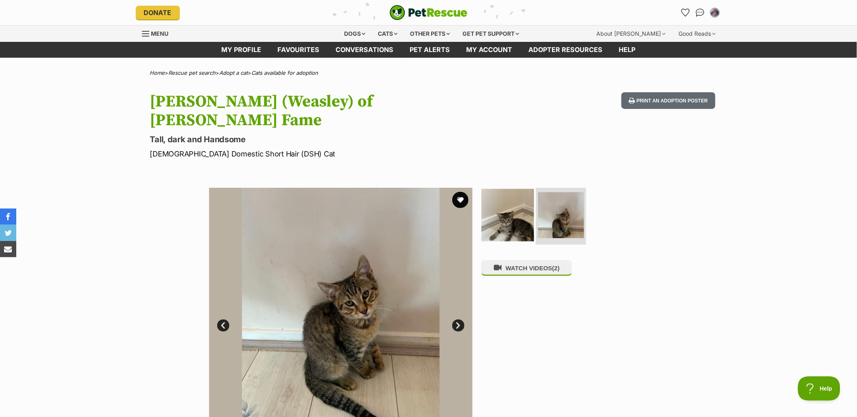
click at [520, 202] on img at bounding box center [507, 215] width 52 height 52
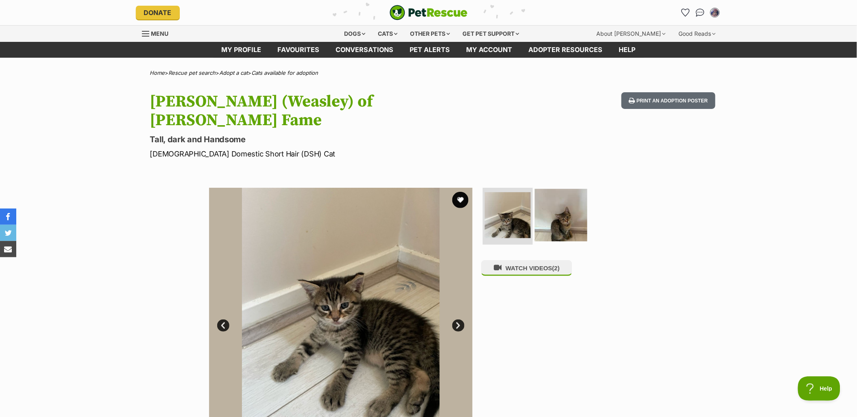
click at [546, 198] on img at bounding box center [561, 215] width 52 height 52
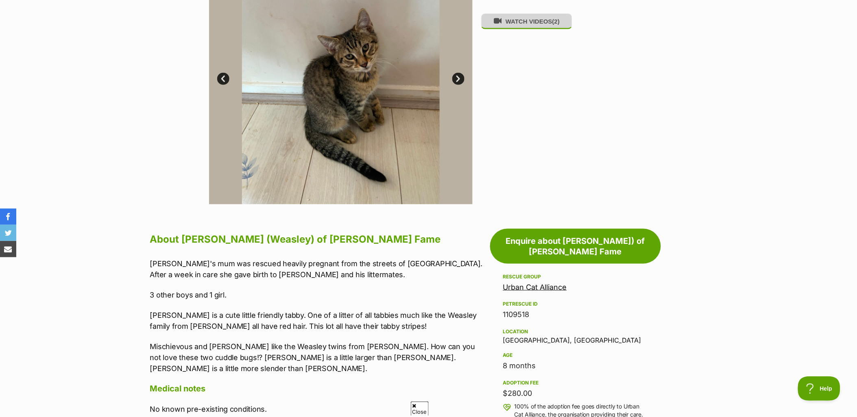
scroll to position [361, 0]
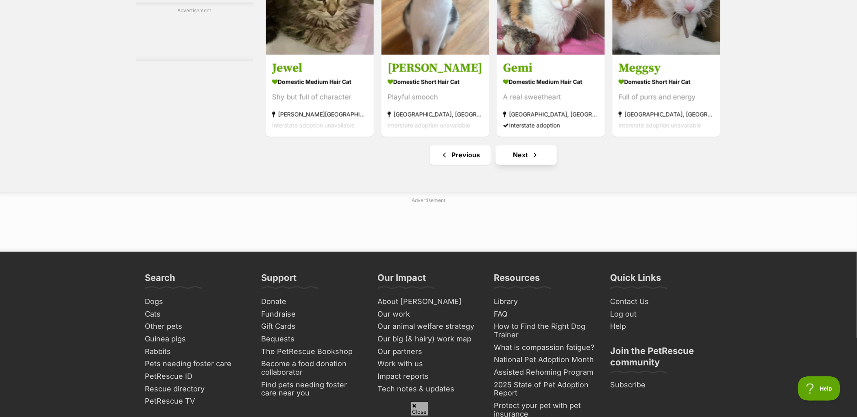
scroll to position [3794, 0]
click at [521, 165] on link "Next" at bounding box center [526, 155] width 61 height 20
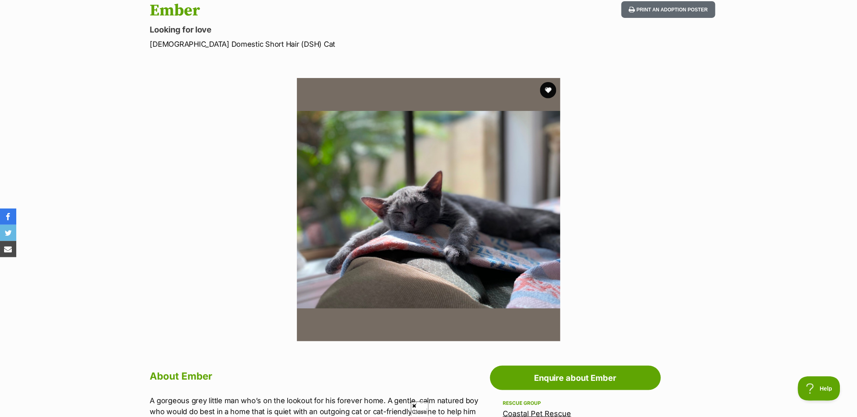
scroll to position [90, 0]
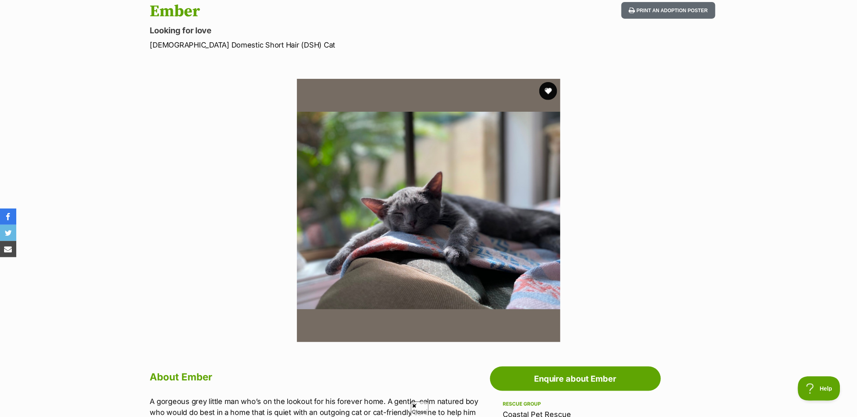
click at [546, 92] on button "favourite" at bounding box center [548, 91] width 18 height 18
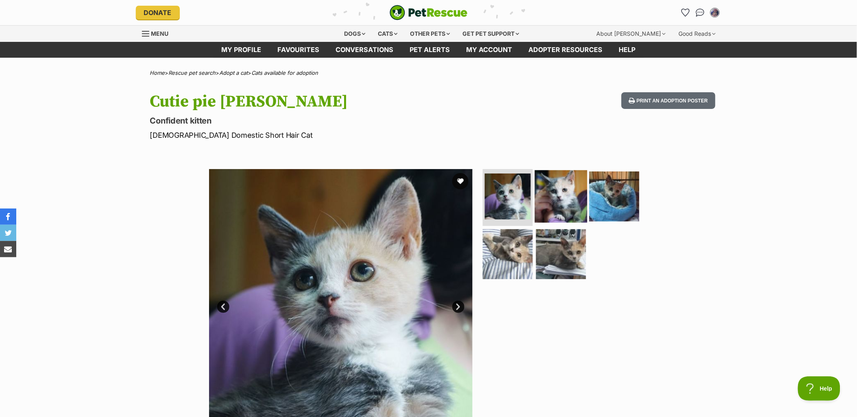
click at [554, 195] on img at bounding box center [561, 196] width 52 height 52
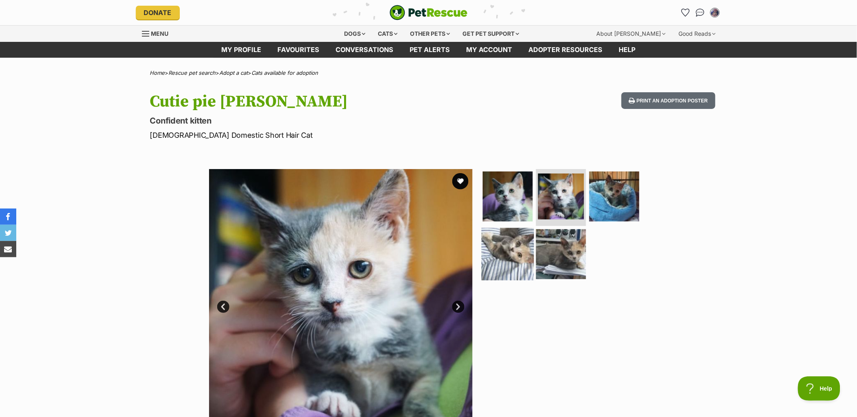
click at [522, 239] on img at bounding box center [507, 254] width 52 height 52
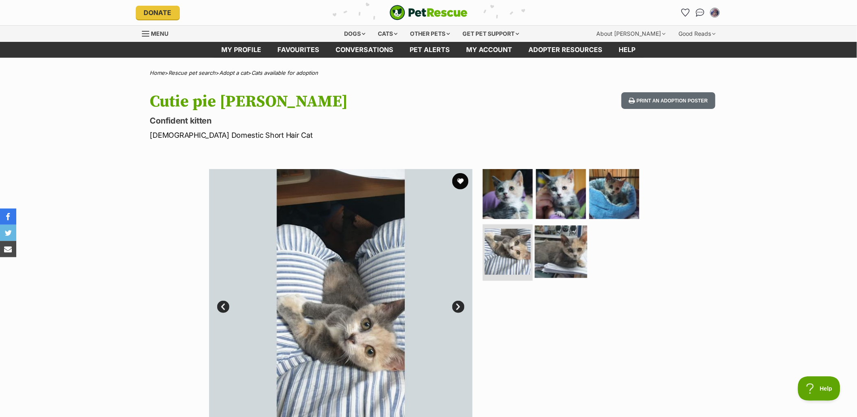
click at [560, 251] on img at bounding box center [561, 251] width 52 height 52
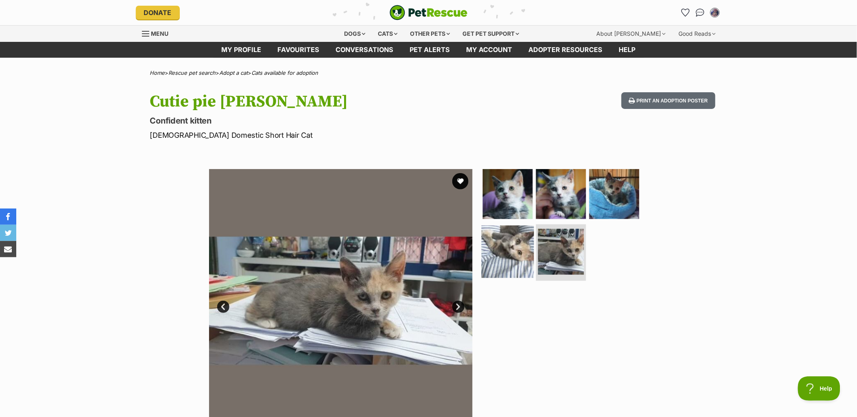
click at [515, 259] on img at bounding box center [507, 251] width 52 height 52
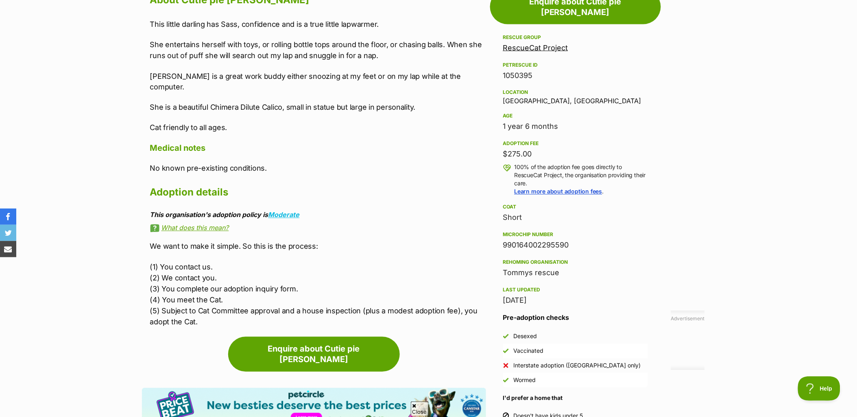
scroll to position [452, 0]
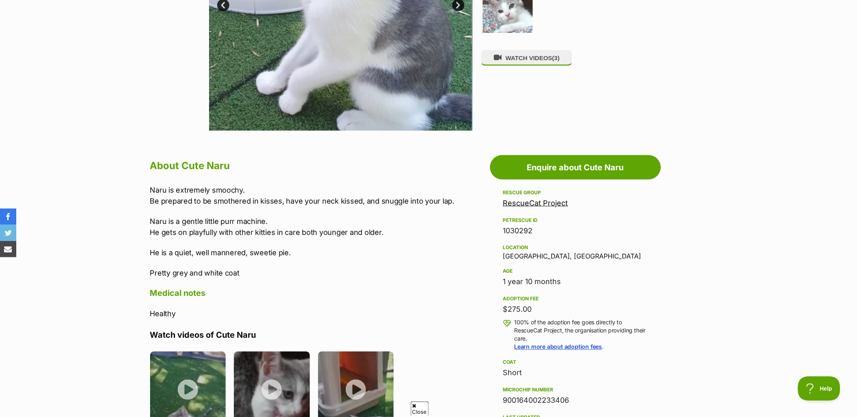
scroll to position [135, 0]
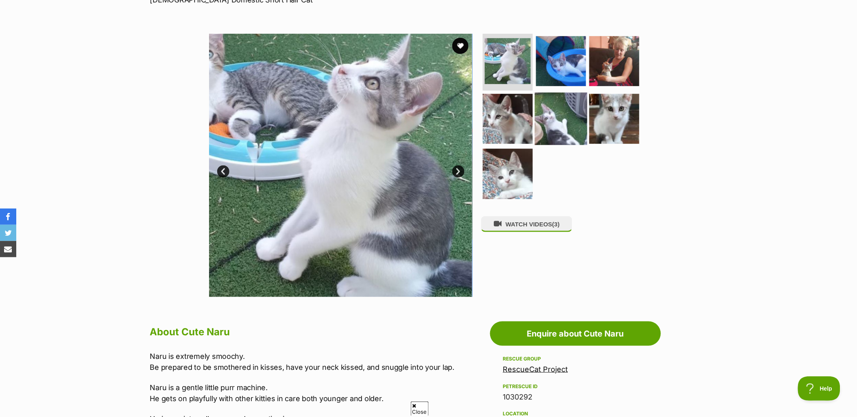
click at [560, 110] on img at bounding box center [561, 118] width 52 height 52
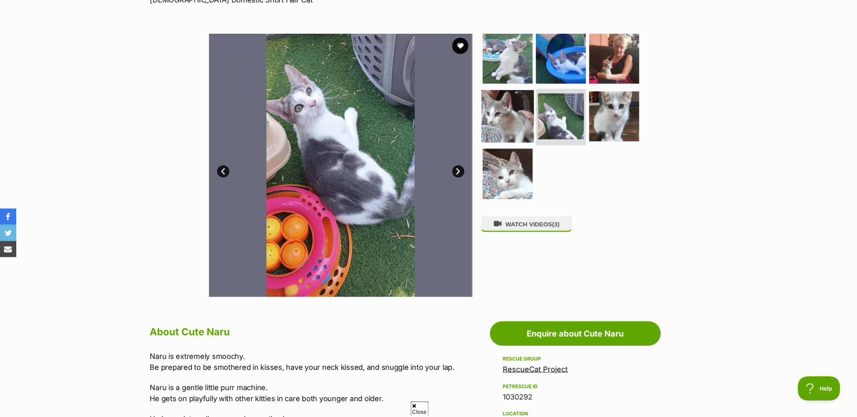
click at [494, 121] on img at bounding box center [507, 116] width 52 height 52
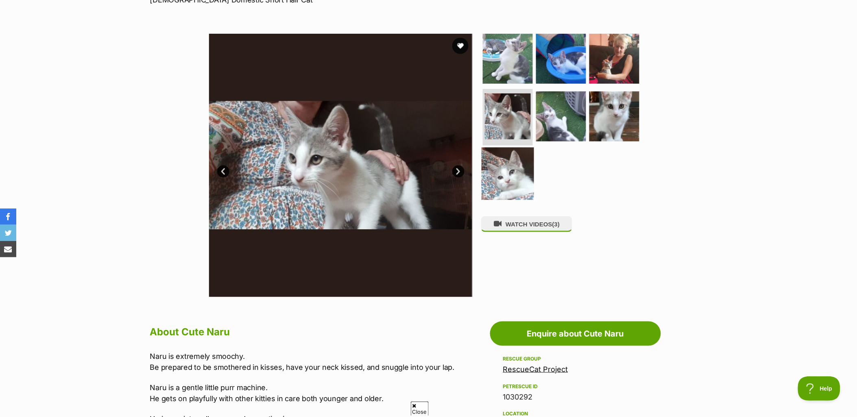
click at [519, 180] on img at bounding box center [507, 174] width 52 height 52
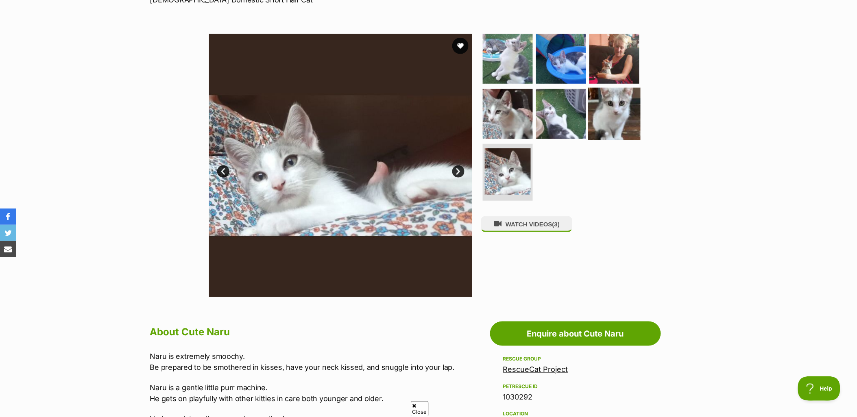
click at [635, 106] on img at bounding box center [614, 113] width 52 height 52
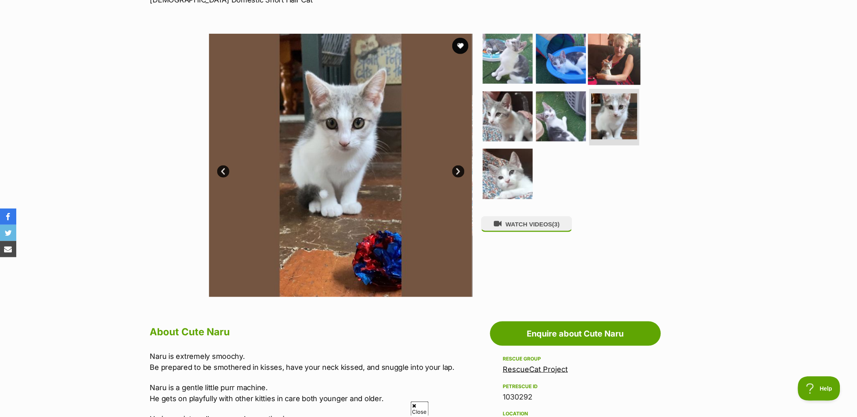
click at [616, 56] on img at bounding box center [614, 59] width 52 height 52
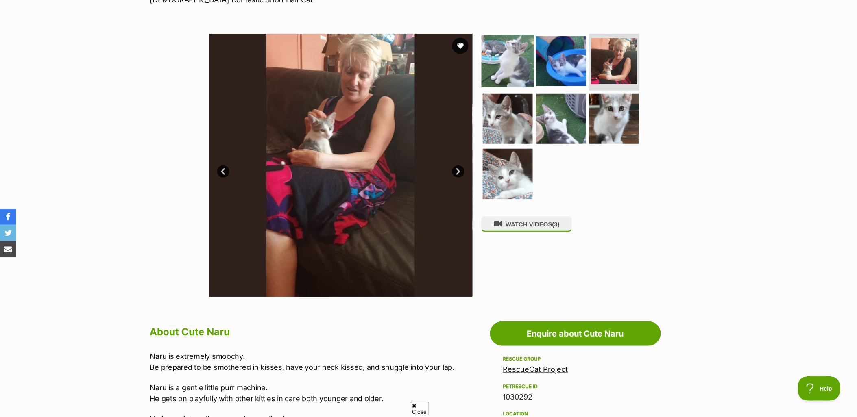
click at [497, 71] on img at bounding box center [507, 61] width 52 height 52
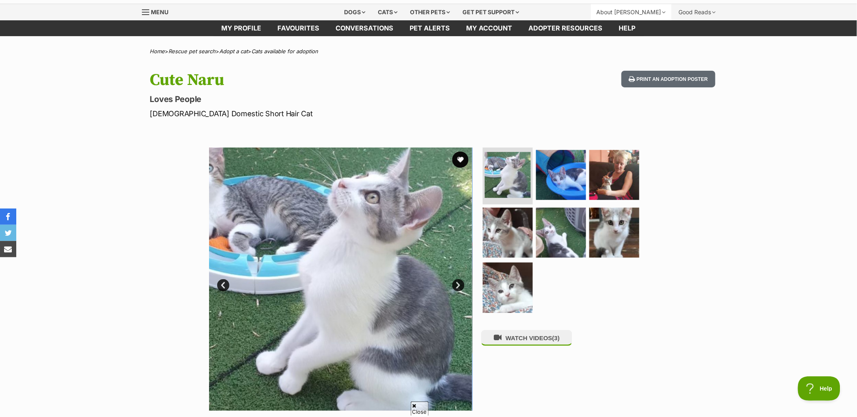
scroll to position [0, 0]
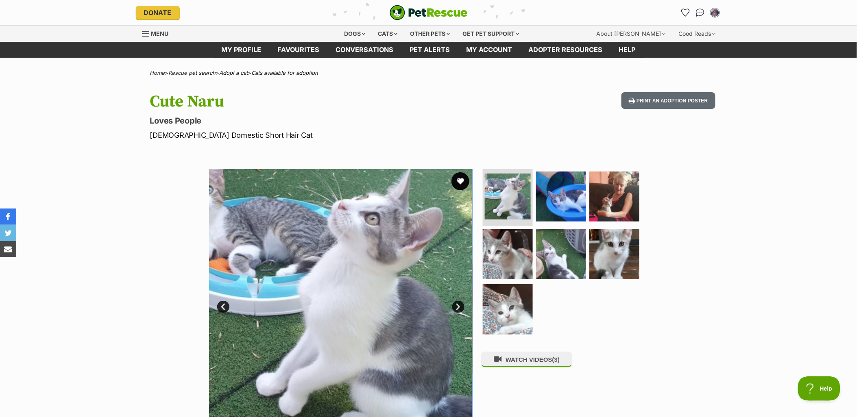
click at [457, 178] on button "favourite" at bounding box center [460, 181] width 18 height 18
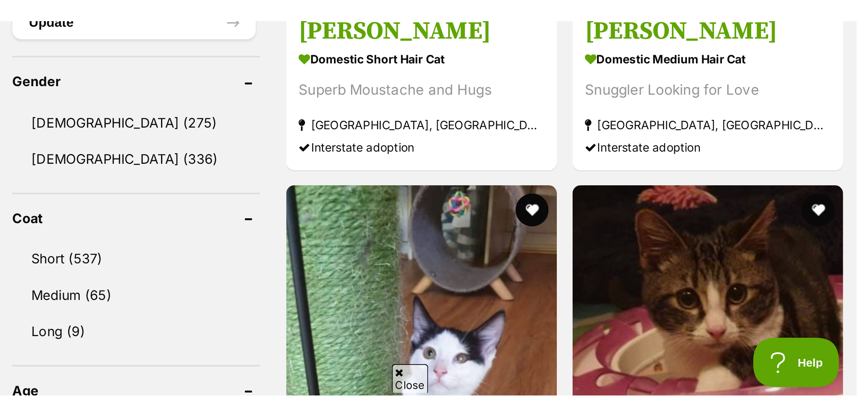
scroll to position [632, 0]
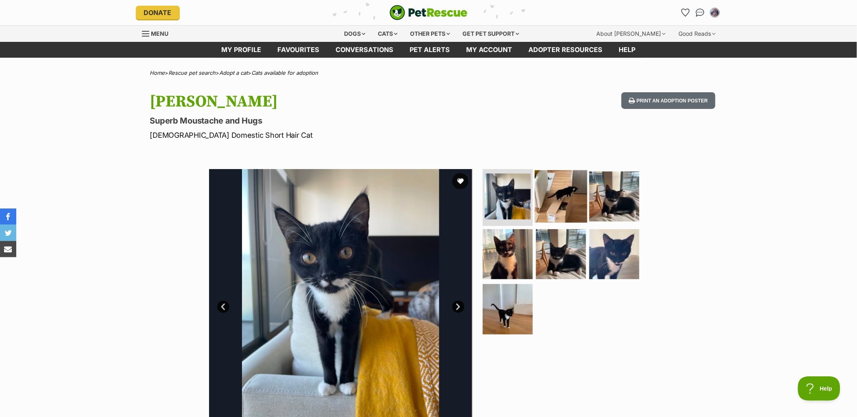
click at [552, 203] on img at bounding box center [561, 196] width 52 height 52
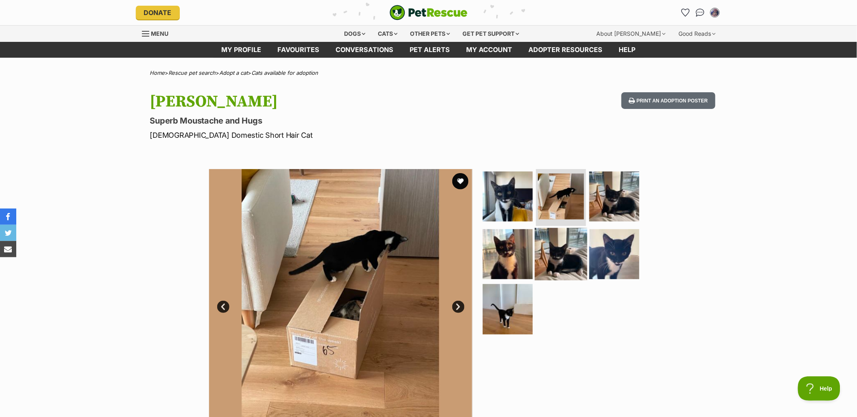
click at [539, 250] on img at bounding box center [561, 254] width 52 height 52
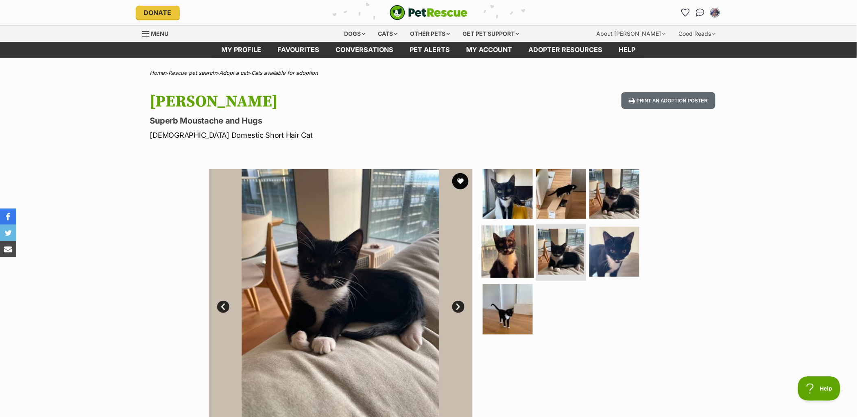
click at [513, 255] on img at bounding box center [507, 251] width 52 height 52
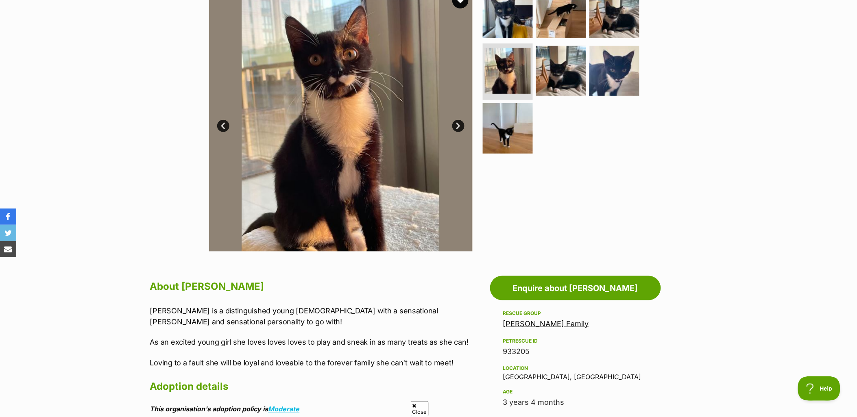
scroll to position [181, 0]
click at [578, 76] on img at bounding box center [561, 71] width 52 height 52
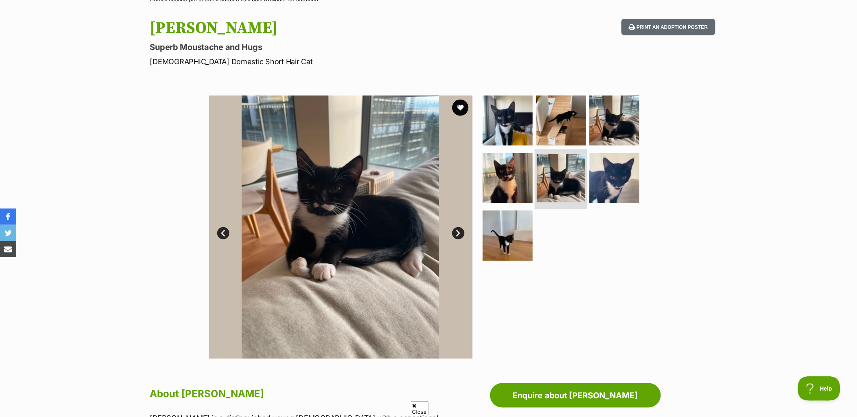
scroll to position [45, 0]
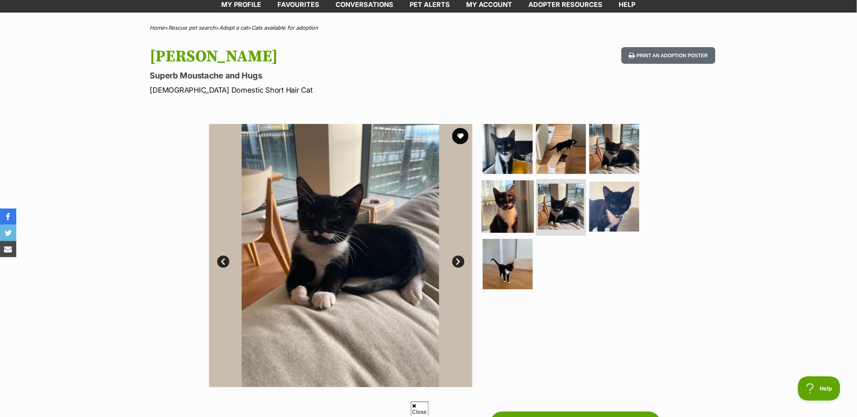
click at [518, 201] on img at bounding box center [507, 206] width 52 height 52
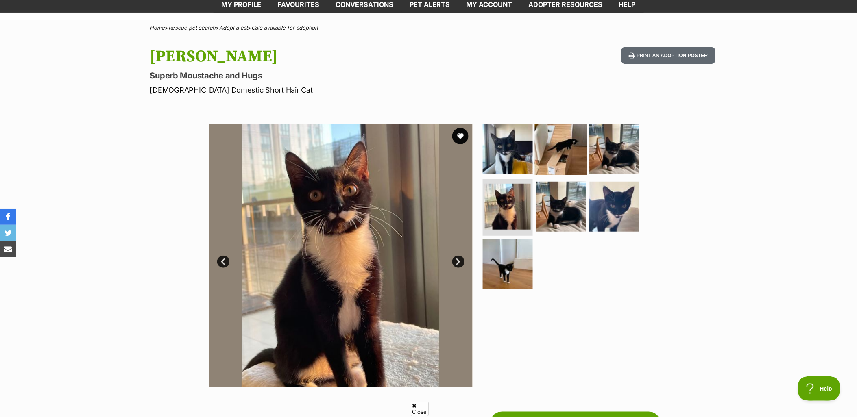
click at [550, 144] on img at bounding box center [561, 149] width 52 height 52
